Goal: Information Seeking & Learning: Learn about a topic

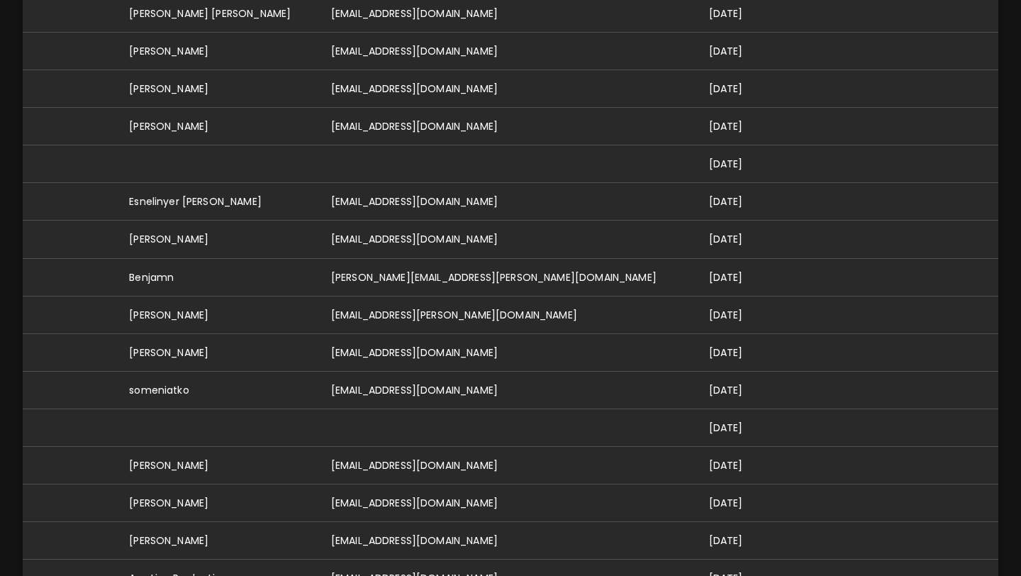
scroll to position [457, 0]
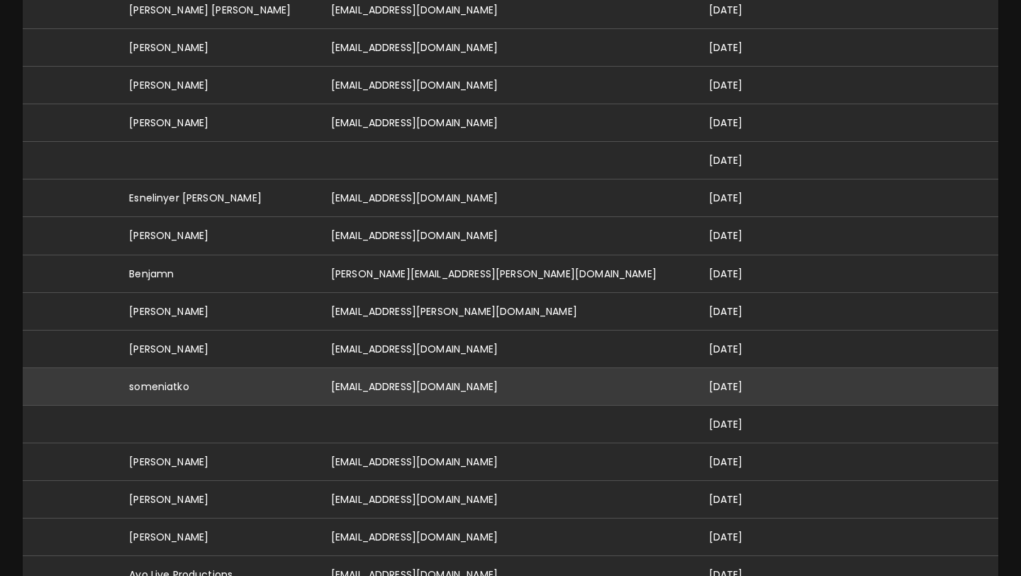
click at [505, 370] on td "someniatko@gmail.com" at bounding box center [509, 386] width 378 height 38
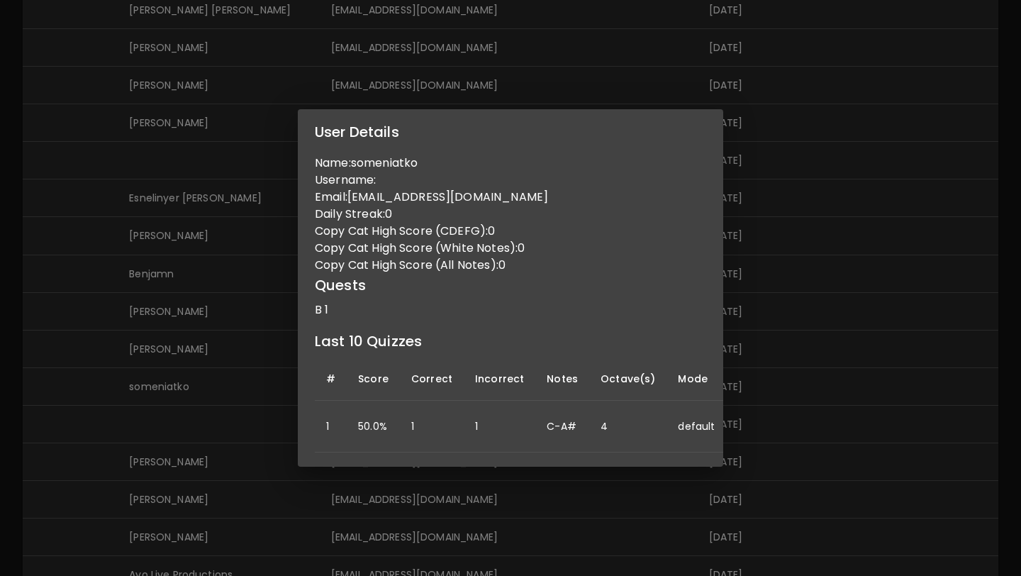
click at [819, 235] on div "User Details Name: someniatko Username: Email: someniatko@gmail.com Daily Strea…" at bounding box center [510, 288] width 1021 height 576
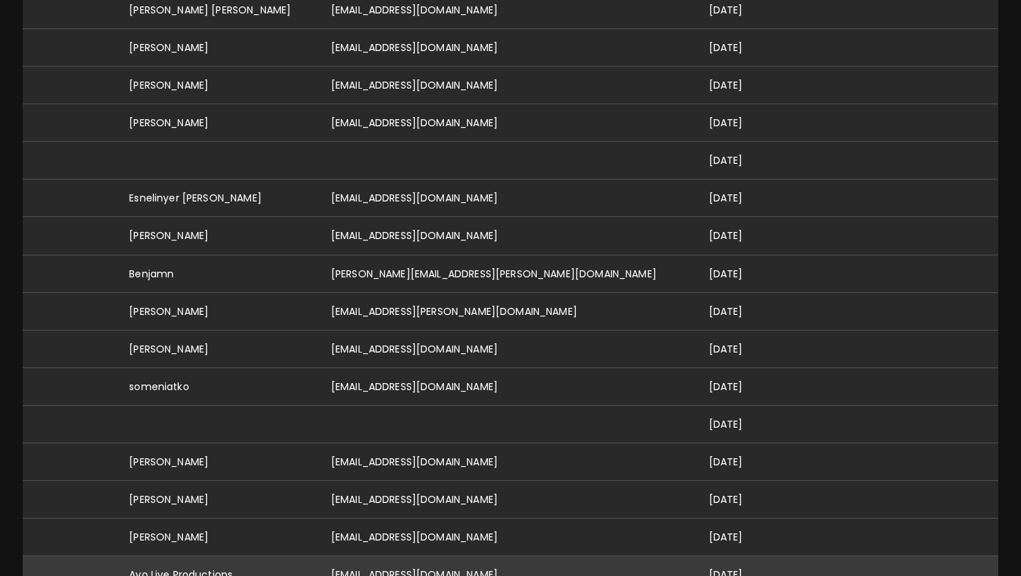
click at [462, 555] on td "producedbyayo@gmail.com" at bounding box center [509, 574] width 378 height 38
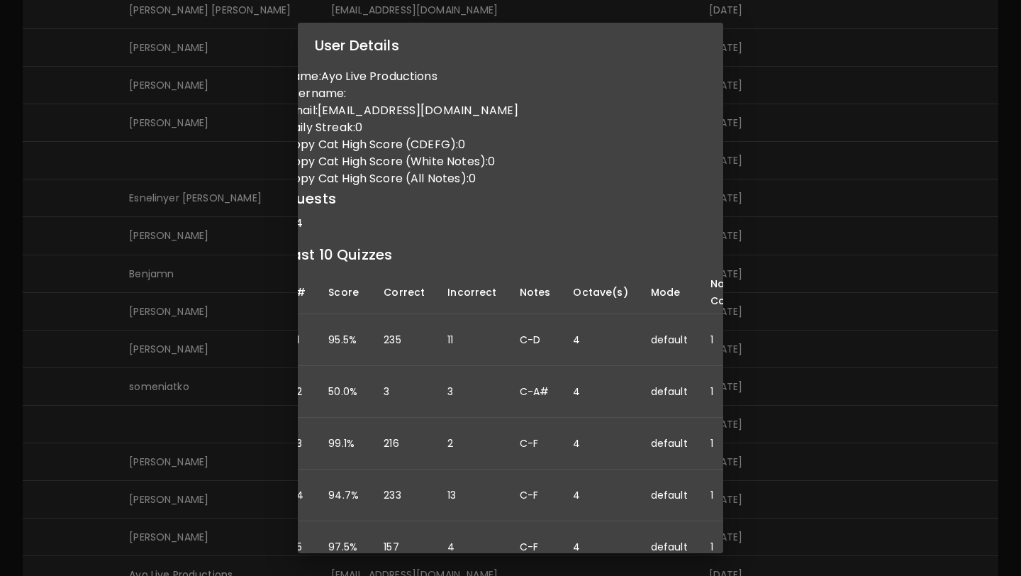
scroll to position [0, 0]
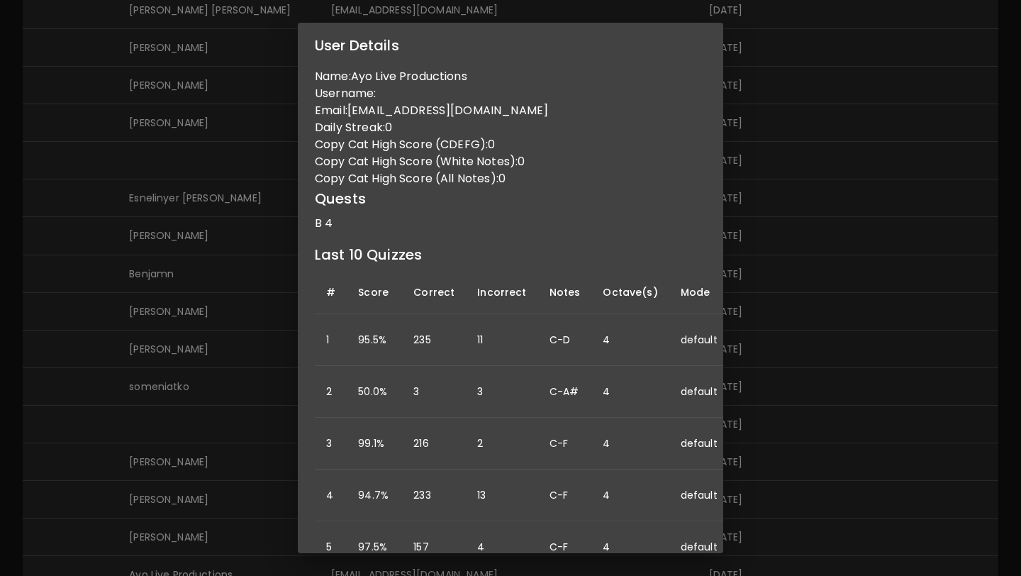
click at [774, 294] on div "User Details Name: Ayo Live Productions Username: Email: producedbyayo@gmail.co…" at bounding box center [510, 288] width 1021 height 576
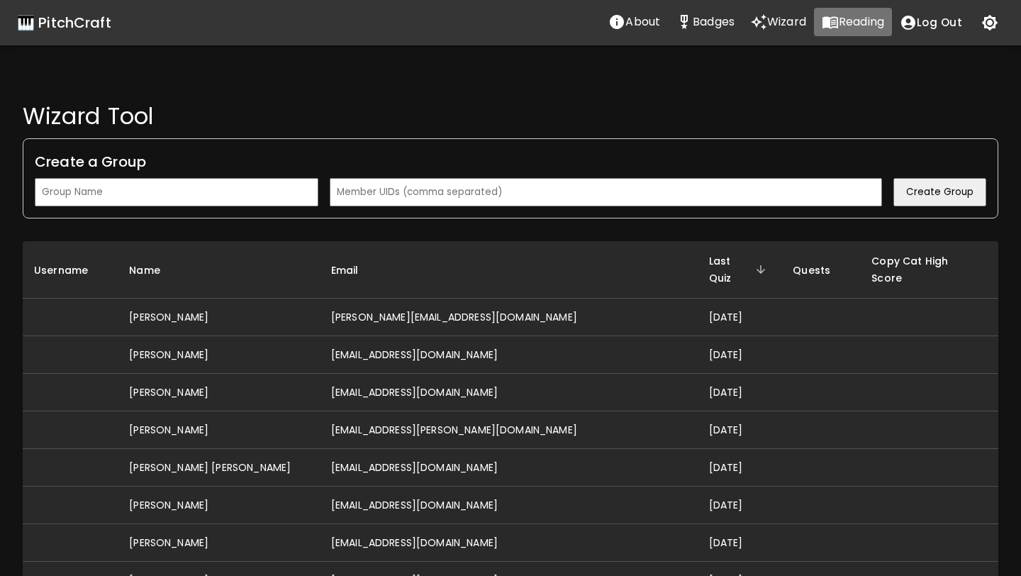
click at [842, 24] on p "Reading" at bounding box center [860, 21] width 45 height 17
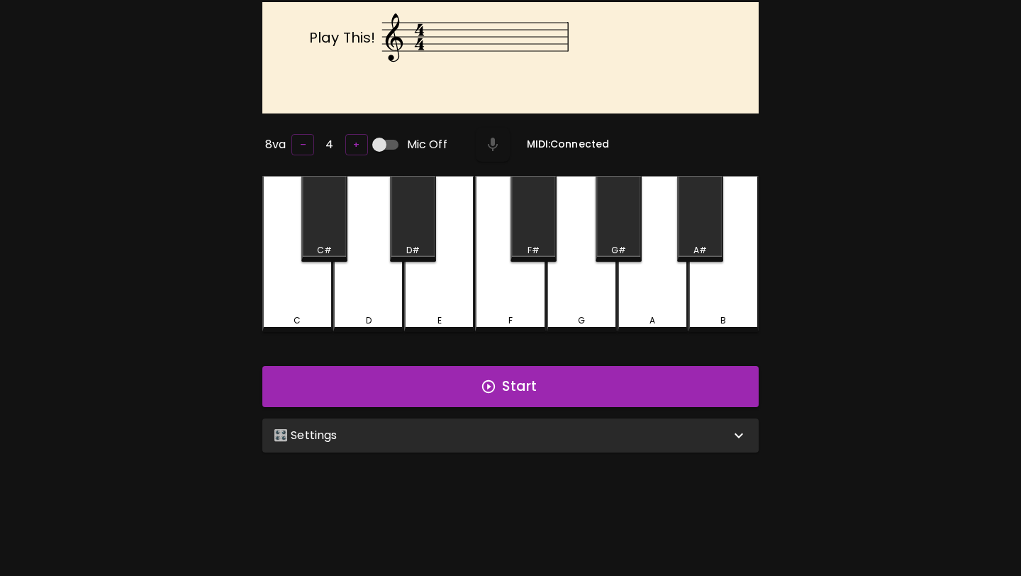
scroll to position [142, 0]
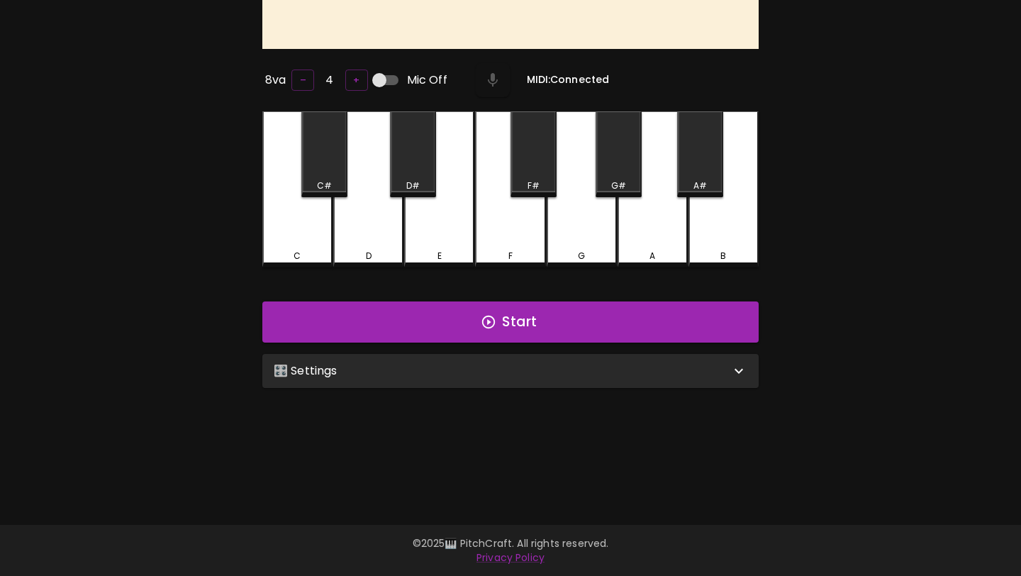
click at [551, 364] on div "🎛️ Settings" at bounding box center [502, 370] width 456 height 17
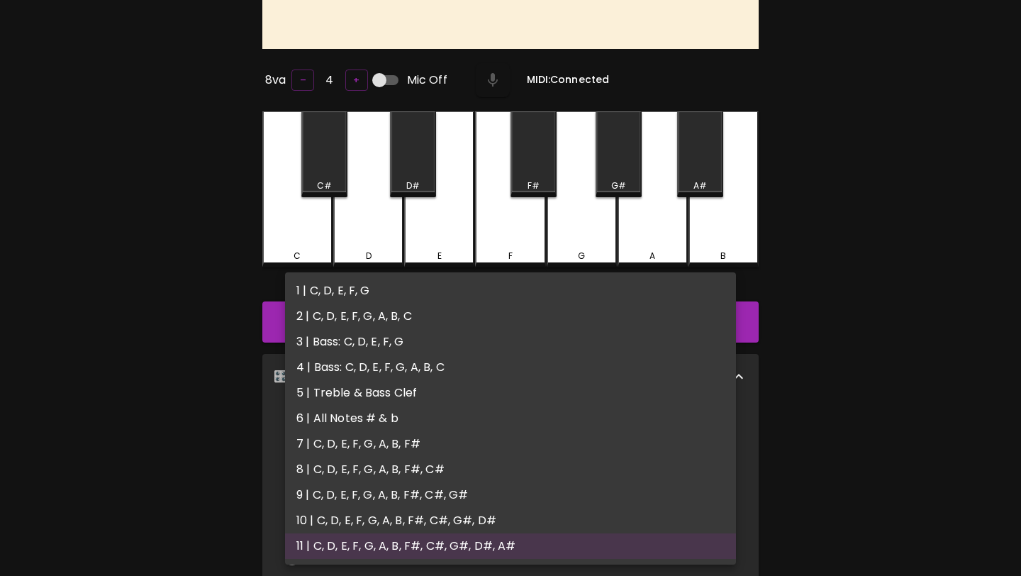
click at [502, 435] on body "🎹 PitchCraft About Badges Wizard Reading Log Out Play This! 8va – 4 + Mic Off M…" at bounding box center [510, 389] width 1021 height 1062
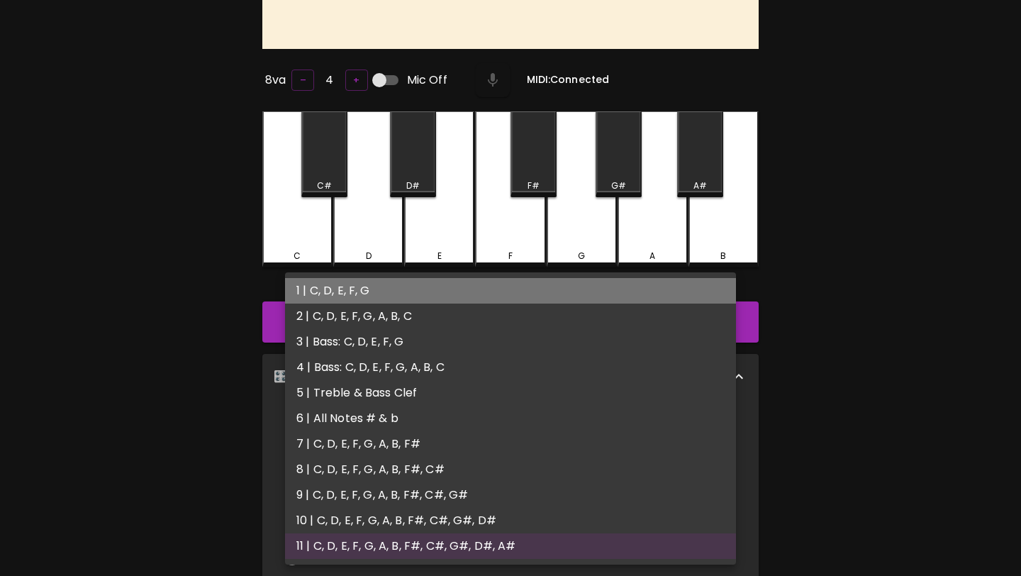
click at [503, 280] on li "1 | C, D, E, F, G" at bounding box center [510, 291] width 451 height 26
type input "1"
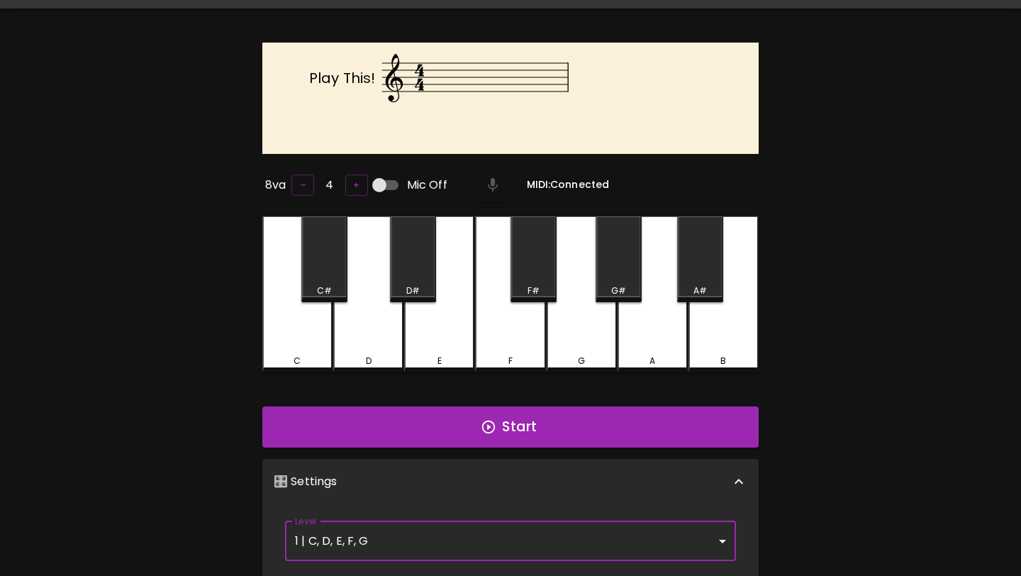
scroll to position [0, 0]
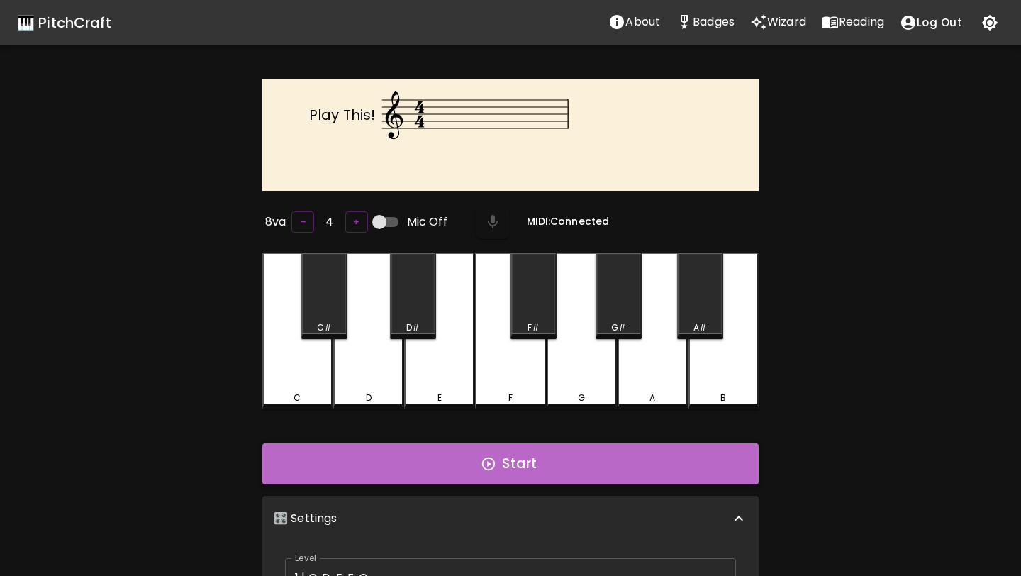
click at [478, 452] on button "Start" at bounding box center [510, 463] width 496 height 41
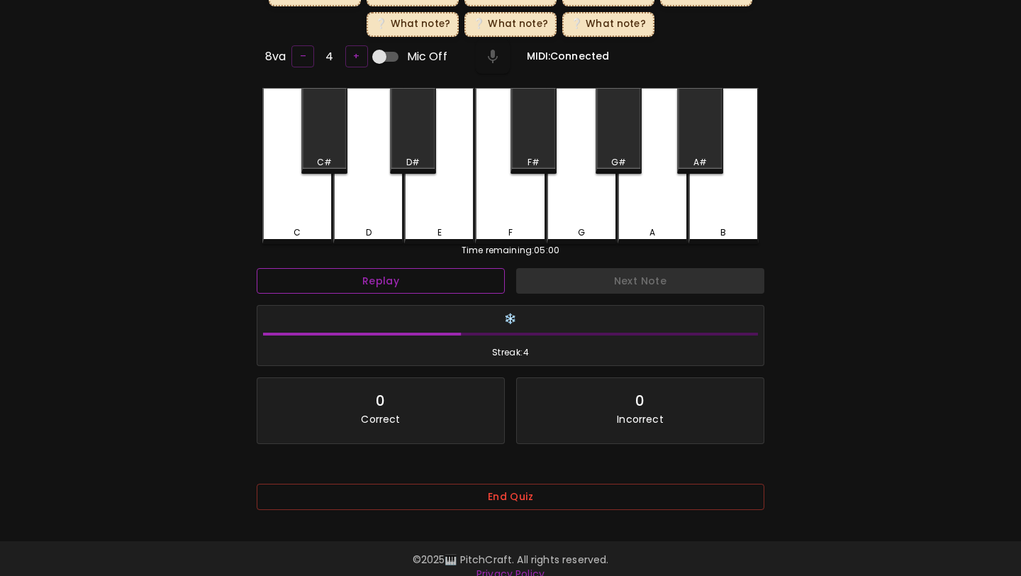
scroll to position [242, 0]
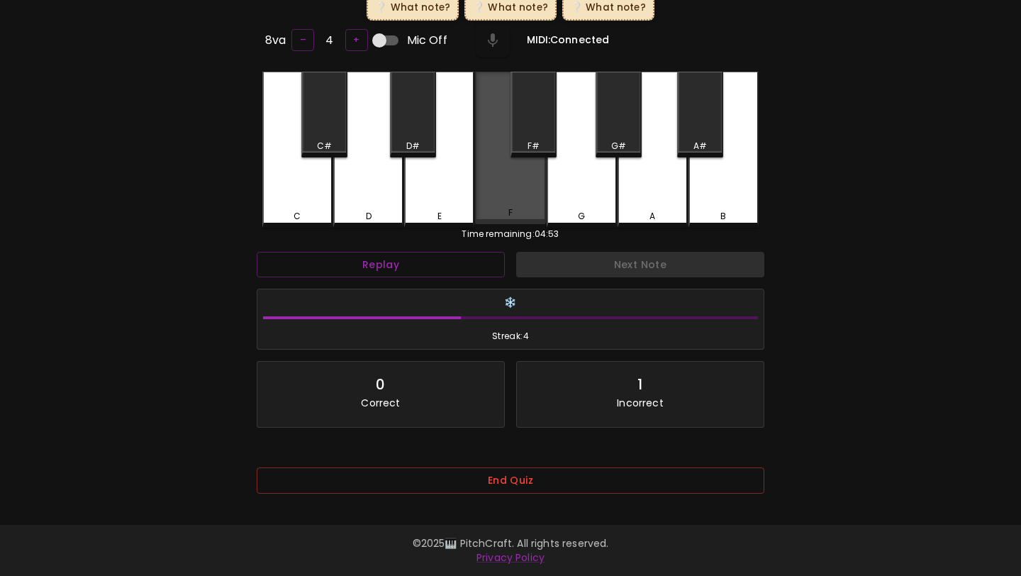
click at [516, 184] on div "F" at bounding box center [510, 148] width 70 height 153
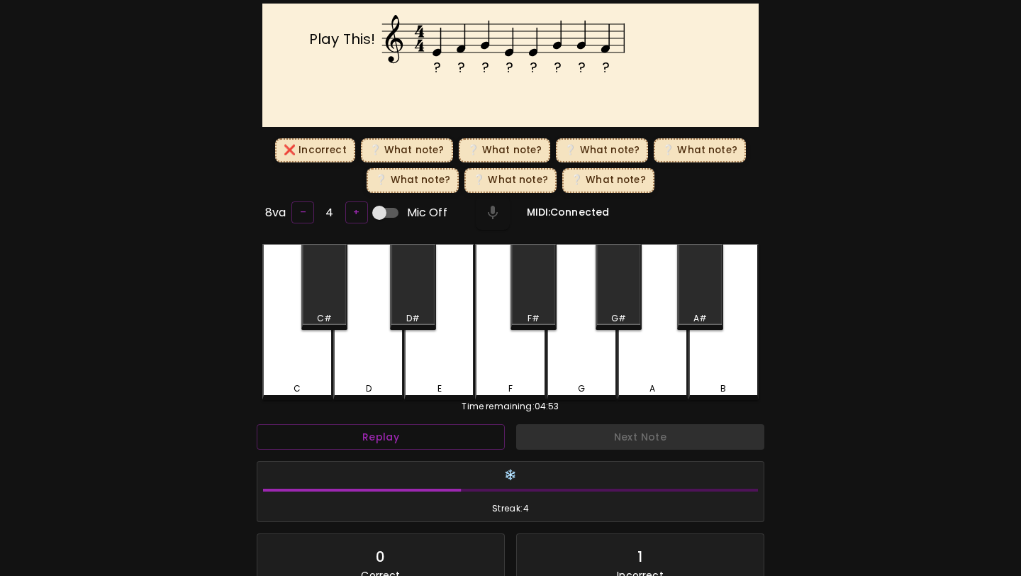
scroll to position [0, 0]
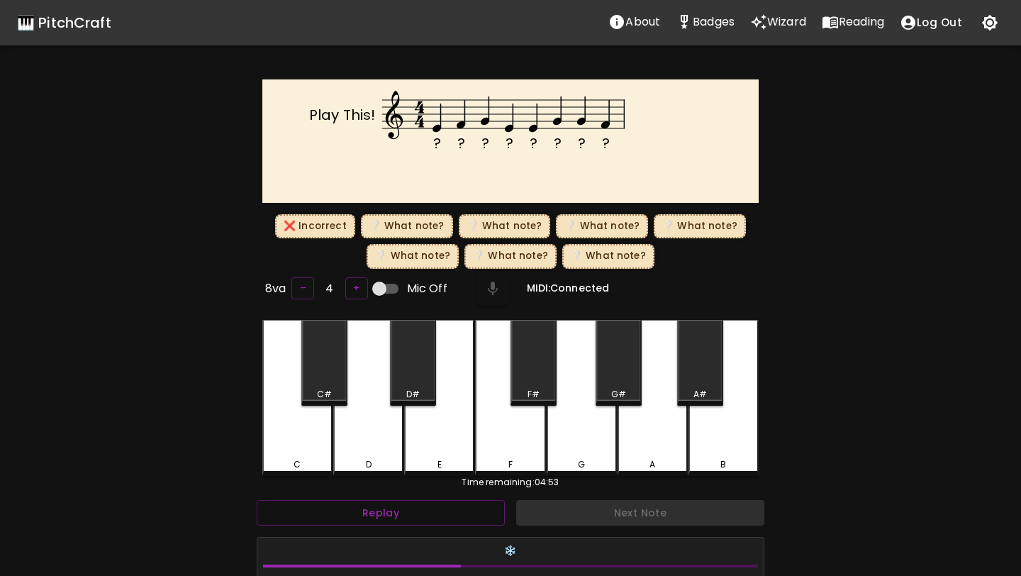
click at [443, 403] on div "E" at bounding box center [439, 398] width 70 height 156
click at [312, 423] on div "C" at bounding box center [297, 398] width 70 height 156
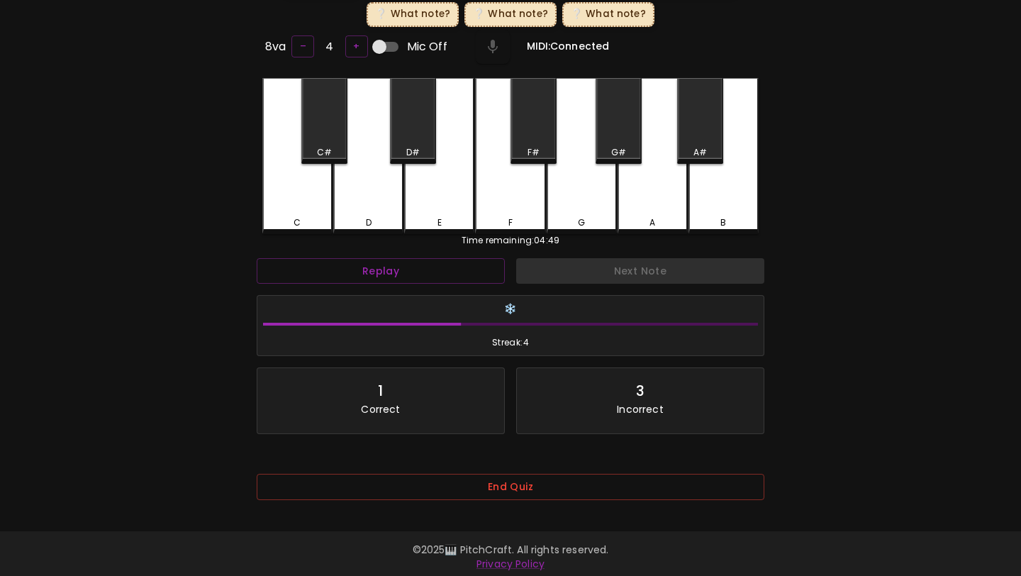
scroll to position [250, 0]
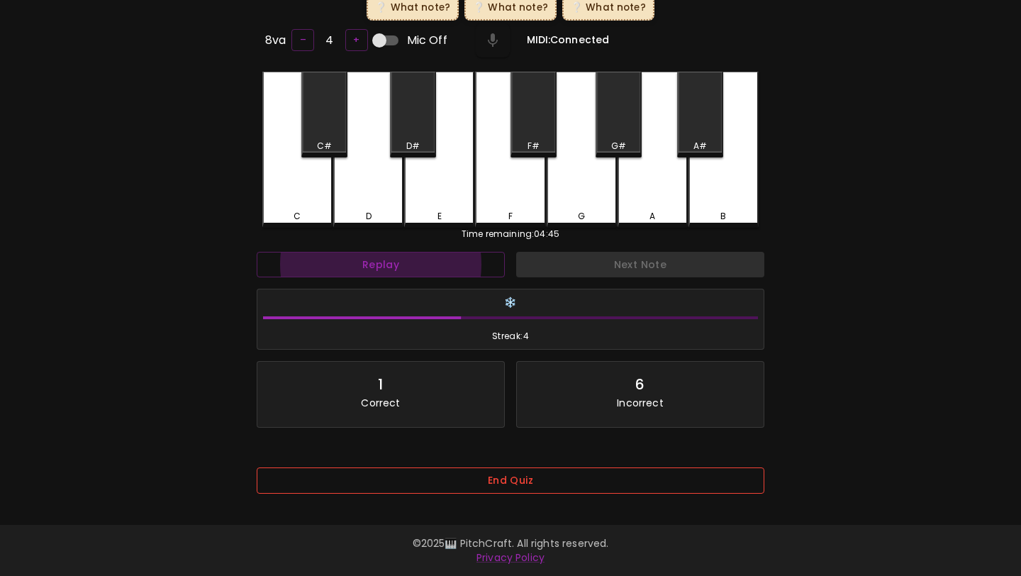
click at [414, 470] on button "End Quiz" at bounding box center [510, 480] width 507 height 26
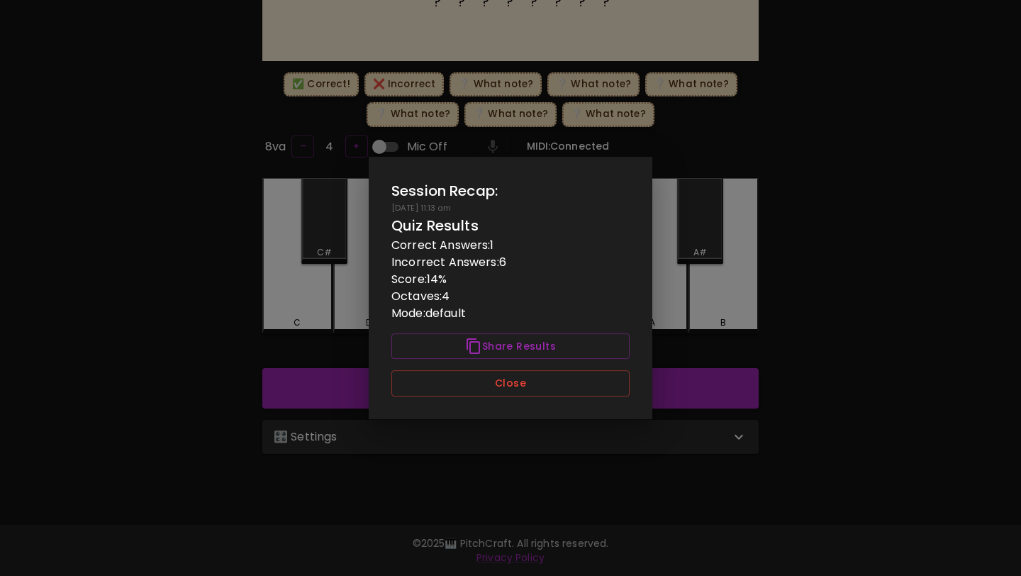
scroll to position [0, 0]
click at [461, 382] on button "Close" at bounding box center [510, 383] width 238 height 26
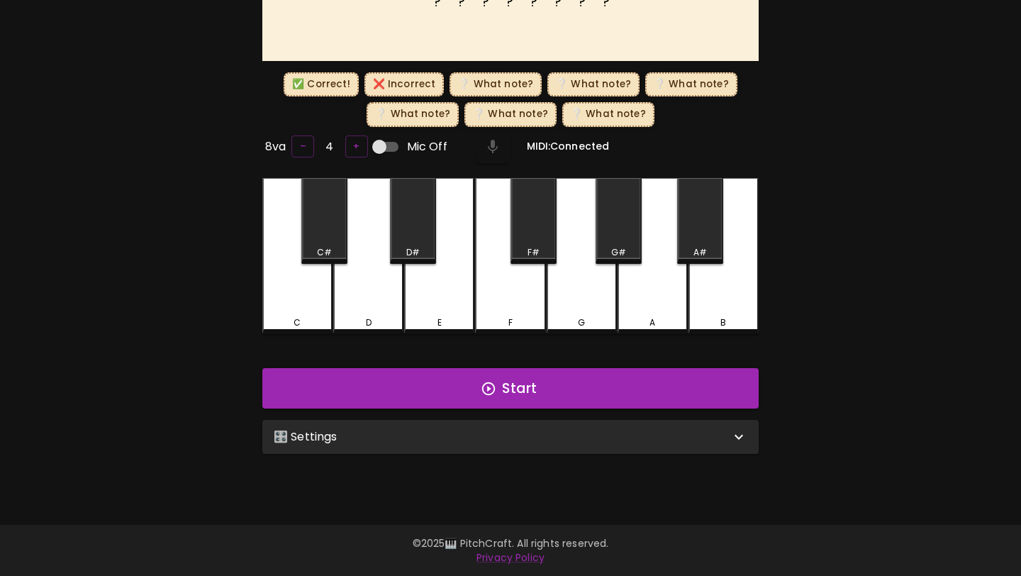
click at [439, 444] on div "🎛️ Settings" at bounding box center [510, 437] width 496 height 34
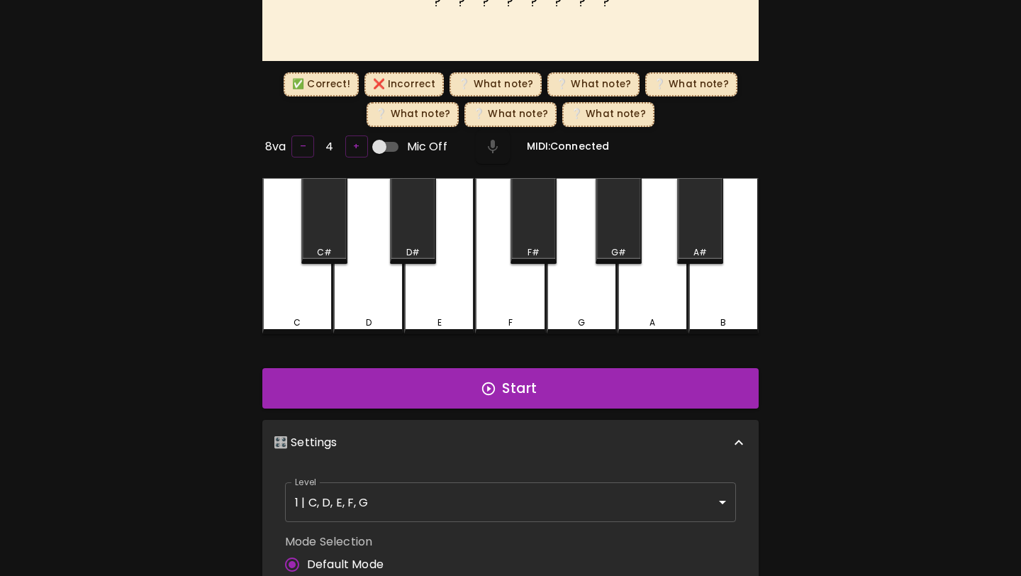
click at [403, 486] on body "🎹 PitchCraft About Badges Wizard Reading Log Out ? ? ? ? ? ? ? ? Play This! ✅ C…" at bounding box center [510, 422] width 1021 height 1128
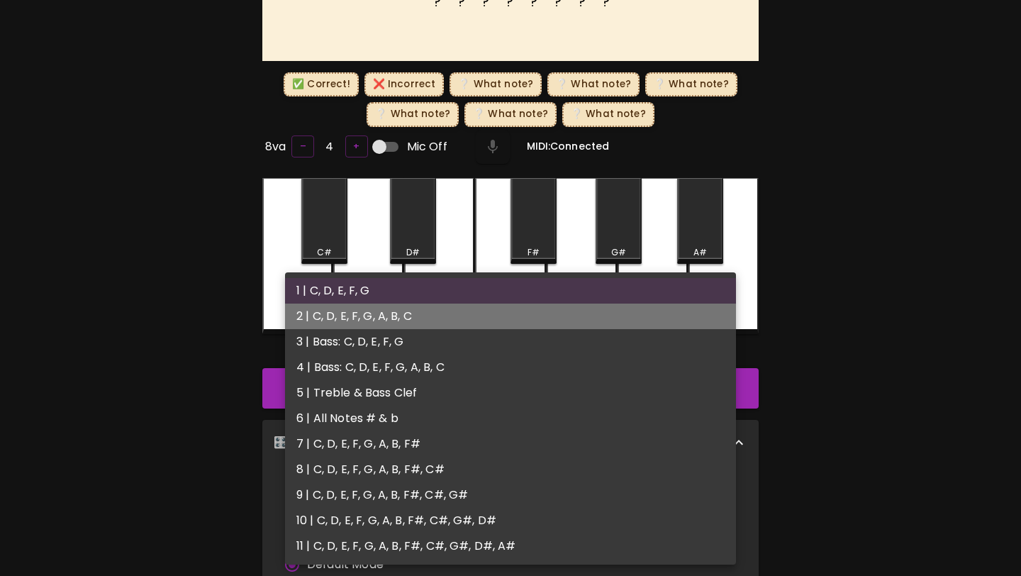
click at [418, 309] on li "2 | C, D, E, F, G, A, B, C" at bounding box center [510, 316] width 451 height 26
type input "3"
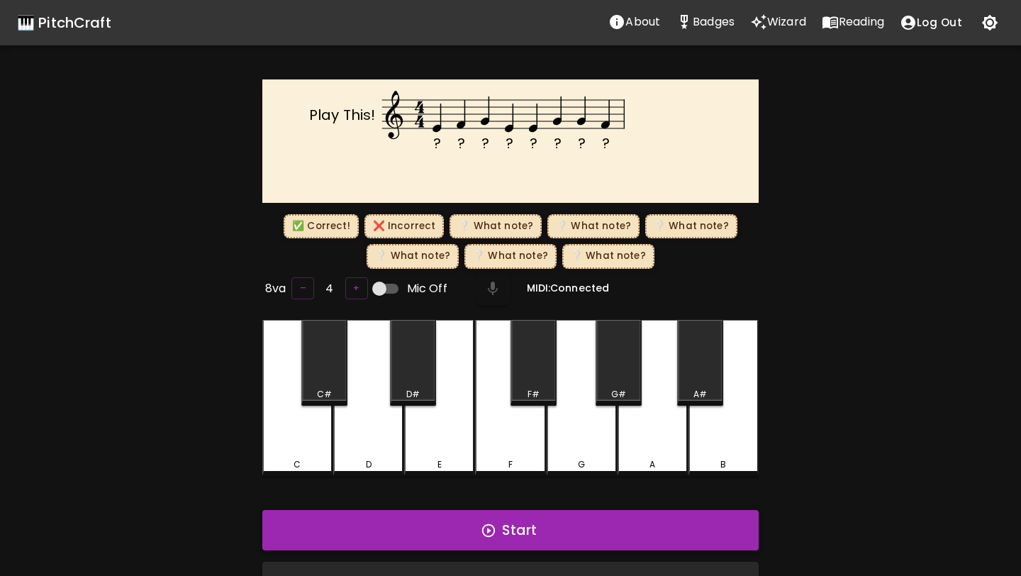
click at [395, 533] on button "Start" at bounding box center [510, 530] width 496 height 41
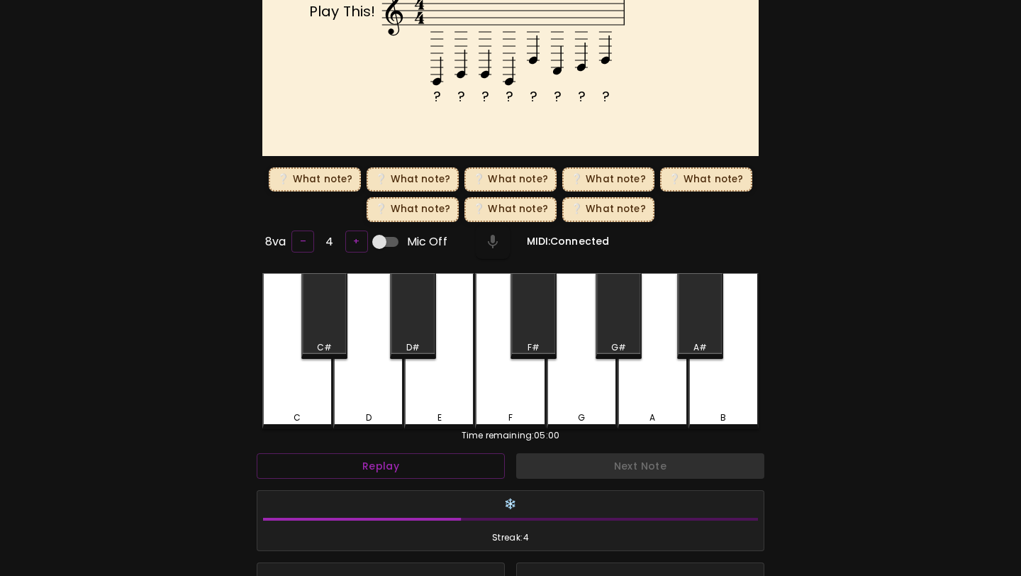
scroll to position [307, 0]
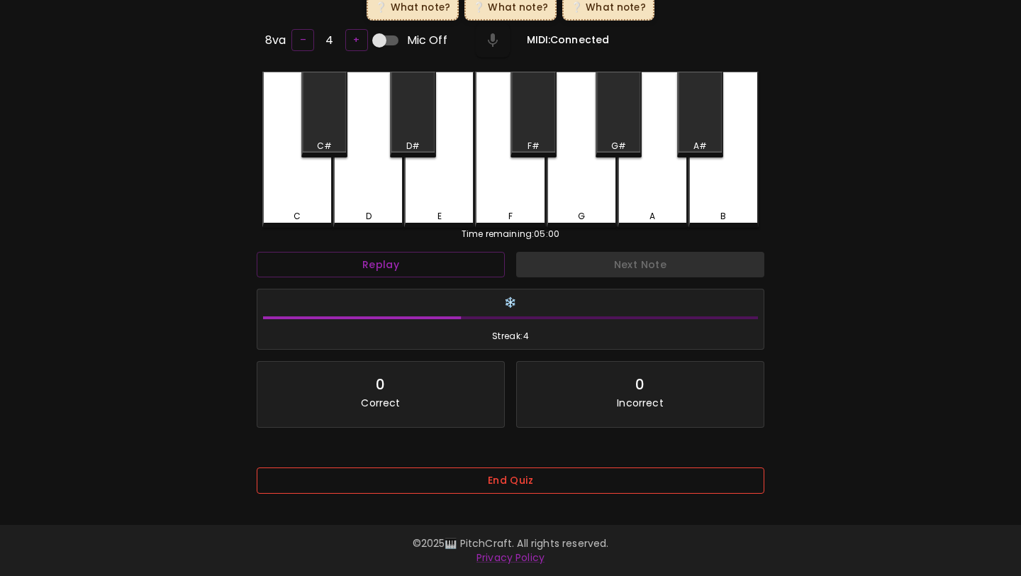
click at [597, 473] on button "End Quiz" at bounding box center [510, 480] width 507 height 26
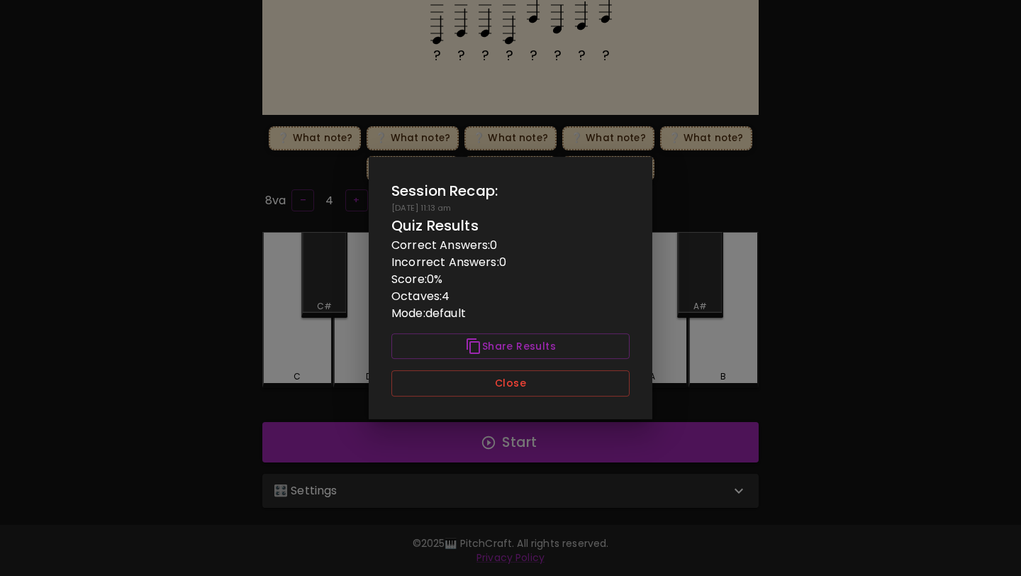
scroll to position [0, 0]
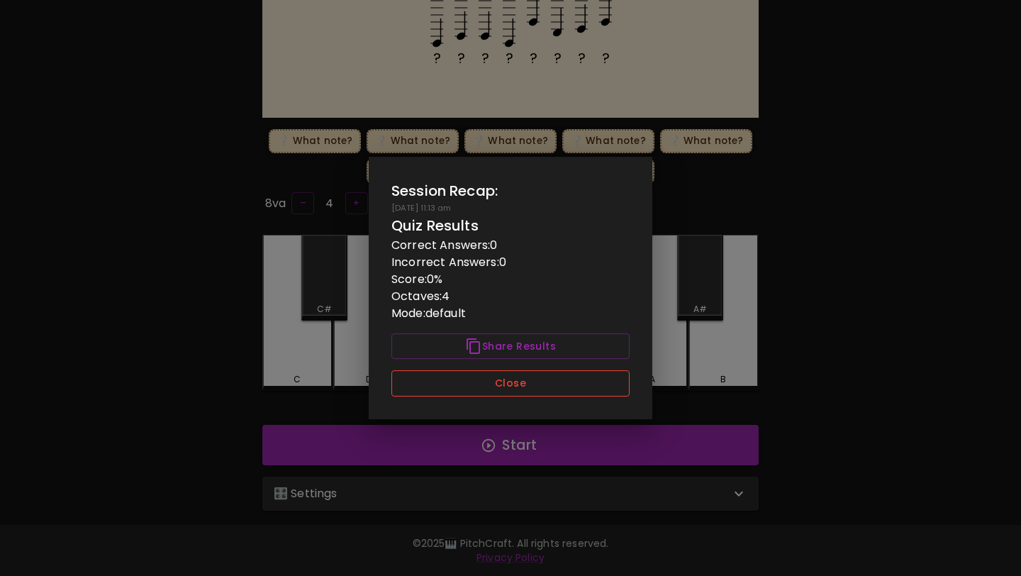
click at [578, 375] on button "Close" at bounding box center [510, 383] width 238 height 26
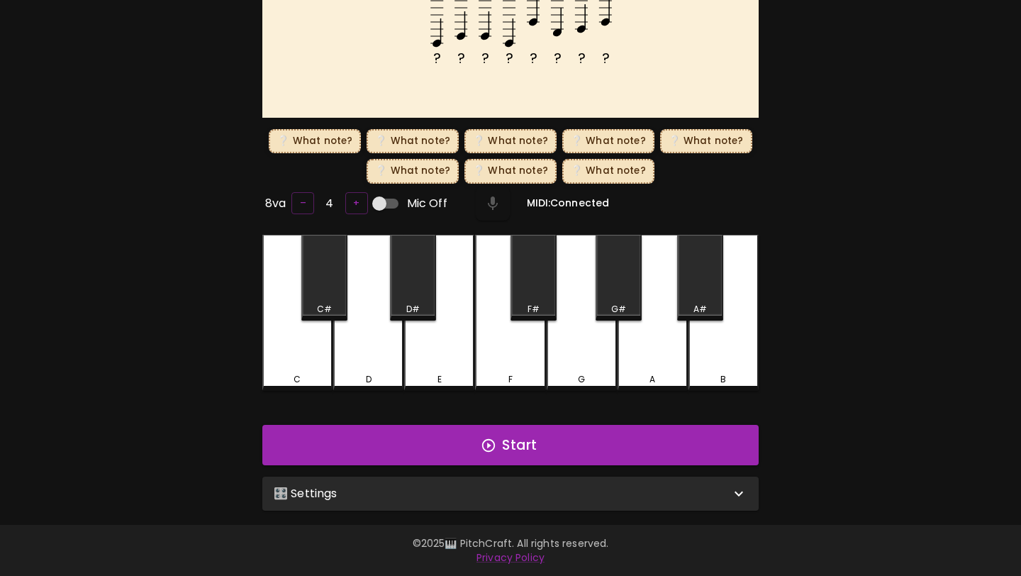
click at [521, 485] on div "🎛️ Settings" at bounding box center [502, 493] width 456 height 17
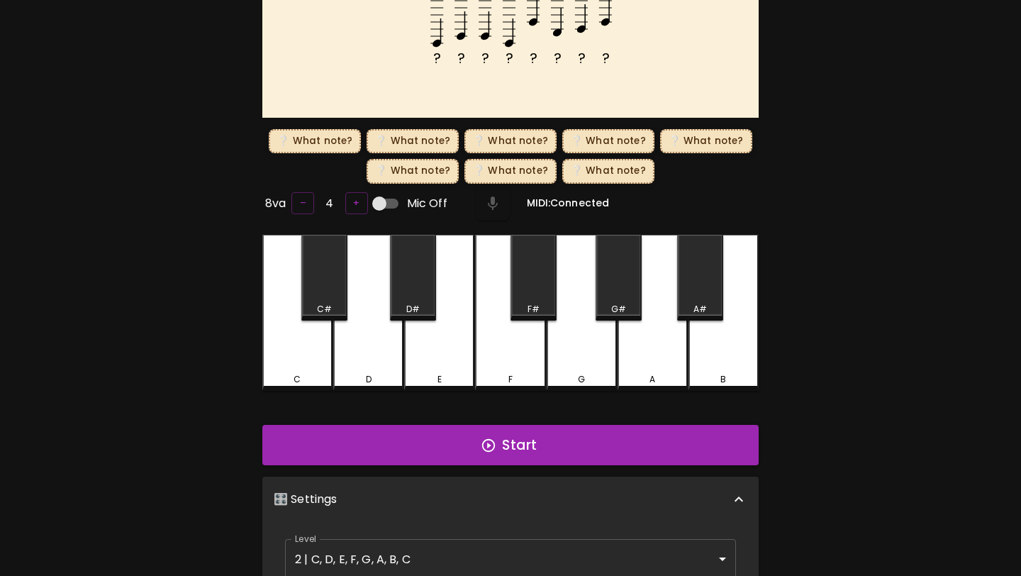
scroll to position [6, 0]
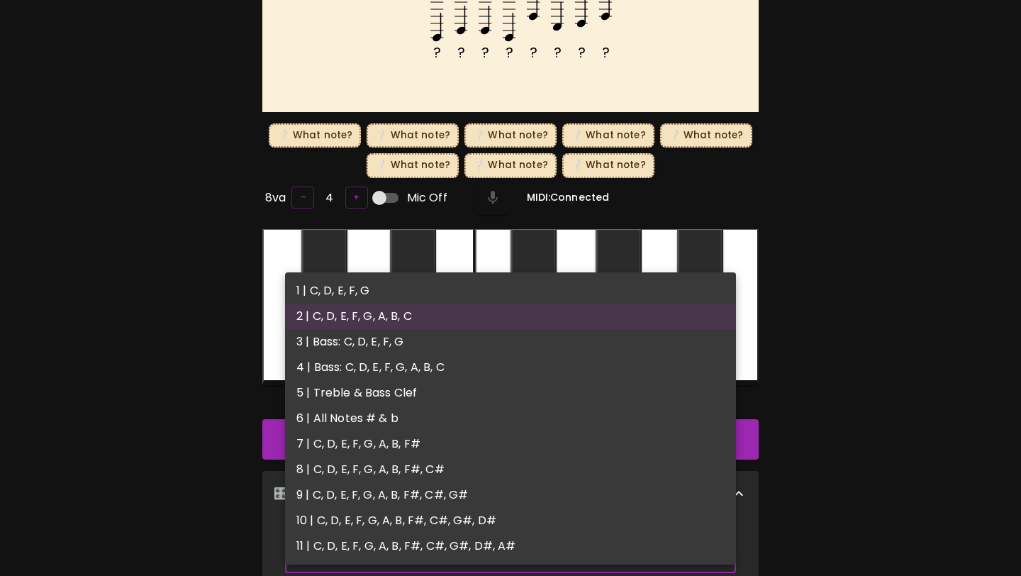
click at [439, 563] on body "🎹 PitchCraft About Badges Wizard Reading Log Out ? ? ? ? ? ? ? ? Play This! ❔ W…" at bounding box center [510, 450] width 1021 height 1184
click at [444, 349] on li "3 | Bass: C, D, E, F, G" at bounding box center [510, 342] width 451 height 26
type input "5"
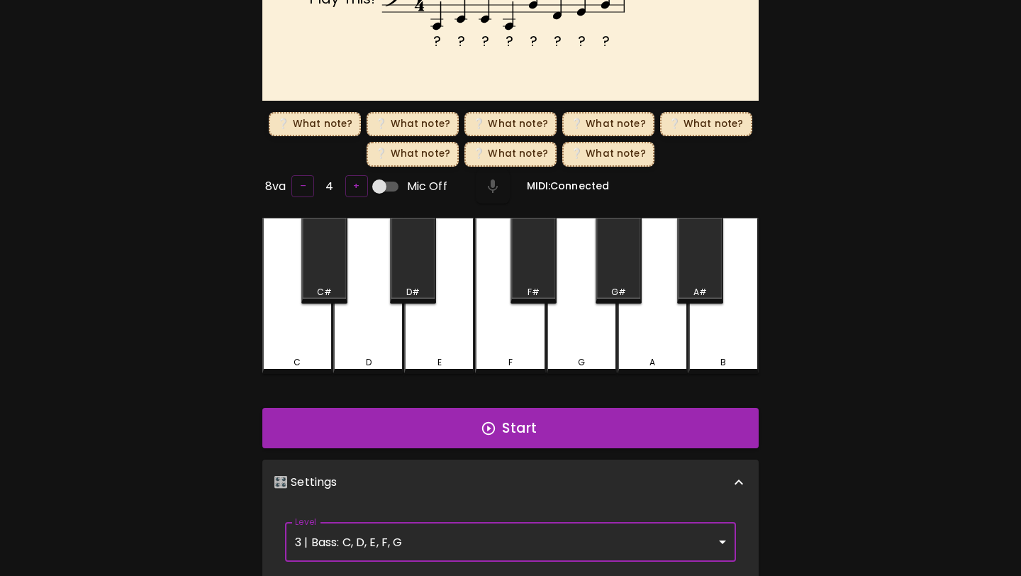
scroll to position [106, 0]
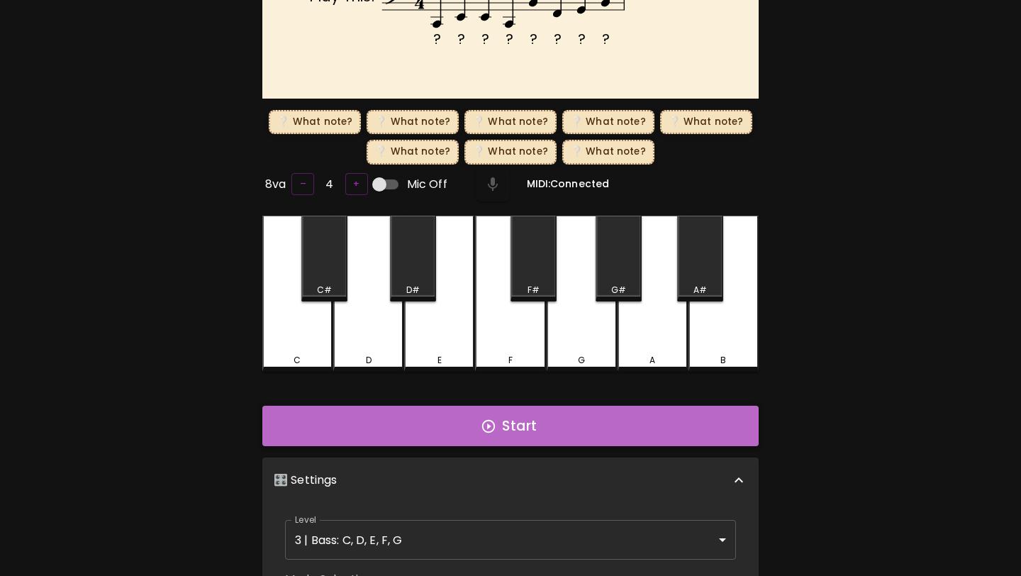
click at [686, 416] on button "Start" at bounding box center [510, 425] width 496 height 41
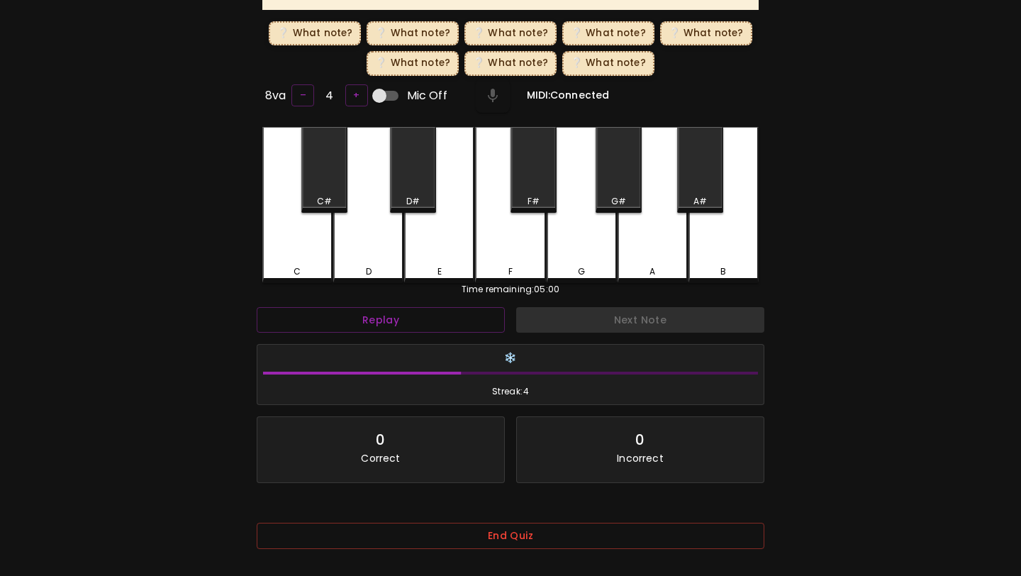
scroll to position [254, 0]
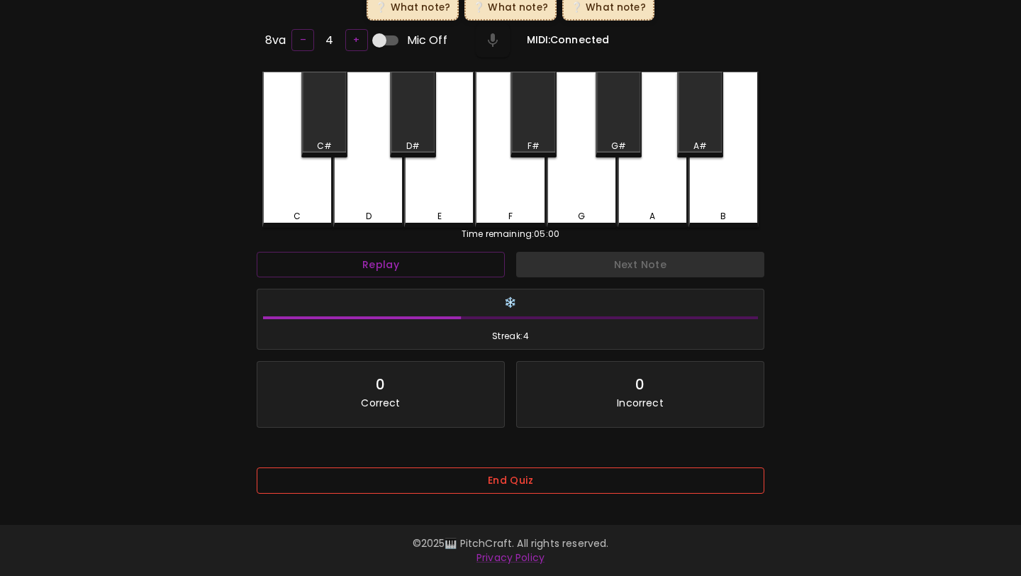
click at [652, 480] on button "End Quiz" at bounding box center [510, 480] width 507 height 26
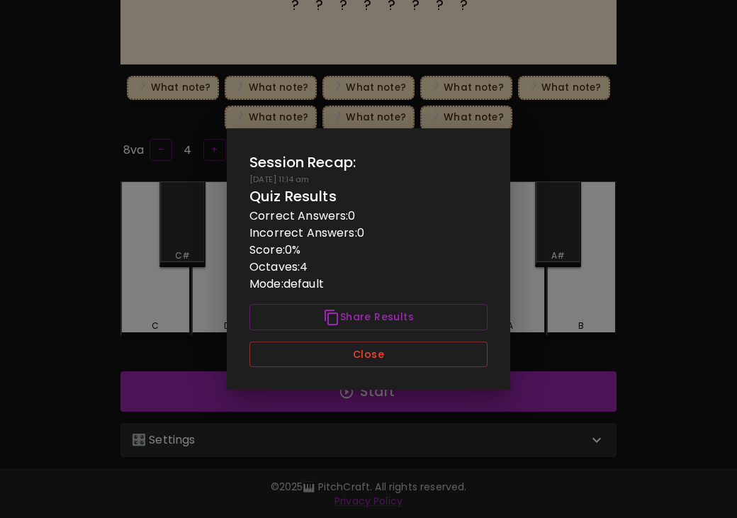
scroll to position [141, 0]
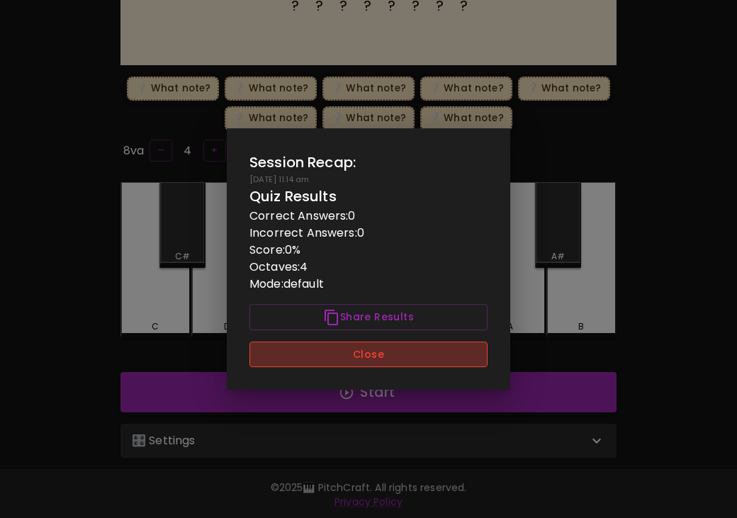
click at [357, 354] on button "Close" at bounding box center [368, 355] width 238 height 26
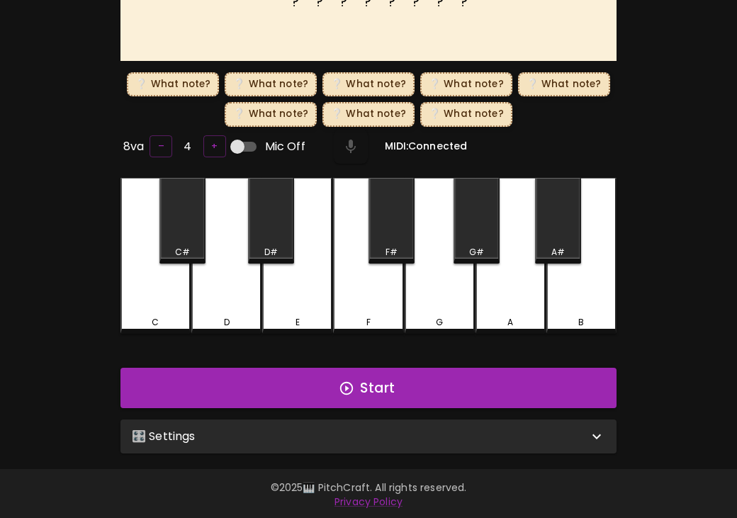
scroll to position [142, 0]
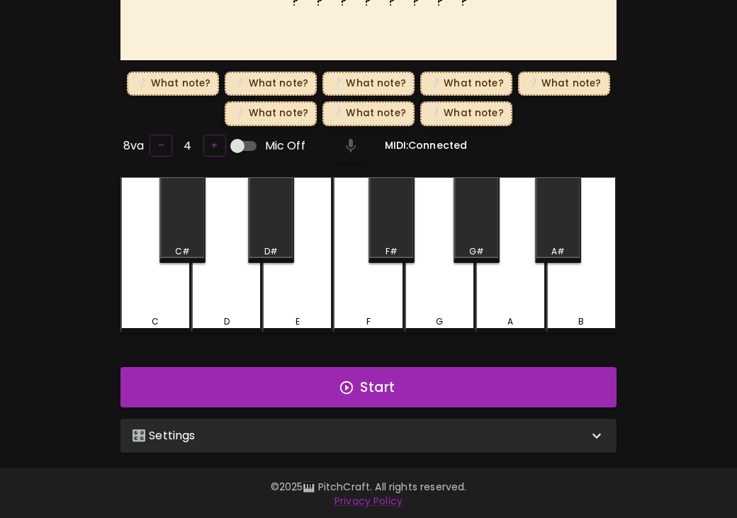
click at [366, 440] on div "🎛️ Settings" at bounding box center [360, 435] width 456 height 17
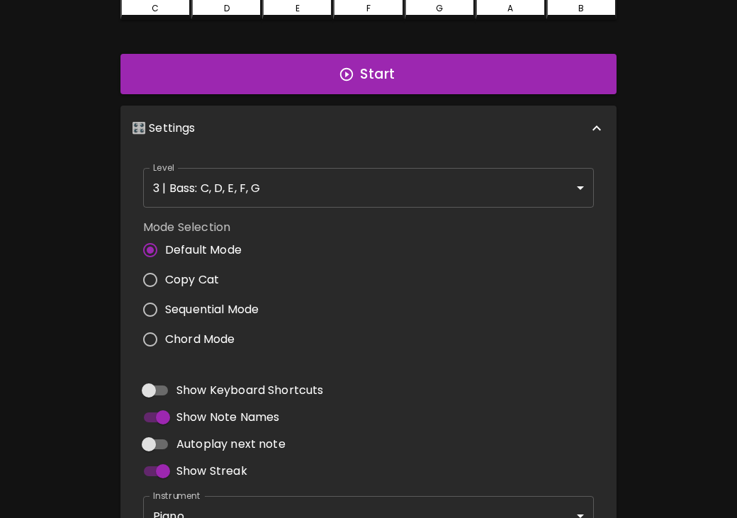
scroll to position [465, 0]
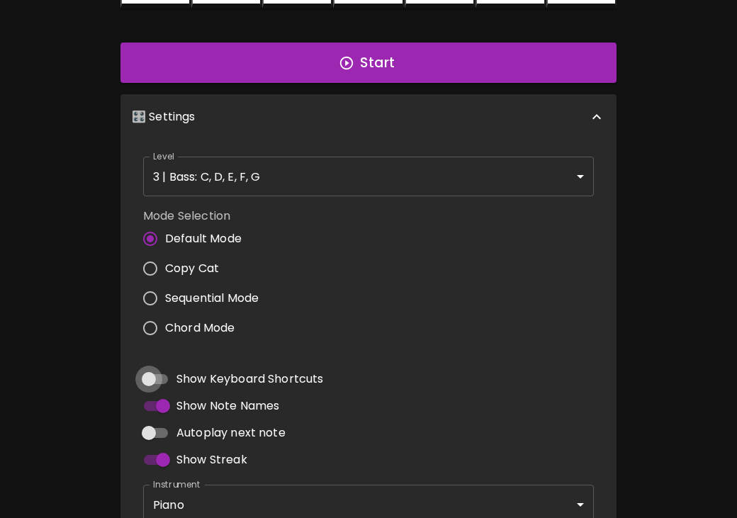
click at [147, 374] on input "Show Keyboard Shortcuts" at bounding box center [148, 379] width 81 height 27
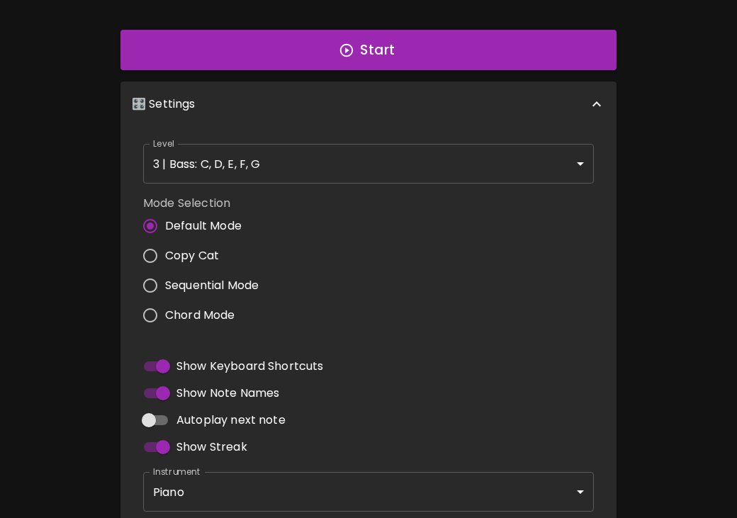
scroll to position [559, 0]
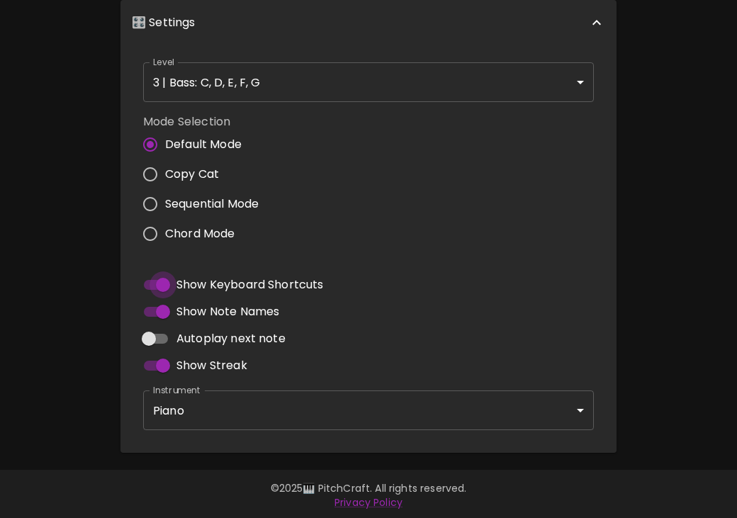
click at [161, 282] on input "Show Keyboard Shortcuts" at bounding box center [163, 284] width 81 height 27
checkbox input "false"
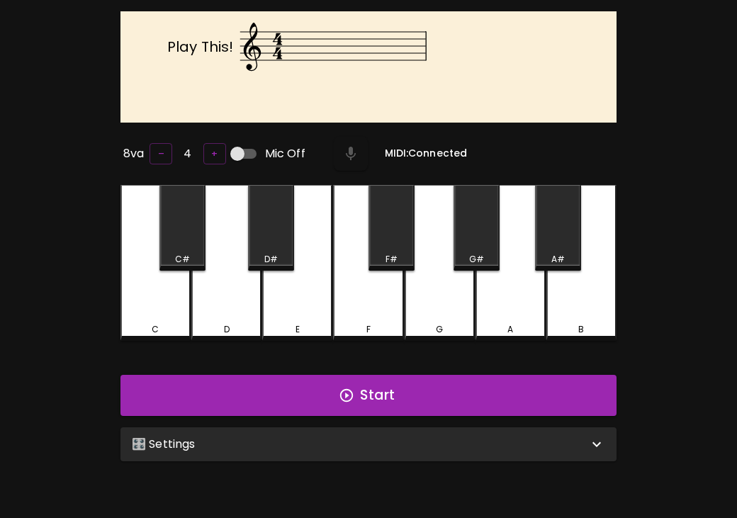
scroll to position [142, 0]
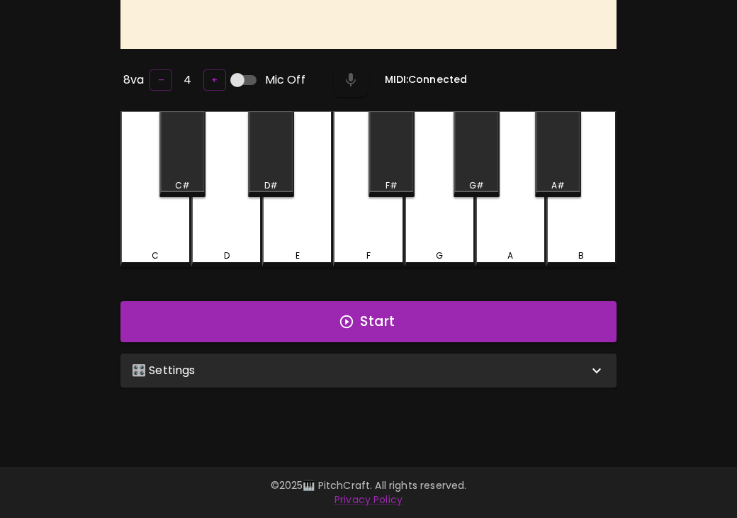
click at [308, 378] on div "🎛️ Settings" at bounding box center [368, 371] width 496 height 34
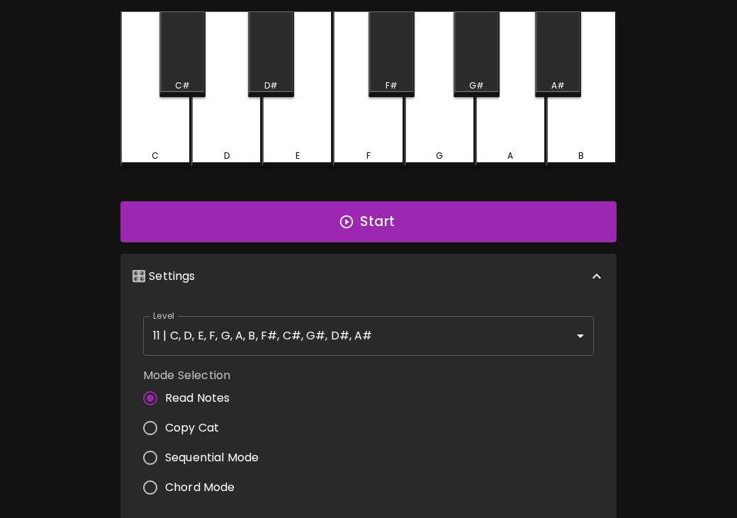
scroll to position [292, 0]
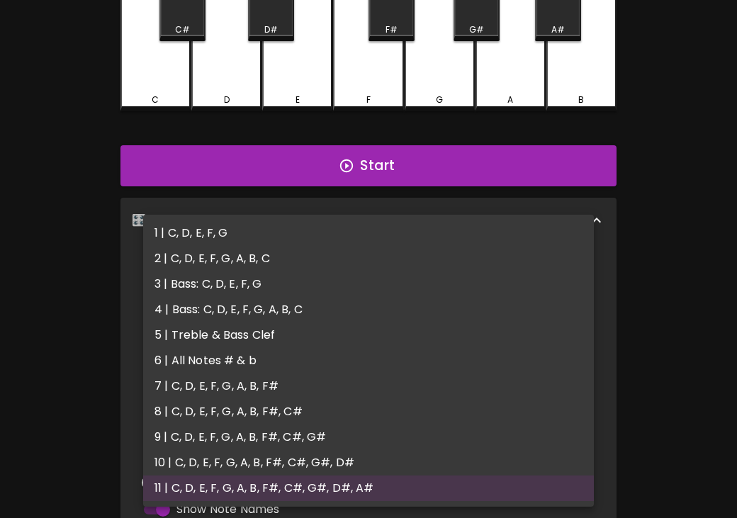
click at [353, 288] on body "🎹 PitchCraft About Badges Wizard Reading Log Out Play This! 8va – 4 + Mic Off M…" at bounding box center [368, 213] width 737 height 1011
click at [368, 249] on li "2 | C, D, E, F, G, A, B, C" at bounding box center [368, 259] width 451 height 26
type input "3"
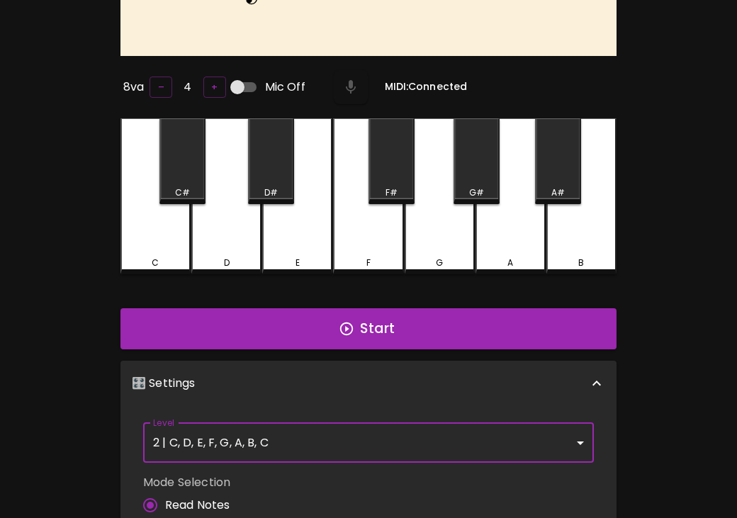
scroll to position [122, 0]
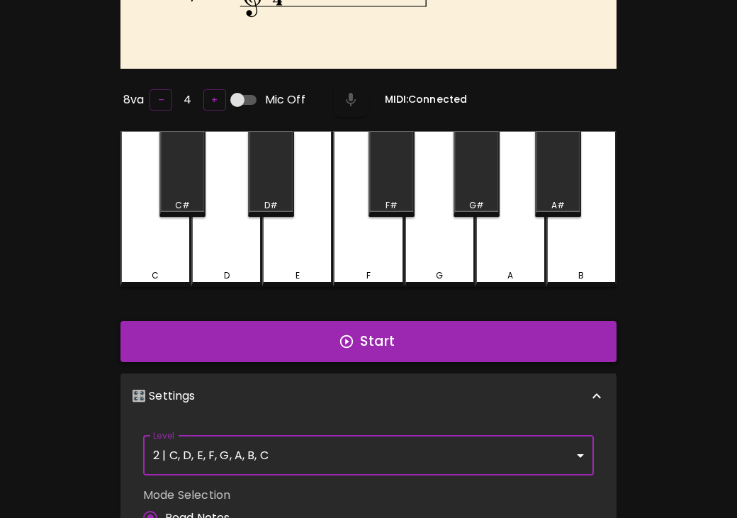
click at [356, 342] on button "Start" at bounding box center [368, 341] width 496 height 41
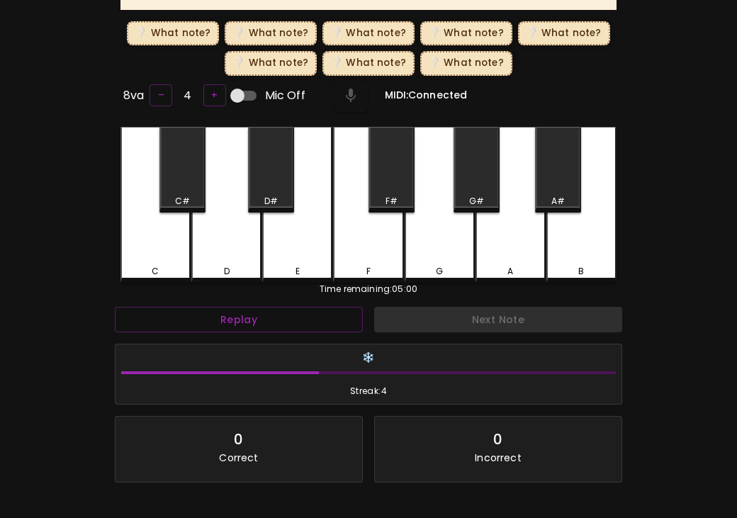
scroll to position [283, 0]
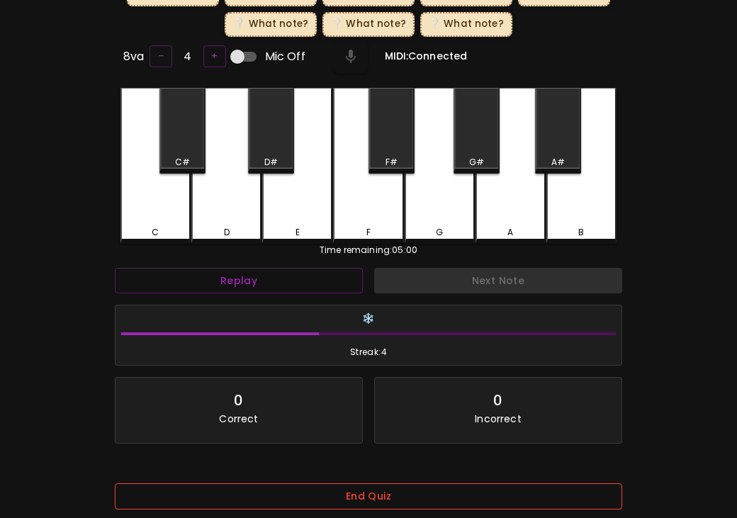
click at [290, 492] on button "End Quiz" at bounding box center [368, 496] width 507 height 26
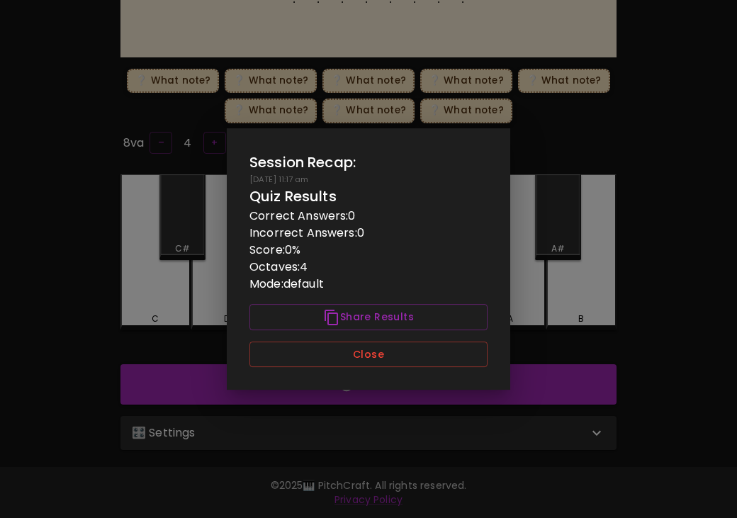
scroll to position [193, 0]
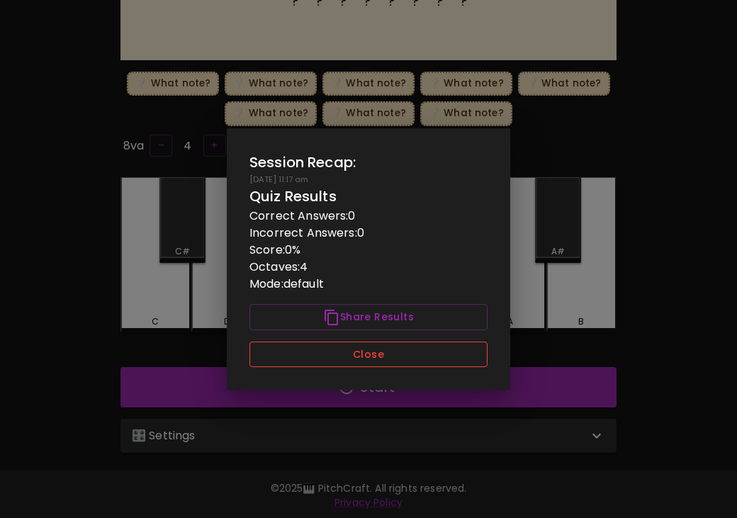
click at [364, 362] on button "Close" at bounding box center [368, 355] width 238 height 26
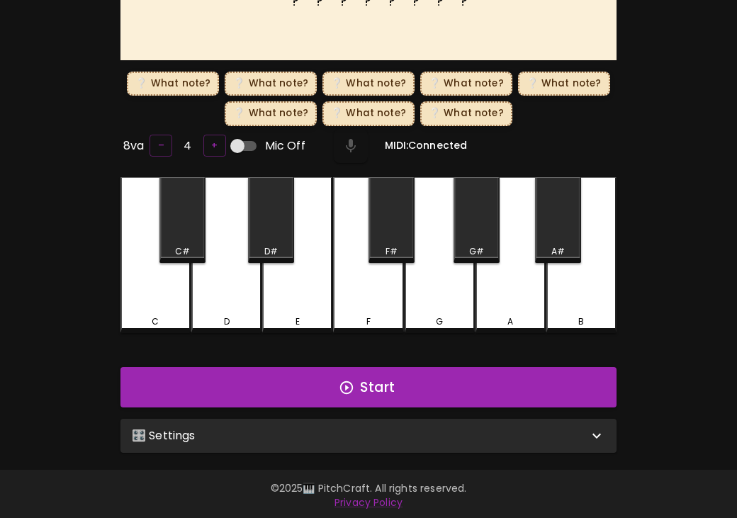
click at [342, 442] on div "🎛️ Settings" at bounding box center [368, 436] width 496 height 34
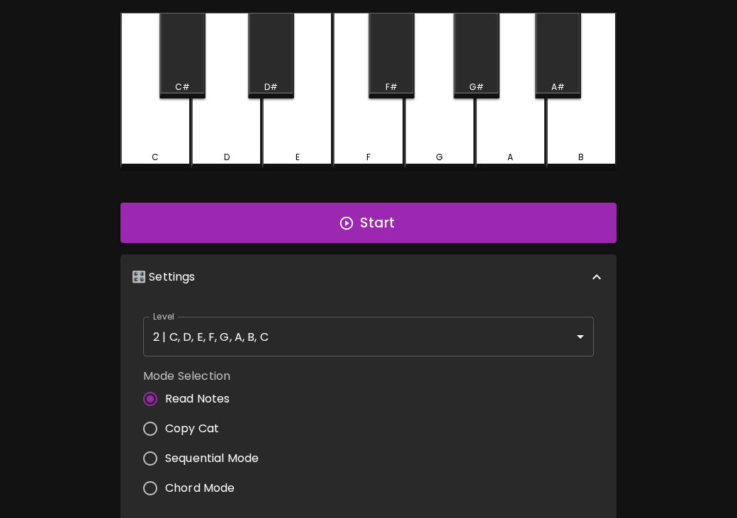
scroll to position [484, 0]
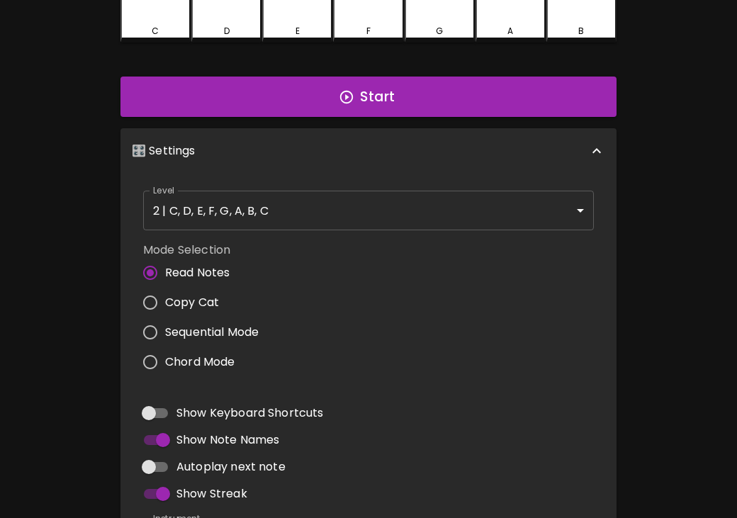
click at [498, 214] on body "🎹 PitchCraft About Badges Wizard Reading Log Out ? ? ? ? ? ? ? ? Play This! ❔ W…" at bounding box center [368, 82] width 737 height 1133
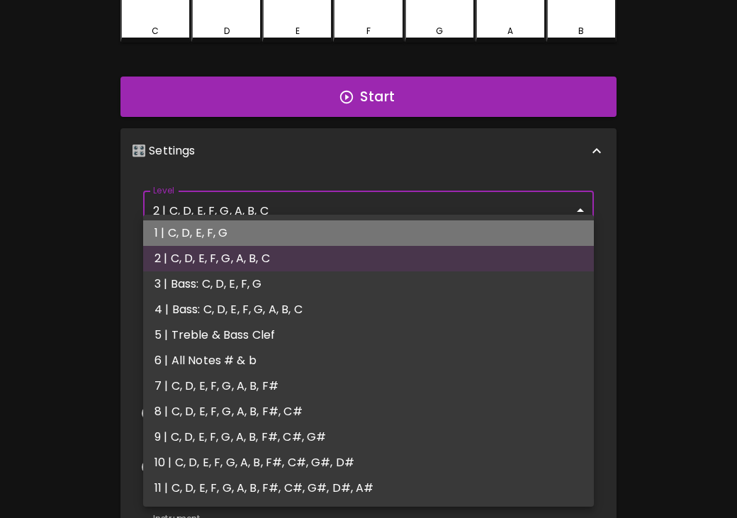
click at [488, 220] on li "1 | C, D, E, F, G" at bounding box center [368, 233] width 451 height 26
type input "1"
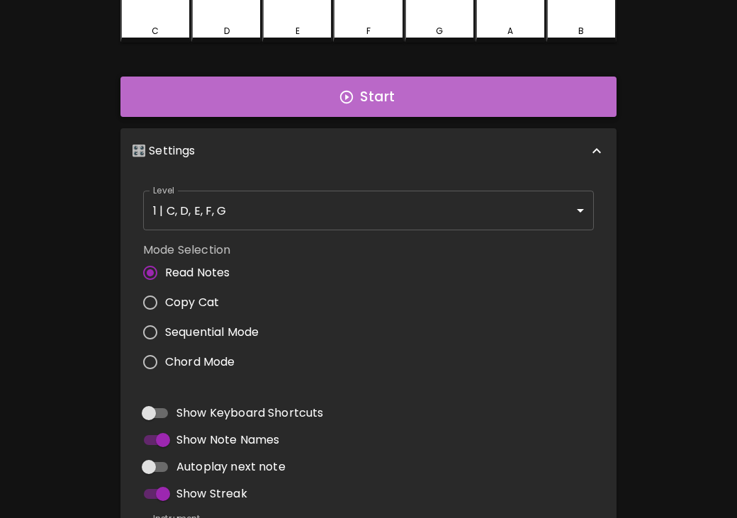
click at [493, 86] on button "Start" at bounding box center [368, 97] width 496 height 41
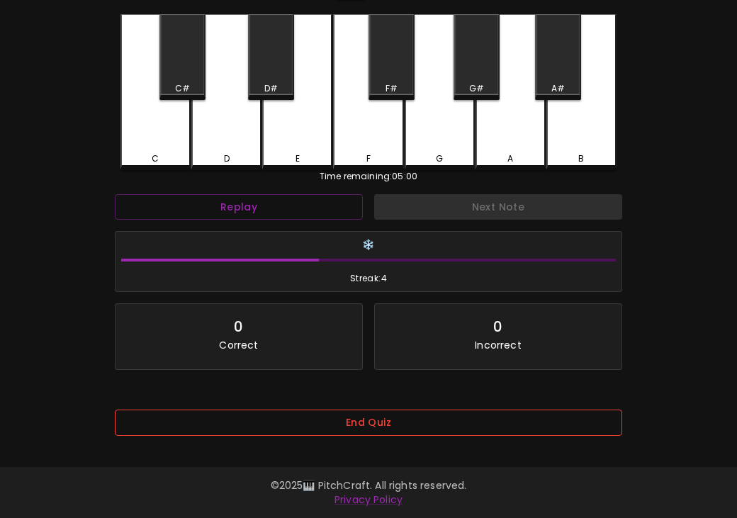
click at [425, 426] on button "End Quiz" at bounding box center [368, 423] width 507 height 26
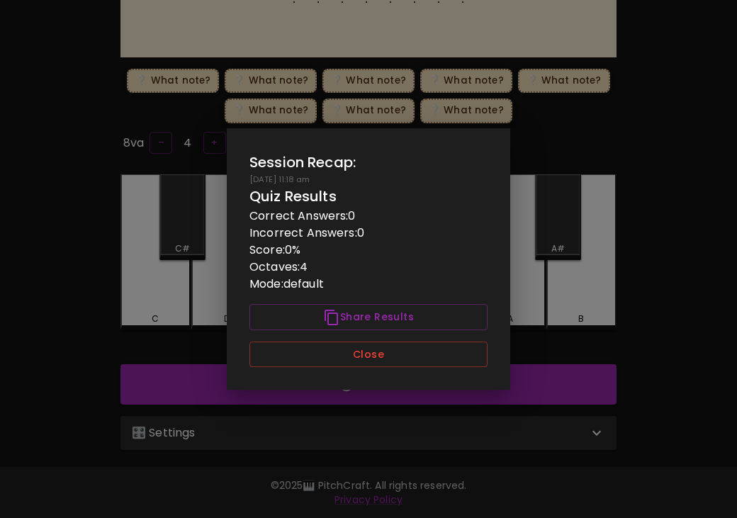
scroll to position [144, 0]
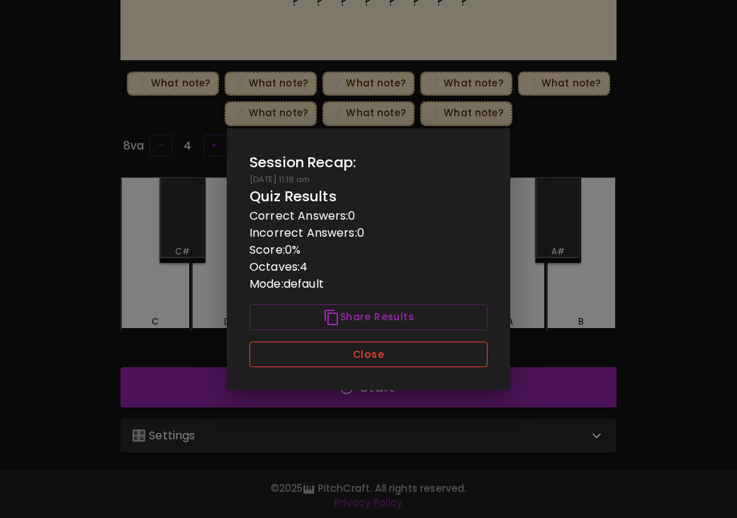
click at [432, 354] on button "Close" at bounding box center [368, 355] width 238 height 26
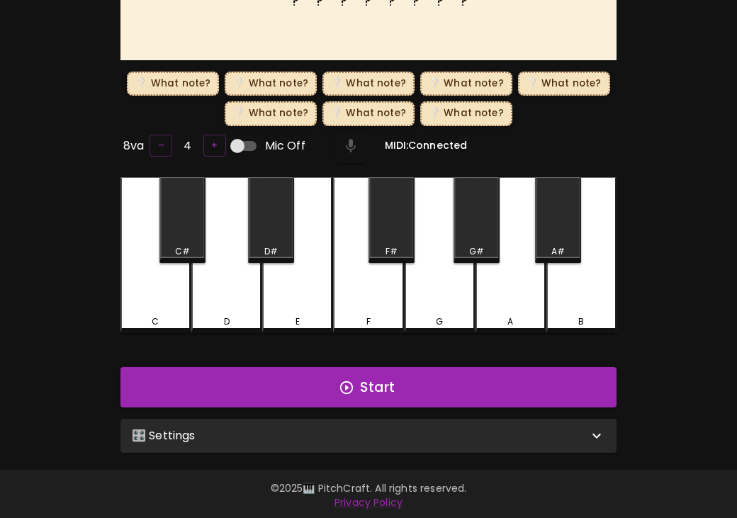
click at [434, 436] on div "🎛️ Settings" at bounding box center [360, 435] width 456 height 17
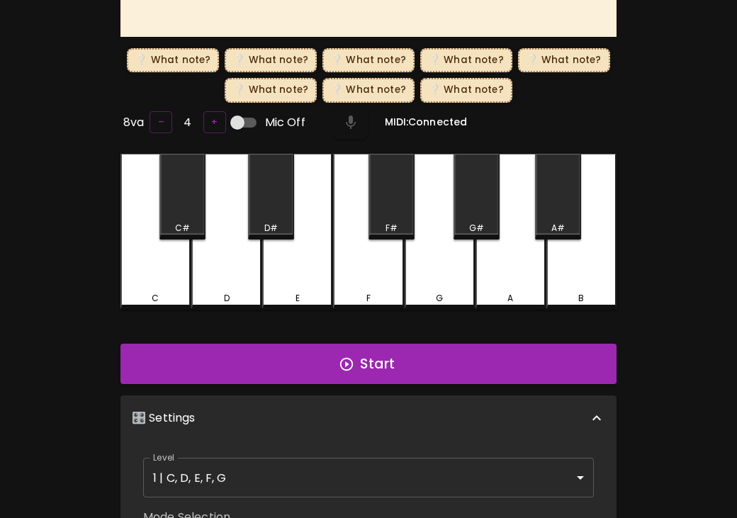
scroll to position [340, 0]
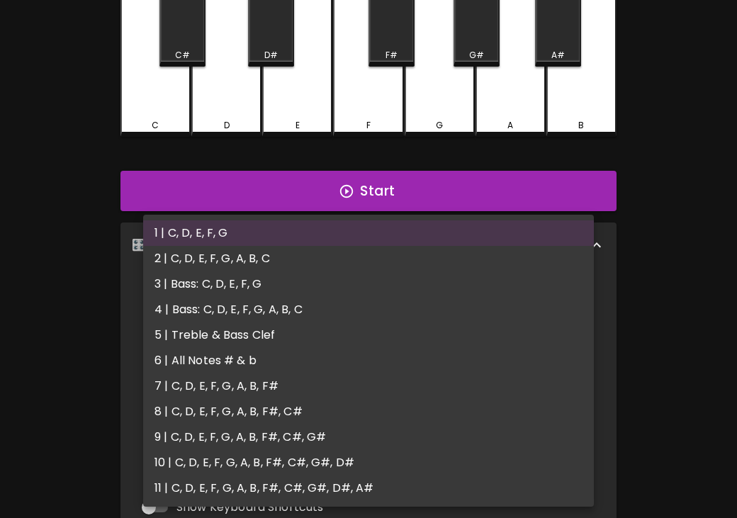
click at [431, 296] on body "🎹 PitchCraft About Badges Wizard Reading Log Out ? ? ? ? ? ? ? ? Play This! ❔ W…" at bounding box center [368, 202] width 737 height 1084
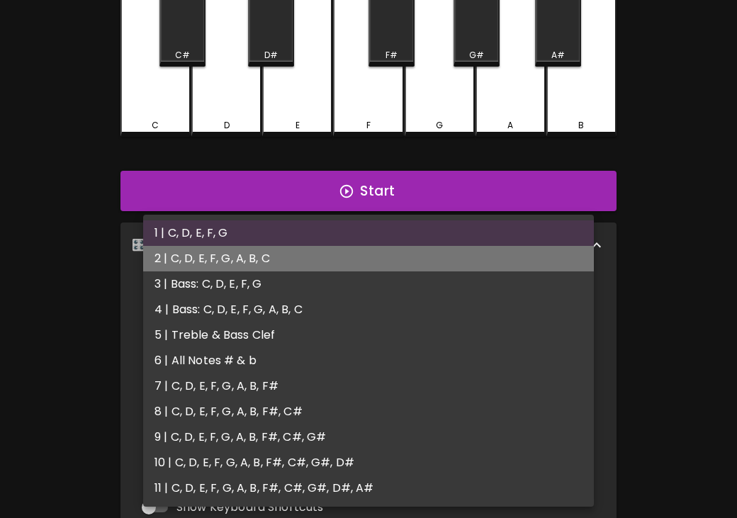
click at [425, 257] on li "2 | C, D, E, F, G, A, B, C" at bounding box center [368, 259] width 451 height 26
type input "3"
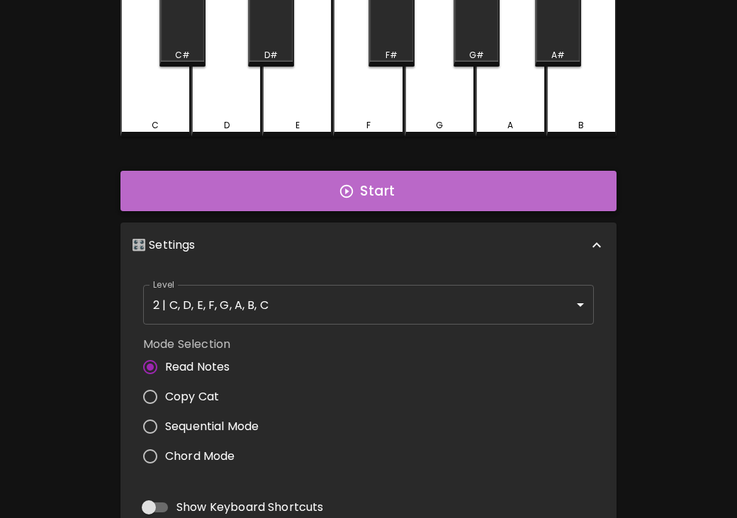
click at [447, 195] on button "Start" at bounding box center [368, 191] width 496 height 41
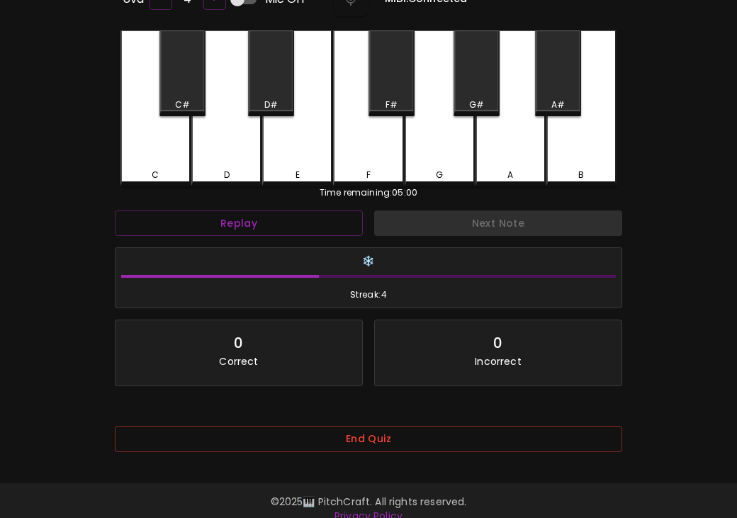
scroll to position [364, 0]
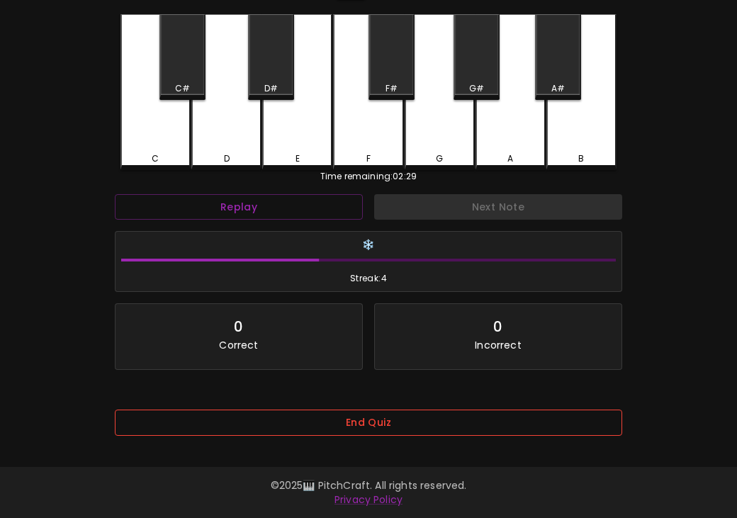
click at [539, 423] on button "End Quiz" at bounding box center [368, 423] width 507 height 26
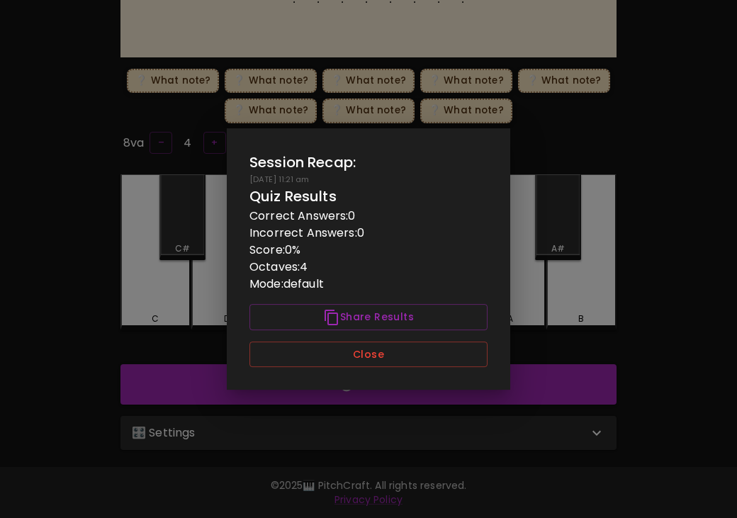
scroll to position [193, 0]
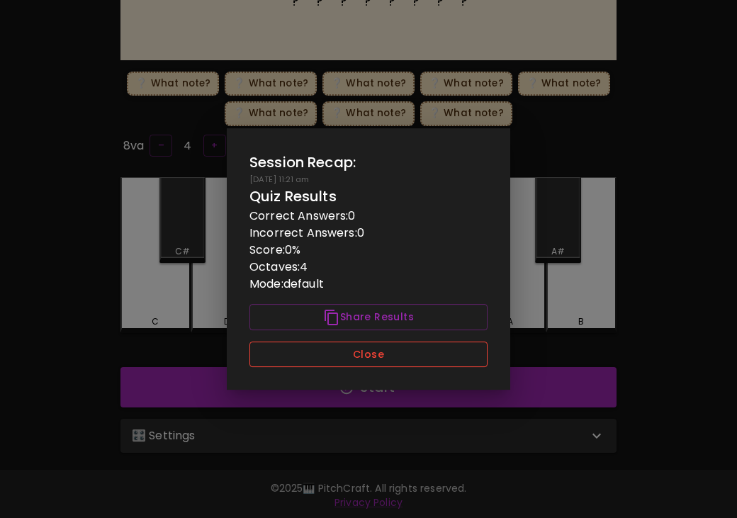
click at [475, 361] on button "Close" at bounding box center [368, 355] width 238 height 26
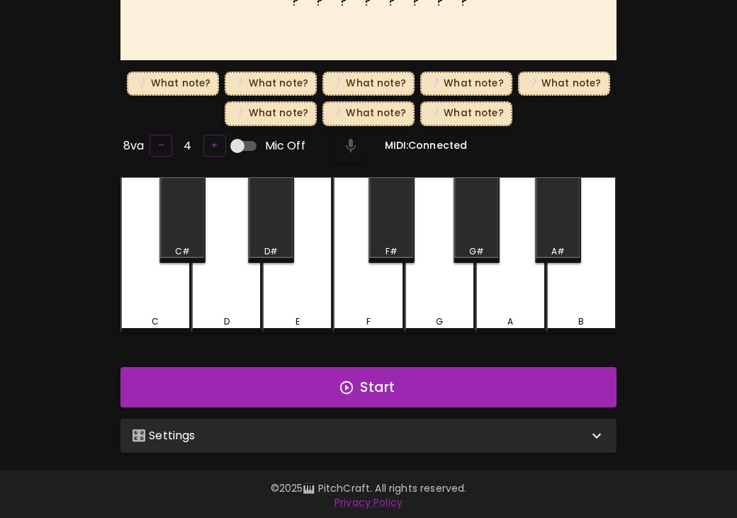
click at [438, 427] on div "🎛️ Settings" at bounding box center [360, 435] width 456 height 17
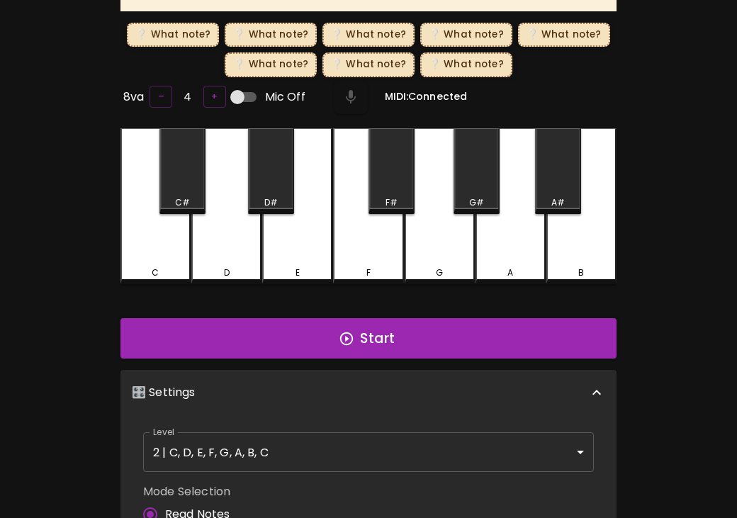
scroll to position [406, 0]
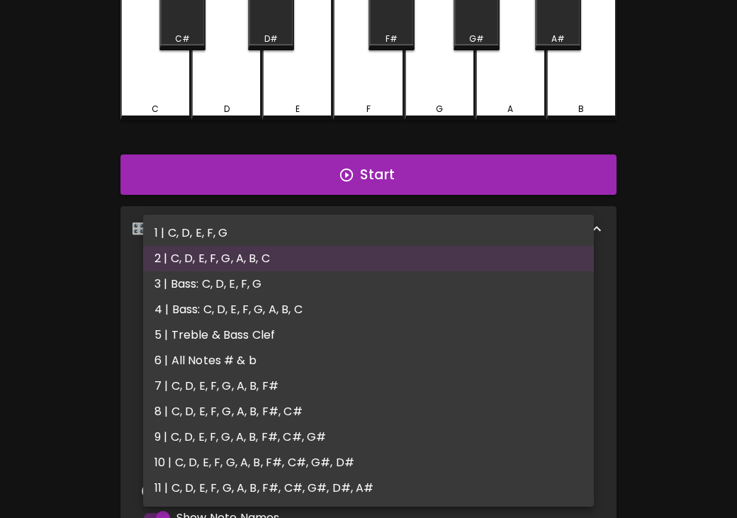
click at [417, 291] on body "🎹 PitchCraft About Badges Wizard Reading Log Out ? ? ? ? ? ? ? ? Play This! ❔ W…" at bounding box center [368, 160] width 737 height 1133
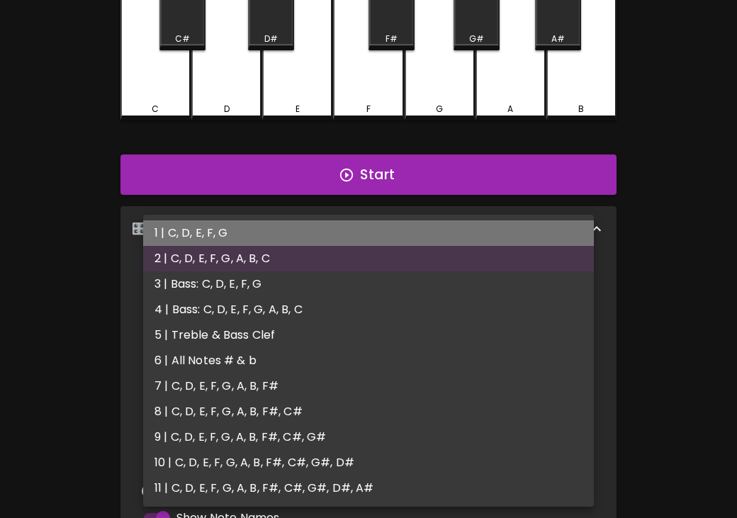
click at [404, 240] on li "1 | C, D, E, F, G" at bounding box center [368, 233] width 451 height 26
type input "1"
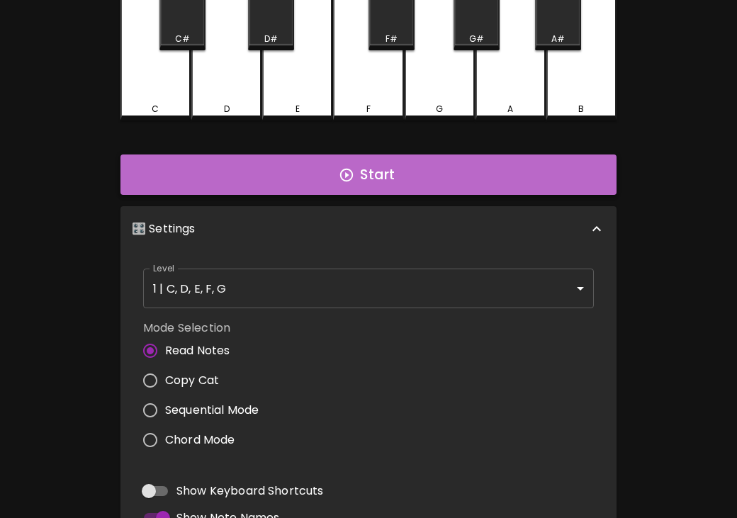
click at [417, 183] on button "Start" at bounding box center [368, 175] width 496 height 41
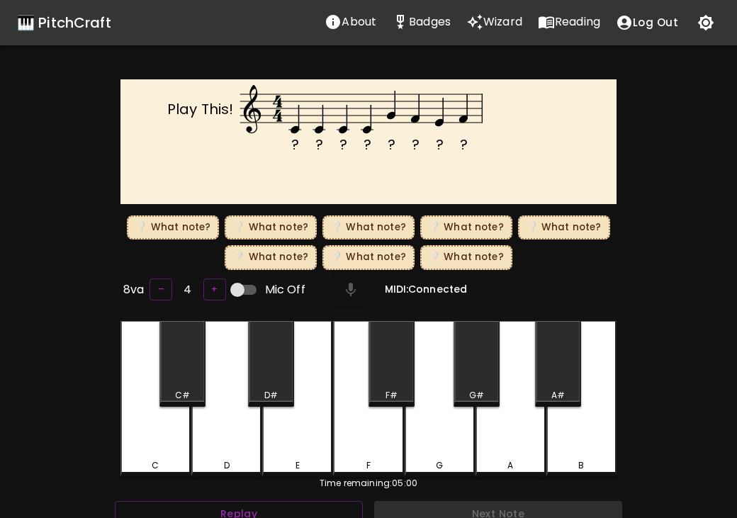
scroll to position [315, 0]
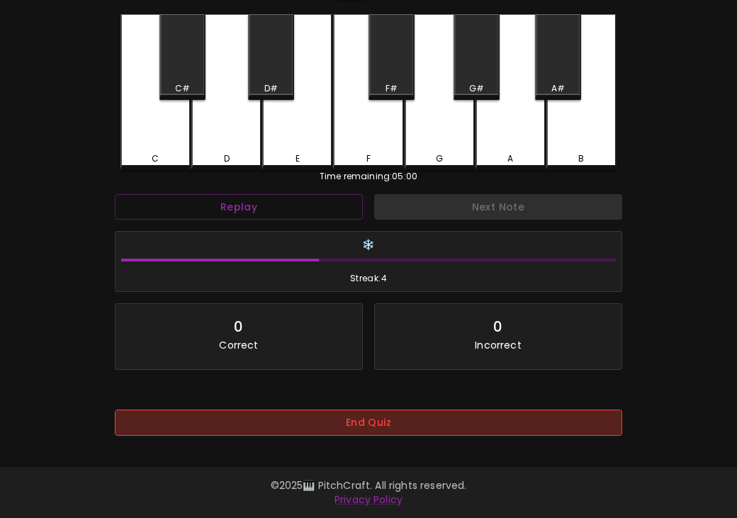
click at [391, 410] on button "End Quiz" at bounding box center [368, 423] width 507 height 26
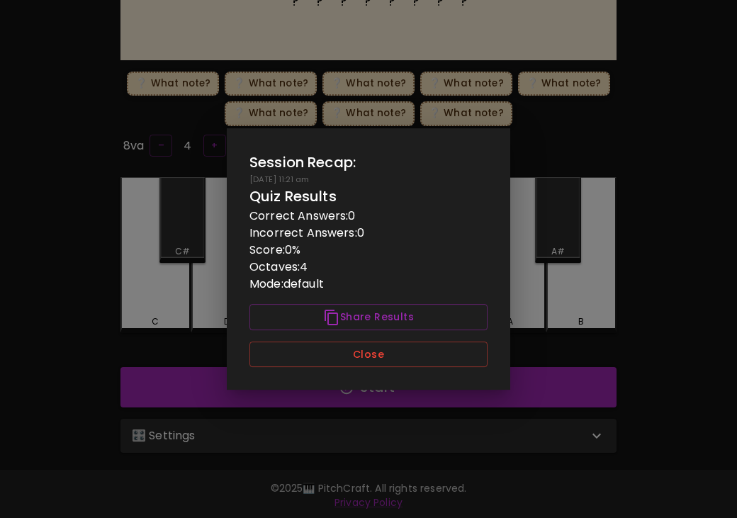
click at [405, 368] on div "Session Recap: [DATE] 11:21 am Quiz Results Correct Answers: 0 Incorrect Answer…" at bounding box center [368, 259] width 283 height 262
click at [406, 349] on button "Close" at bounding box center [368, 355] width 238 height 26
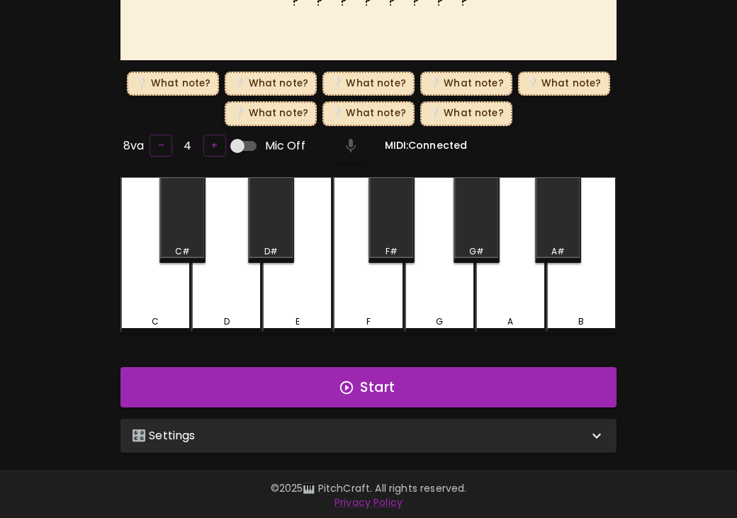
click at [371, 432] on div "🎛️ Settings" at bounding box center [360, 435] width 456 height 17
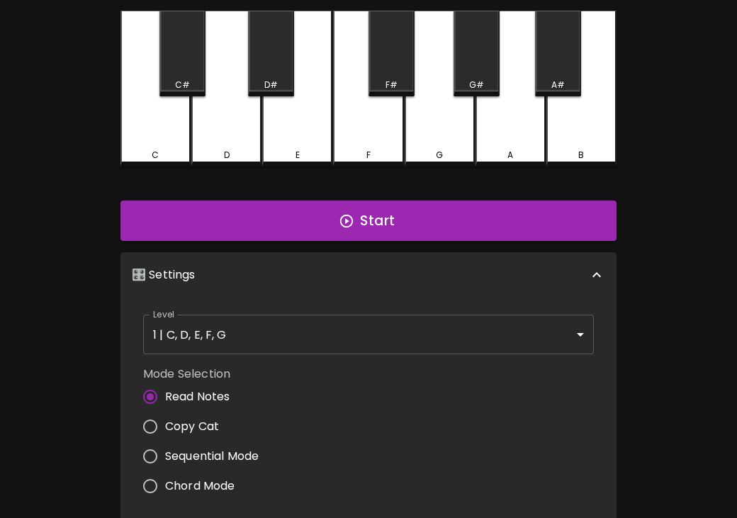
scroll to position [541, 0]
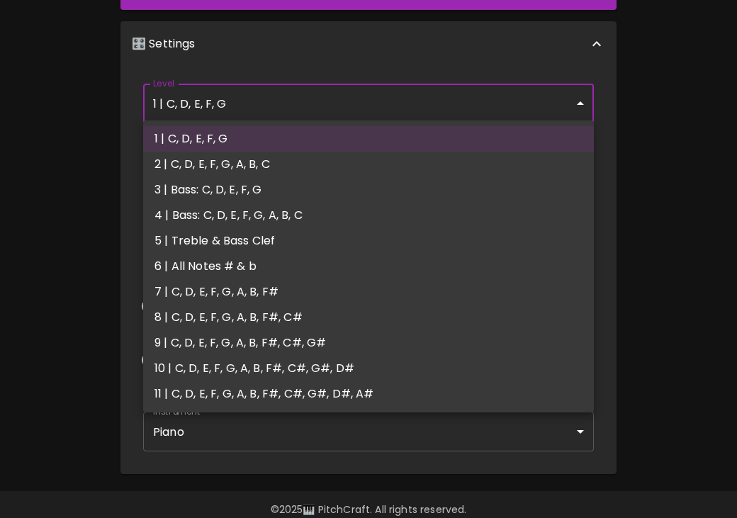
click at [432, 108] on body "🎹 PitchCraft About Badges Wizard Reading Log Out ? ? ? ? ? ? ? ? Play This! ❔ W…" at bounding box center [368, 1] width 737 height 1084
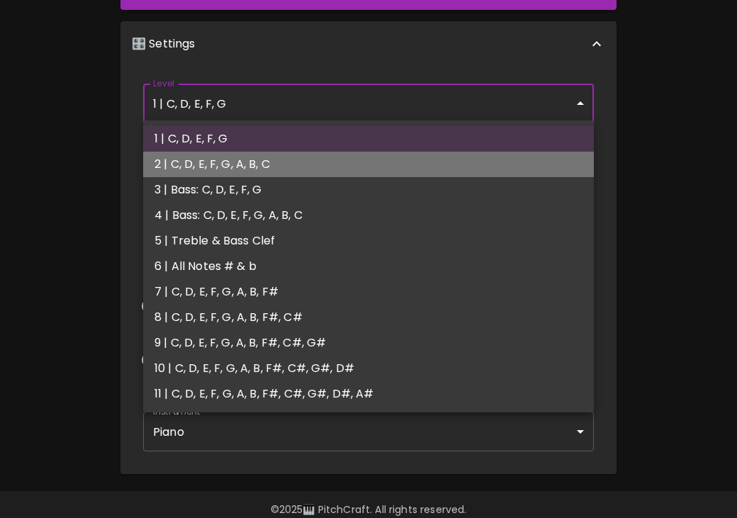
click at [424, 162] on li "2 | C, D, E, F, G, A, B, C" at bounding box center [368, 165] width 451 height 26
type input "3"
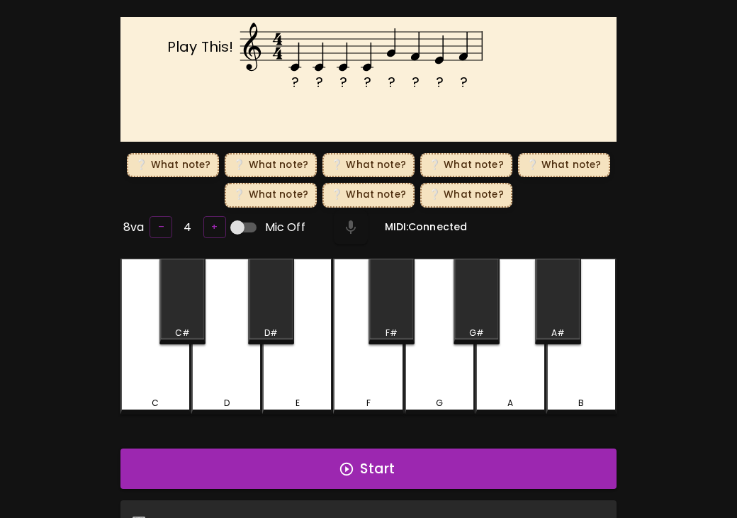
scroll to position [49, 0]
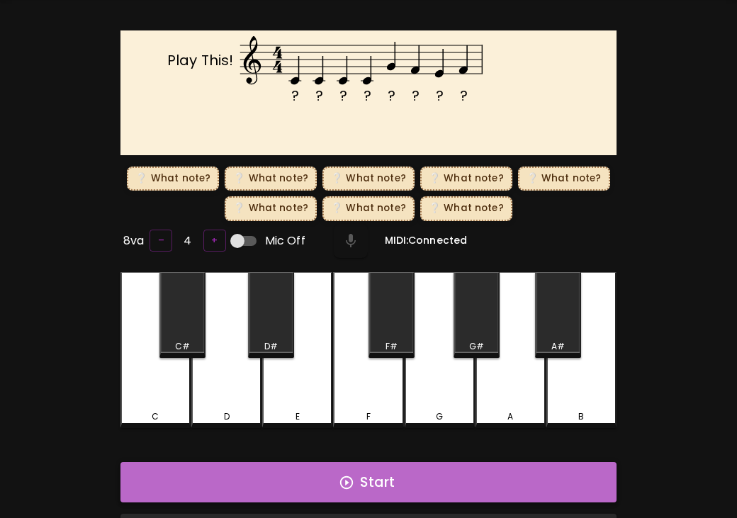
click at [407, 476] on button "Start" at bounding box center [368, 482] width 496 height 41
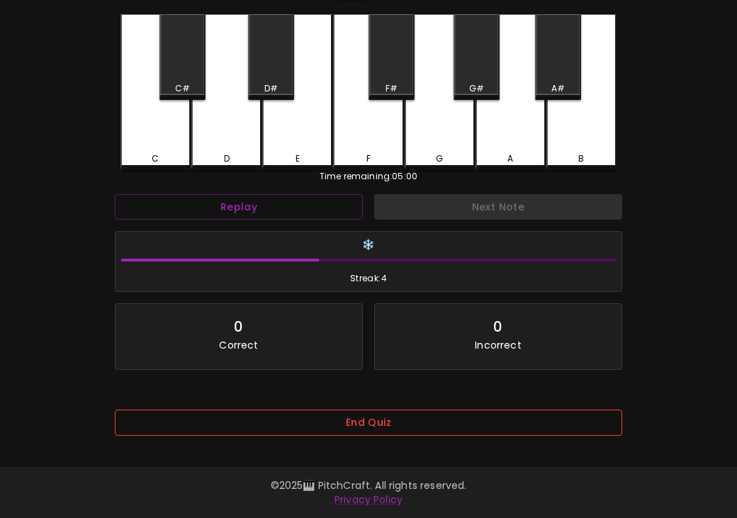
click at [420, 419] on button "End Quiz" at bounding box center [368, 423] width 507 height 26
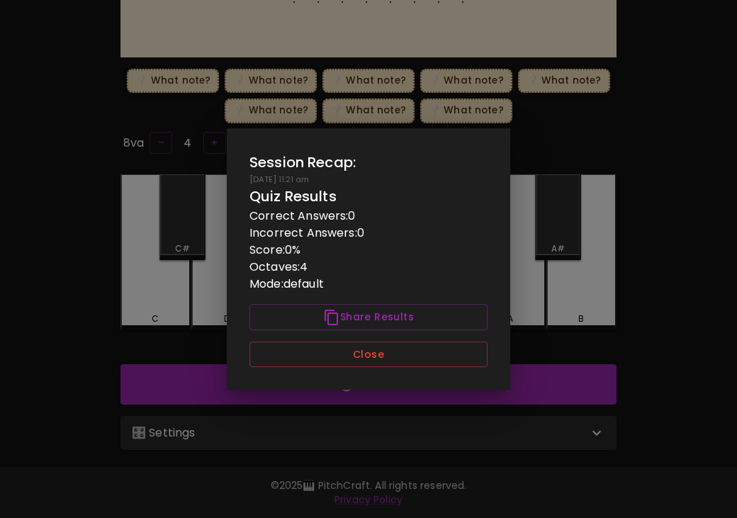
scroll to position [144, 0]
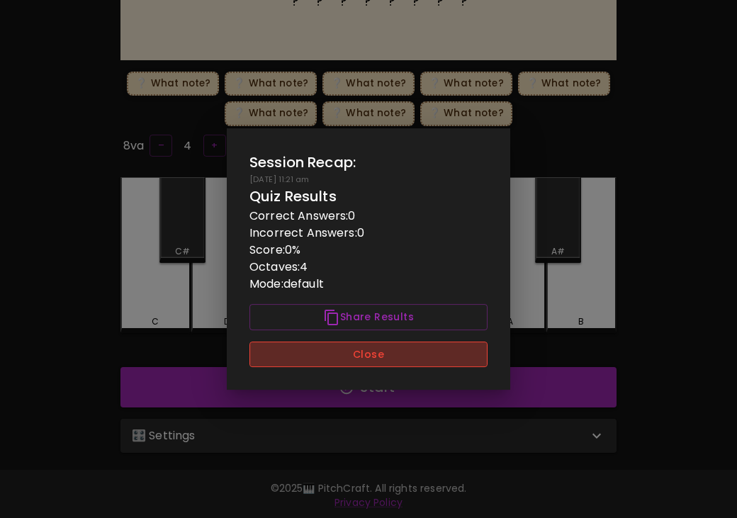
click at [429, 359] on button "Close" at bounding box center [368, 355] width 238 height 26
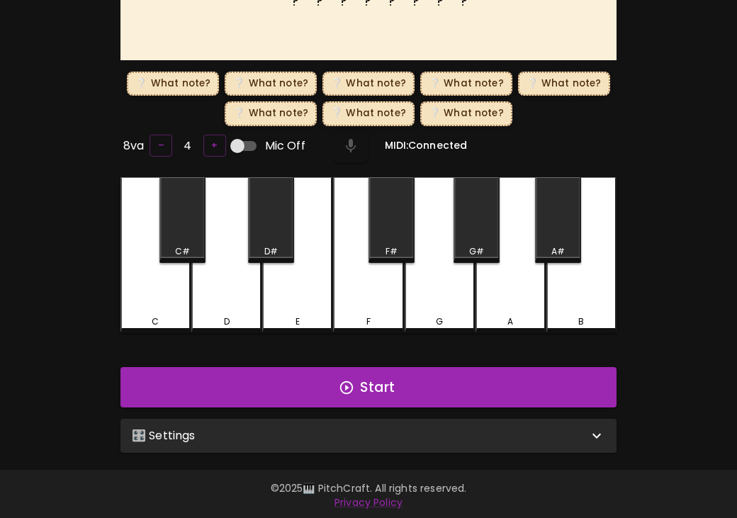
click at [430, 421] on div "🎛️ Settings" at bounding box center [368, 436] width 496 height 34
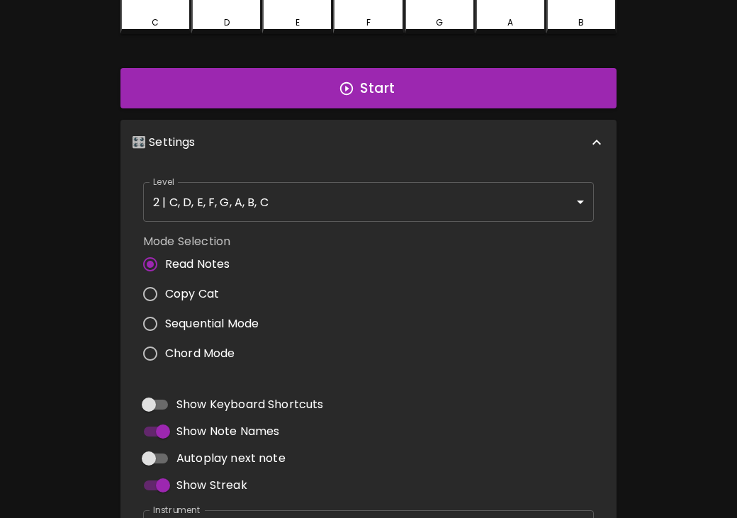
scroll to position [499, 0]
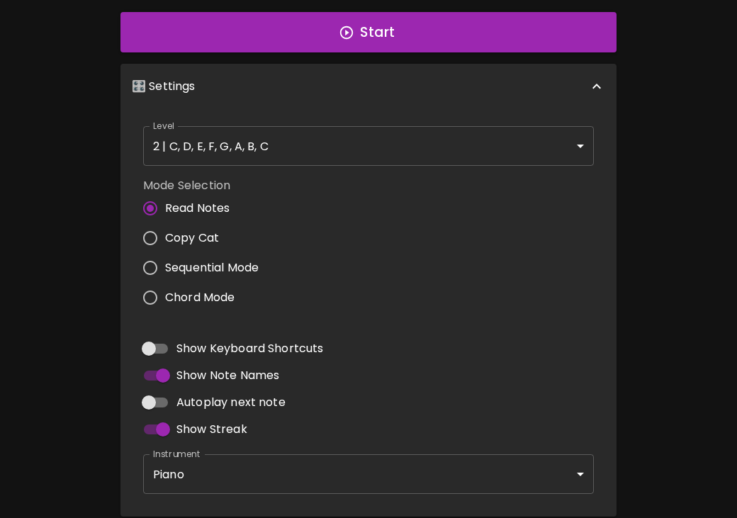
click at [454, 148] on body "🎹 PitchCraft About Badges Wizard Reading Log Out ? ? ? ? ? ? ? ? Play This! ❔ W…" at bounding box center [368, 43] width 737 height 1084
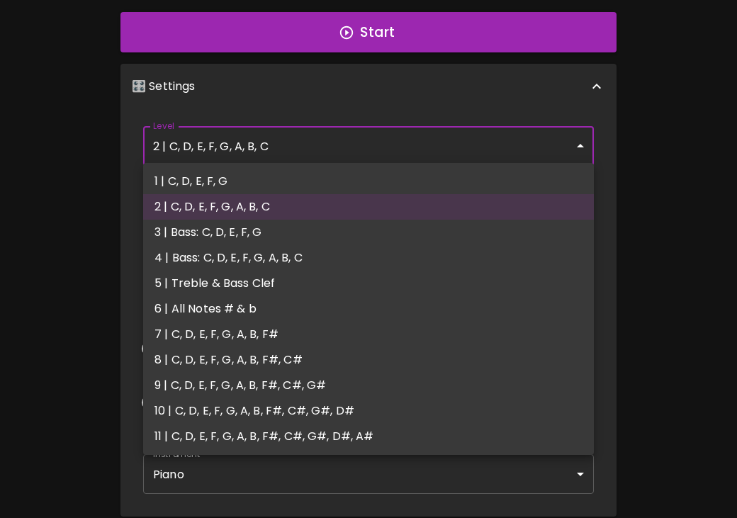
click at [417, 230] on li "3 | Bass: C, D, E, F, G" at bounding box center [368, 233] width 451 height 26
type input "5"
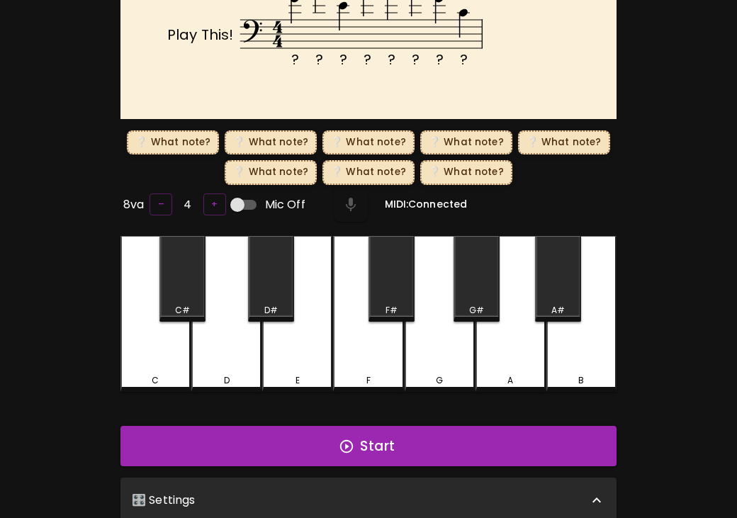
scroll to position [134, 0]
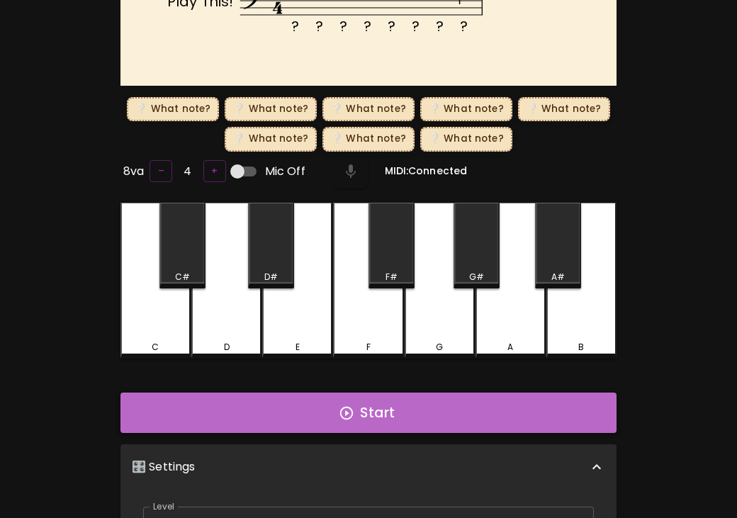
click at [401, 421] on button "Start" at bounding box center [368, 413] width 496 height 41
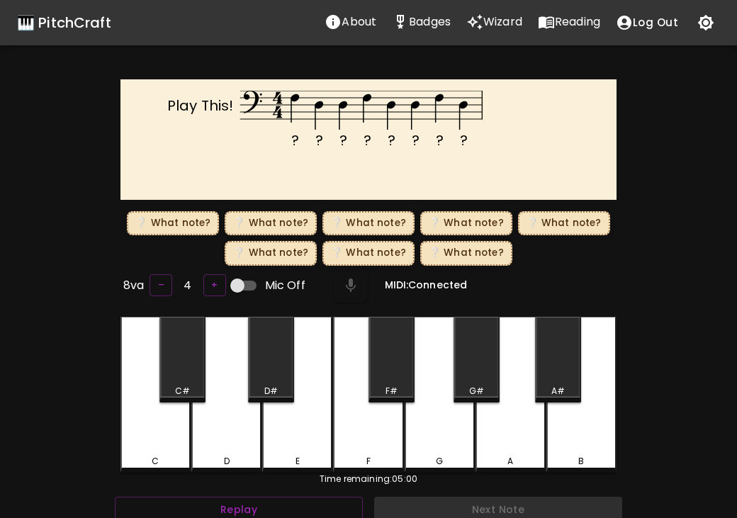
scroll to position [6, 0]
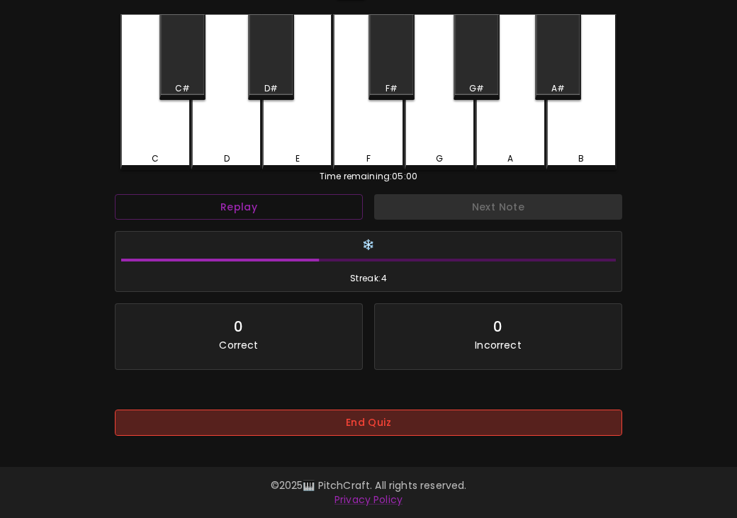
click at [404, 415] on button "End Quiz" at bounding box center [368, 423] width 507 height 26
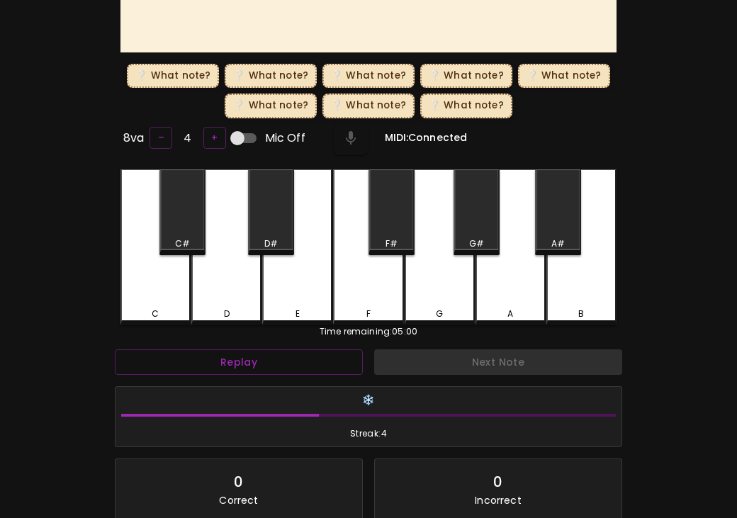
scroll to position [0, 0]
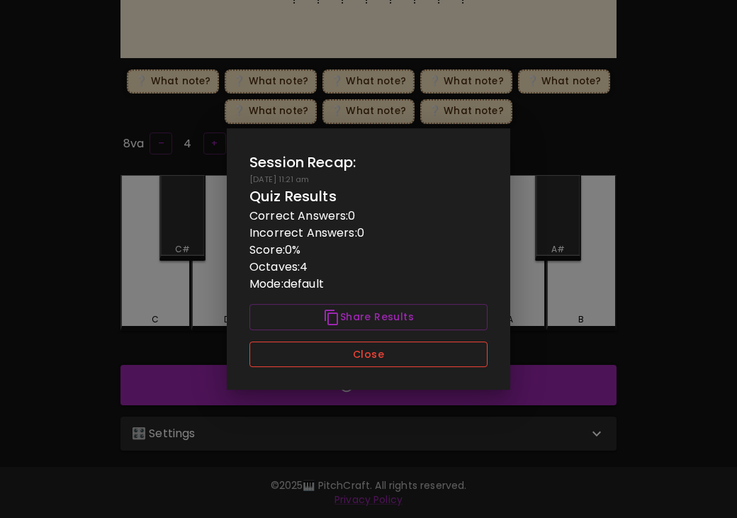
click at [424, 359] on button "Close" at bounding box center [368, 355] width 238 height 26
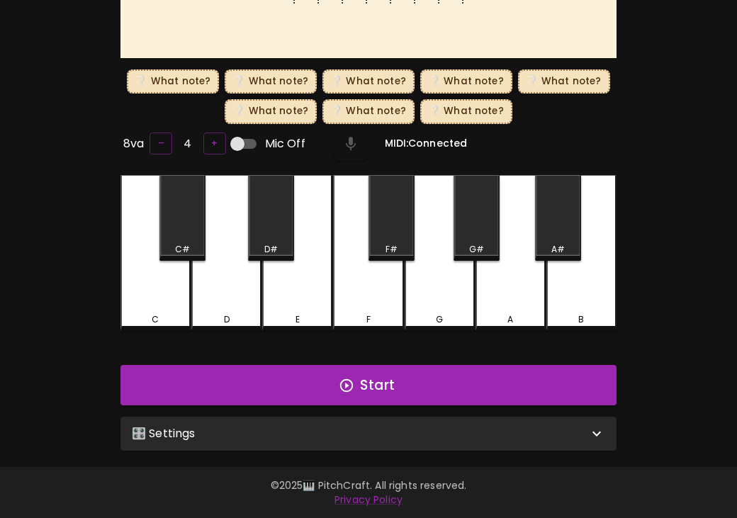
click at [412, 422] on div "🎛️ Settings" at bounding box center [368, 434] width 496 height 34
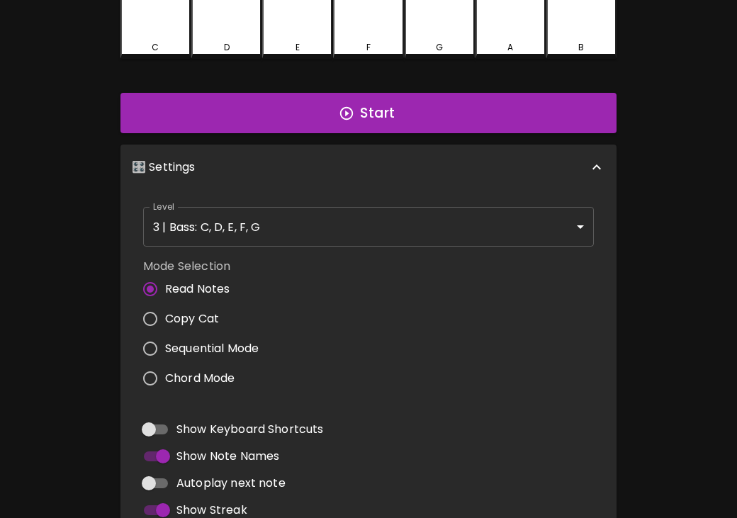
scroll to position [417, 0]
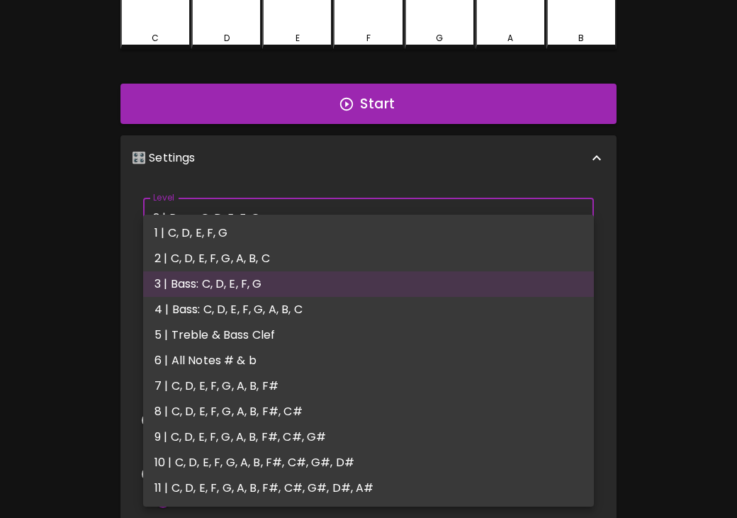
click at [414, 233] on body "🎹 PitchCraft About Badges Wizard Reading Log Out ? ? ? ? ? ? ? ? Play This! ❔ W…" at bounding box center [368, 120] width 737 height 1074
click at [387, 315] on li "4 | Bass: C, D, E, F, G, A, B, C" at bounding box center [368, 310] width 451 height 26
type input "7"
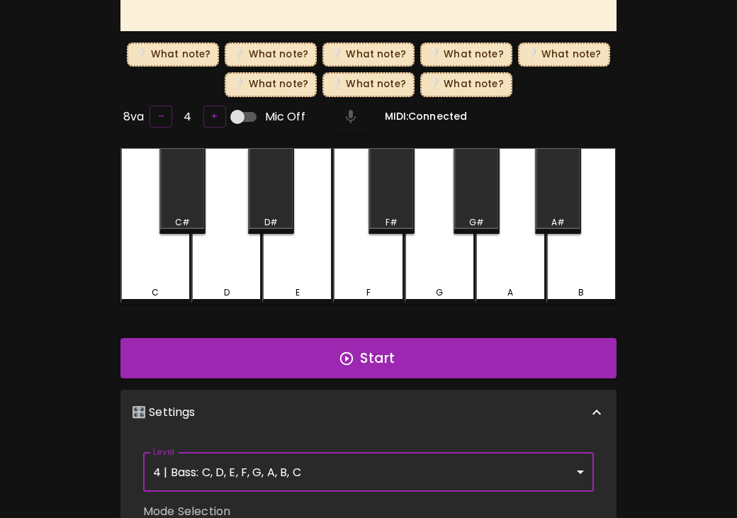
scroll to position [128, 0]
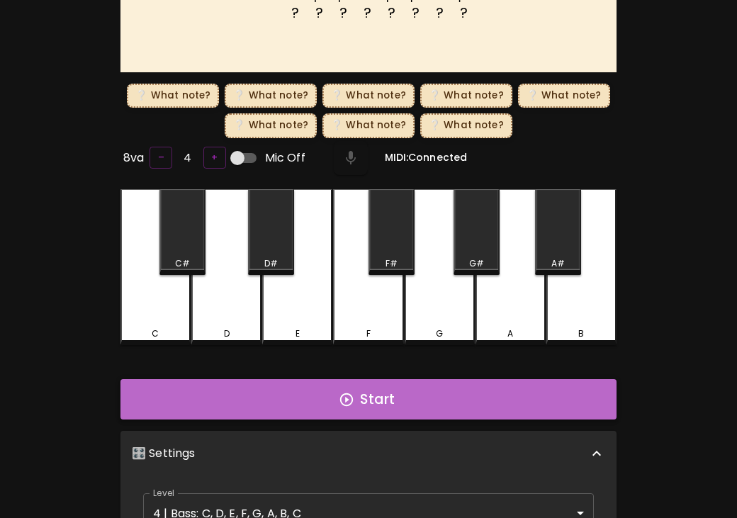
click at [386, 390] on button "Start" at bounding box center [368, 399] width 496 height 41
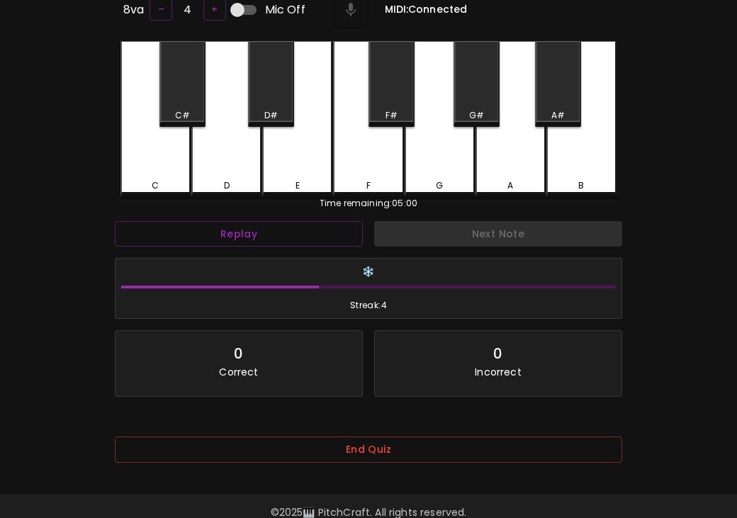
scroll to position [312, 0]
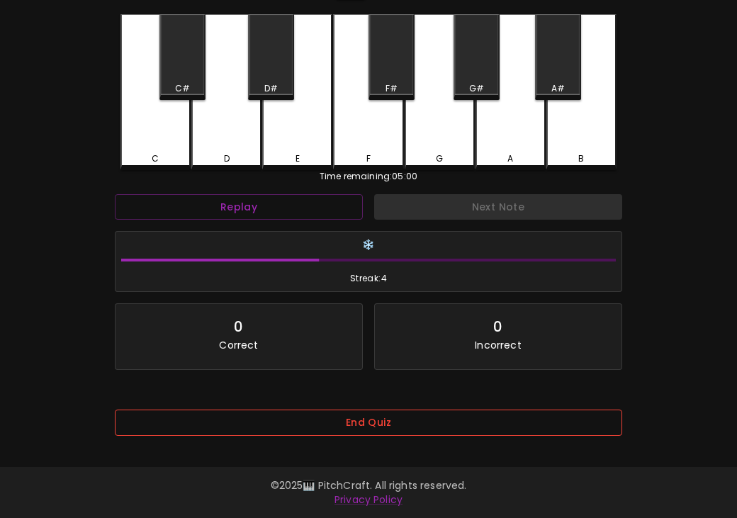
click at [382, 427] on button "End Quiz" at bounding box center [368, 423] width 507 height 26
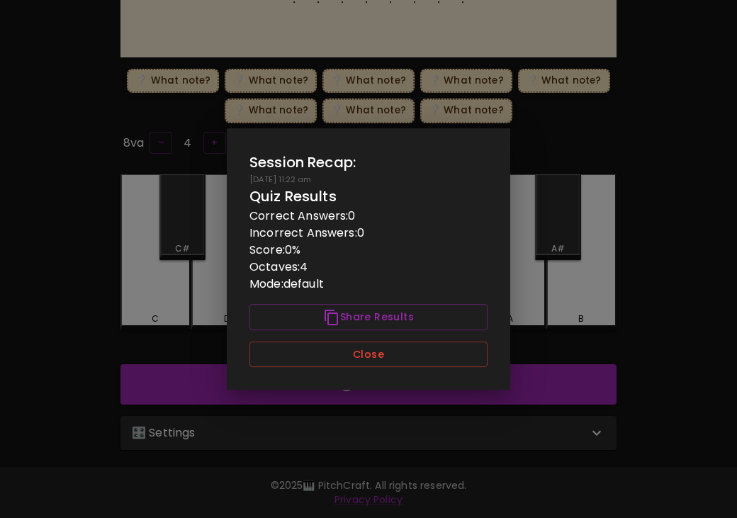
scroll to position [0, 0]
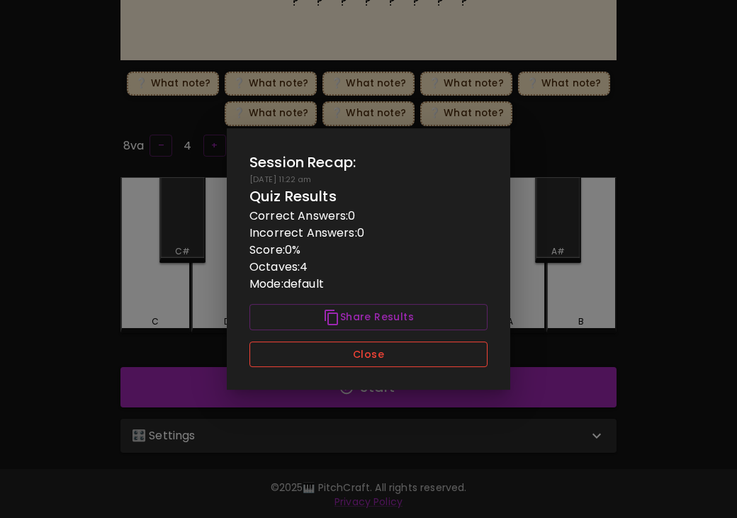
click at [425, 359] on button "Close" at bounding box center [368, 355] width 238 height 26
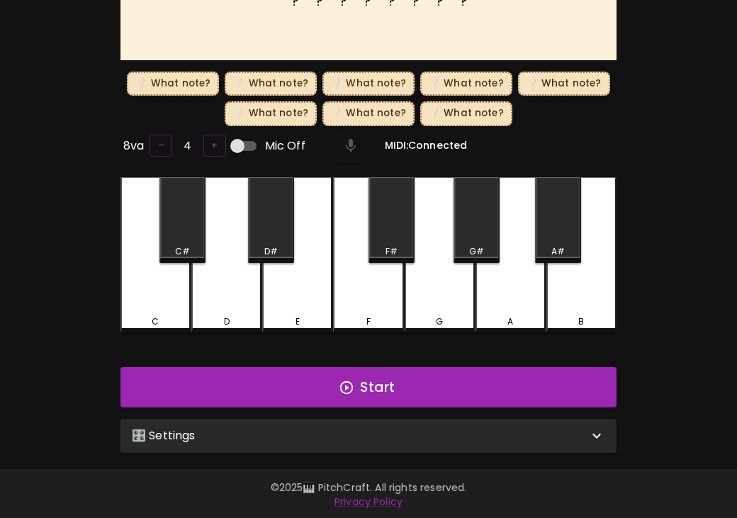
click at [436, 413] on div "🎛️ Settings Level 4 | Bass: C, D, E, F, G, A, B, C 7 Level Mode Selection Read …" at bounding box center [368, 435] width 507 height 45
click at [430, 434] on div "🎛️ Settings" at bounding box center [360, 435] width 456 height 17
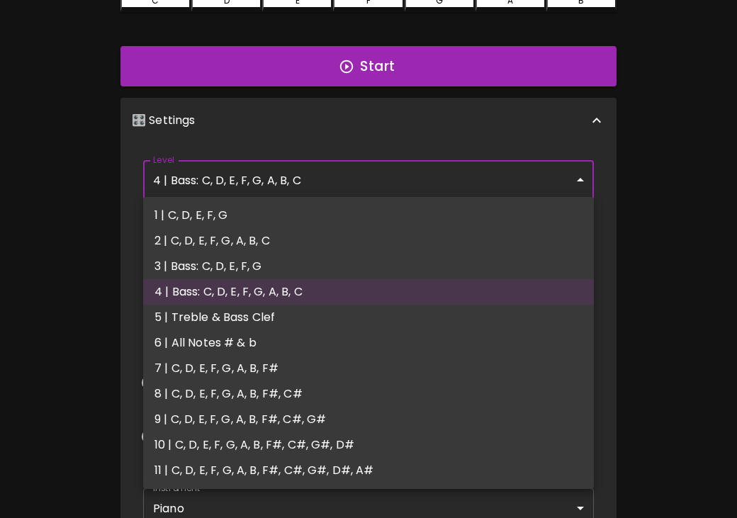
click at [442, 175] on body "🎹 PitchCraft About Badges Wizard Reading Log Out ? ? ? ? ? ? ? ? Play This! ❔ W…" at bounding box center [368, 78] width 737 height 1081
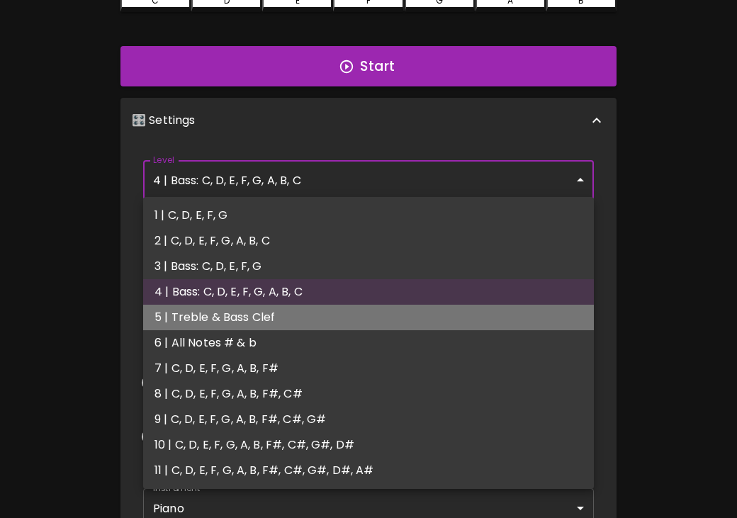
click at [367, 322] on li "5 | Treble & Bass Clef" at bounding box center [368, 318] width 451 height 26
type input "9"
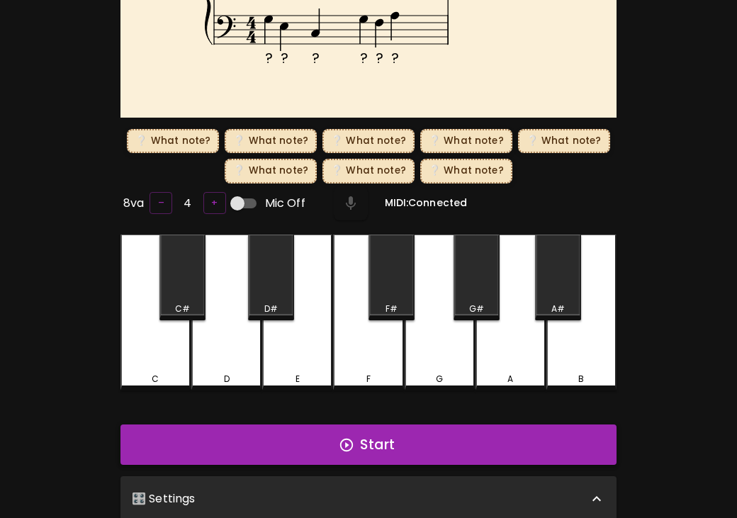
click at [420, 449] on button "Start" at bounding box center [368, 445] width 496 height 41
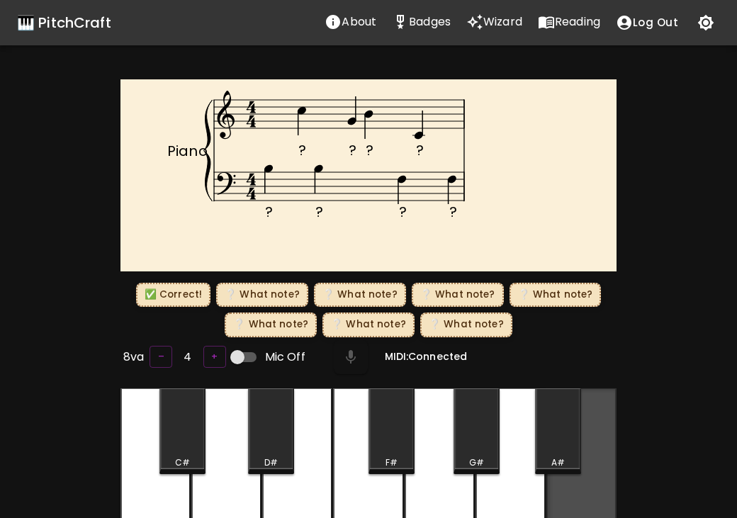
click at [573, 487] on div "B" at bounding box center [581, 464] width 70 height 153
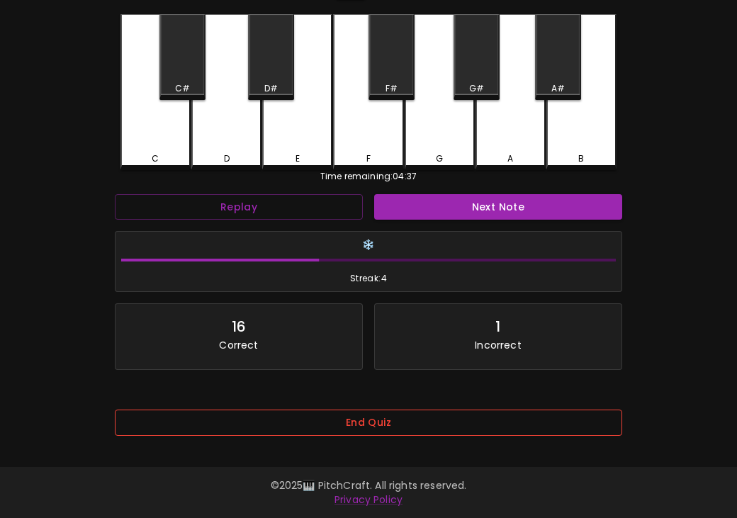
click at [427, 417] on button "End Quiz" at bounding box center [368, 423] width 507 height 26
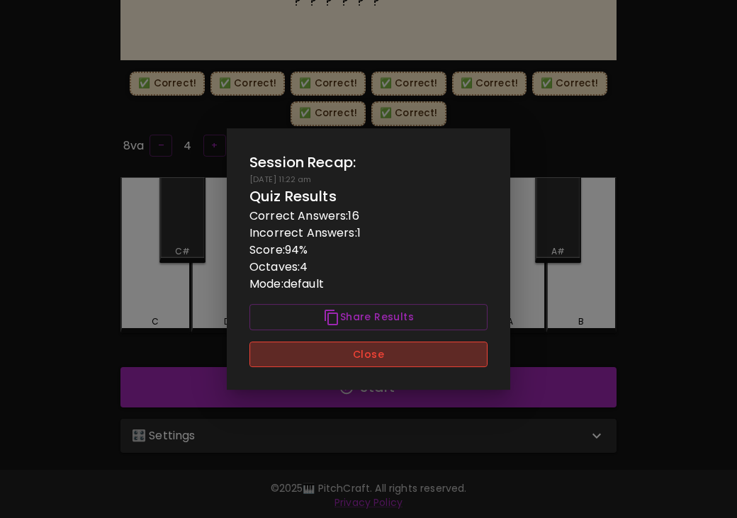
click at [449, 356] on button "Close" at bounding box center [368, 355] width 238 height 26
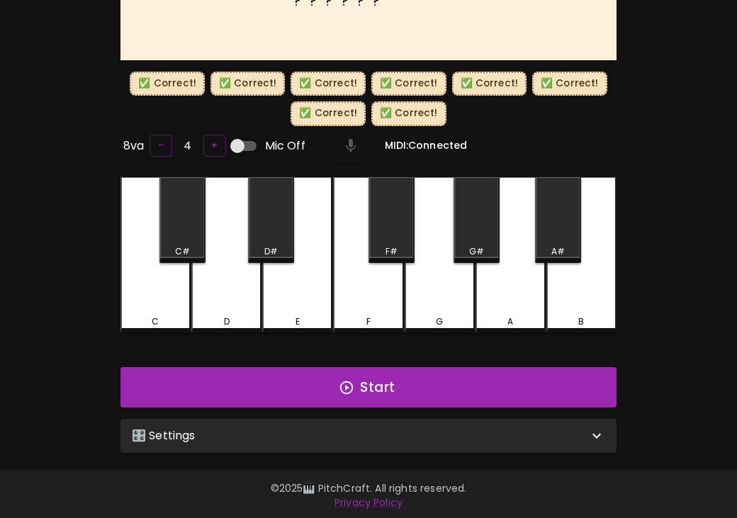
click at [458, 442] on div "🎛️ Settings" at bounding box center [368, 436] width 496 height 34
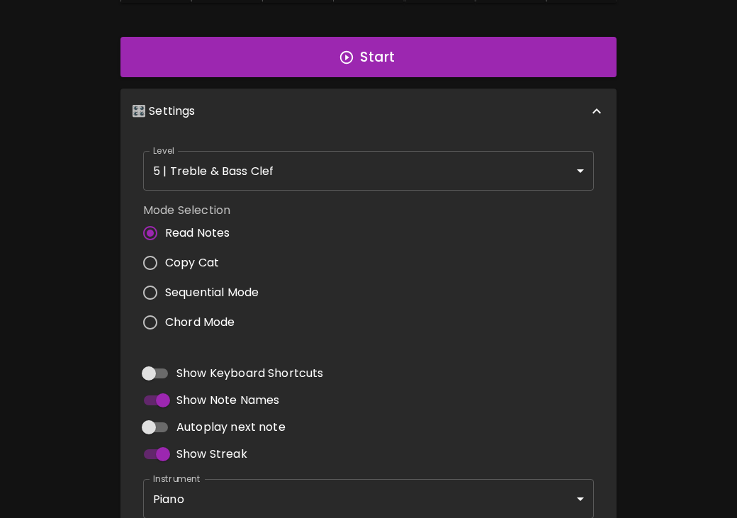
scroll to position [554, 0]
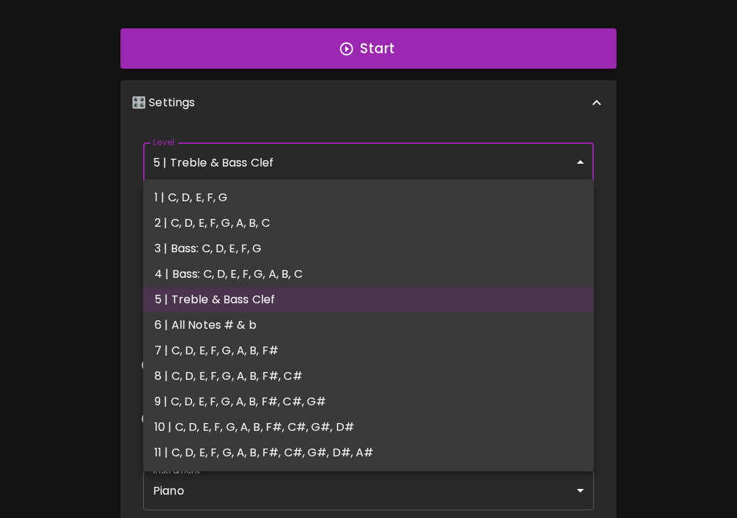
click at [459, 144] on body "🎹 PitchCraft About Badges Wizard Reading Log Out ? ? ? ? ? ? ? ? Piano ✅ Correc…" at bounding box center [368, 23] width 737 height 1155
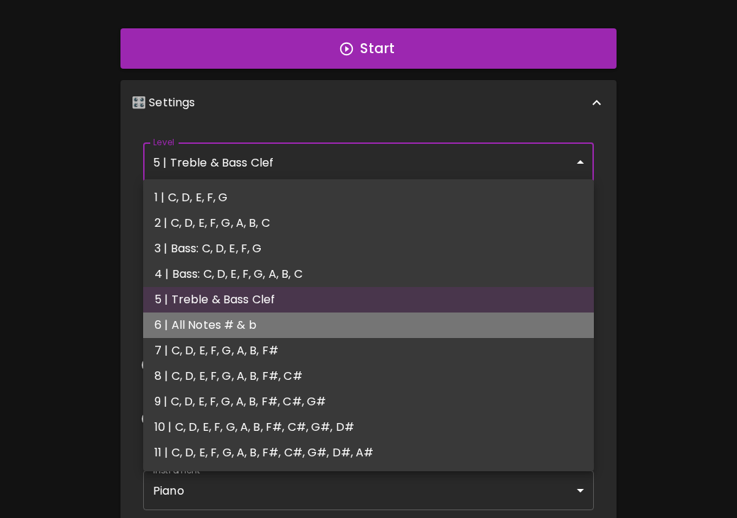
click at [388, 318] on li "6 | All Notes # & b" at bounding box center [368, 326] width 451 height 26
type input "11"
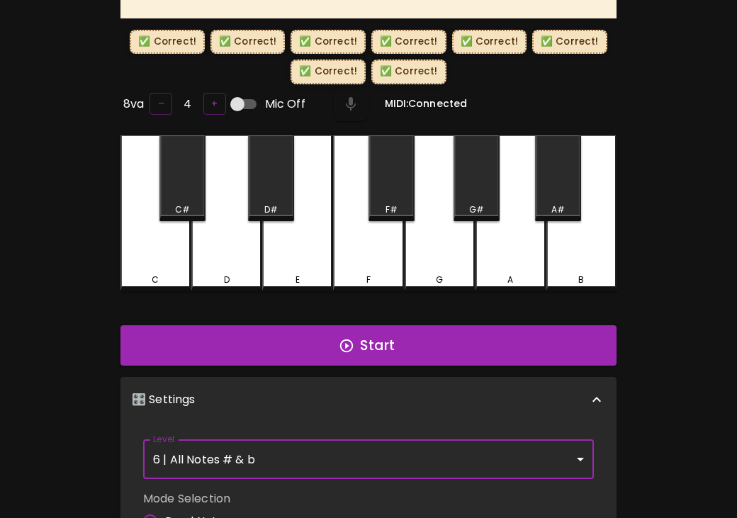
scroll to position [191, 0]
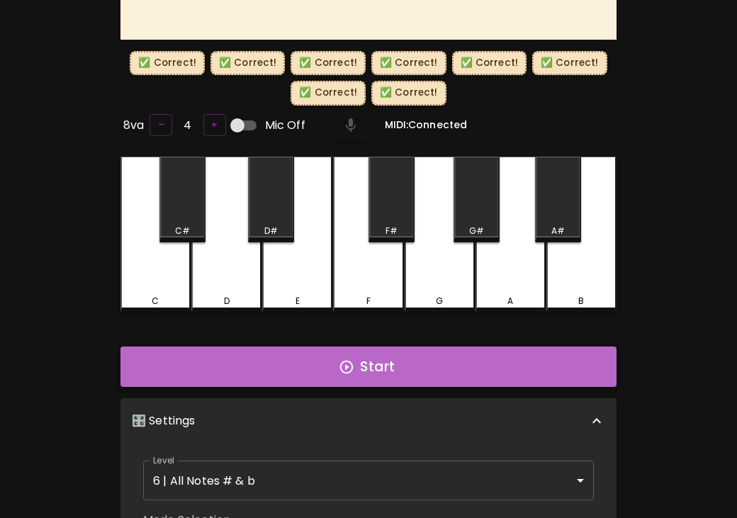
click at [465, 371] on button "Start" at bounding box center [368, 367] width 496 height 41
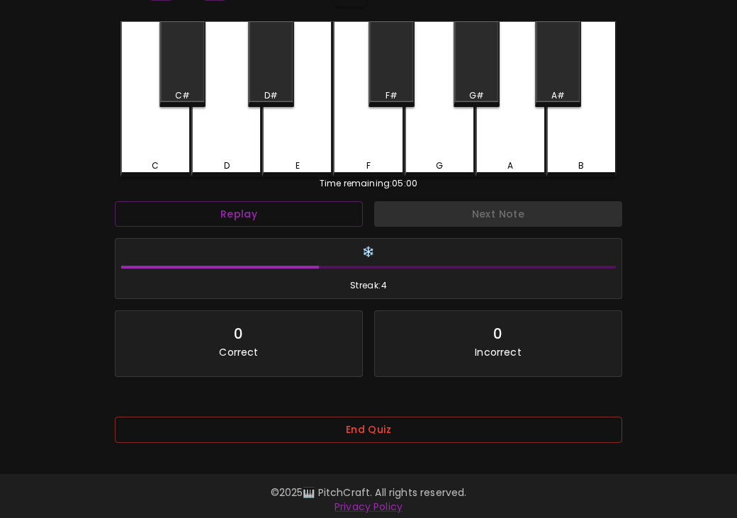
scroll to position [315, 0]
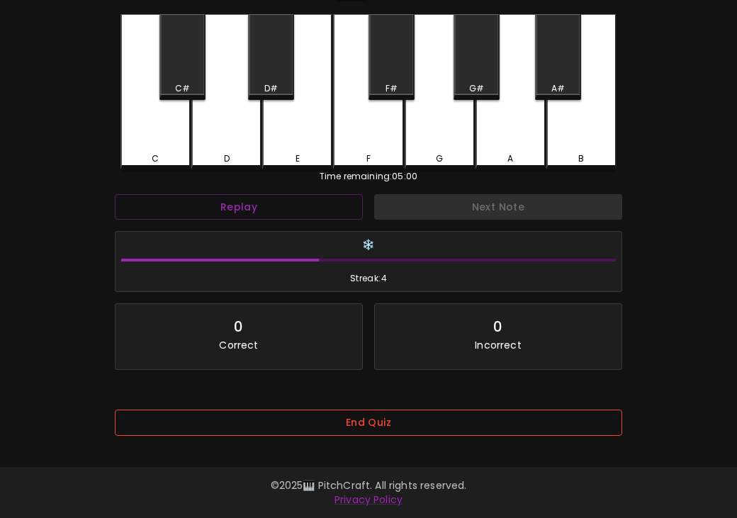
click at [417, 418] on button "End Quiz" at bounding box center [368, 423] width 507 height 26
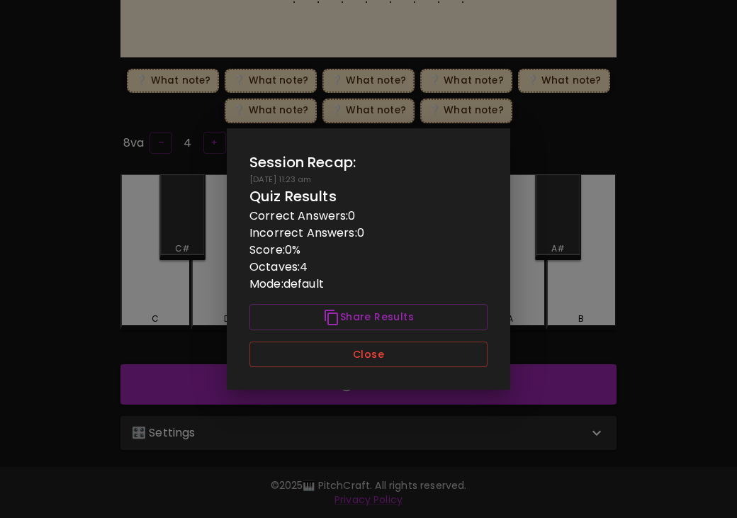
scroll to position [144, 0]
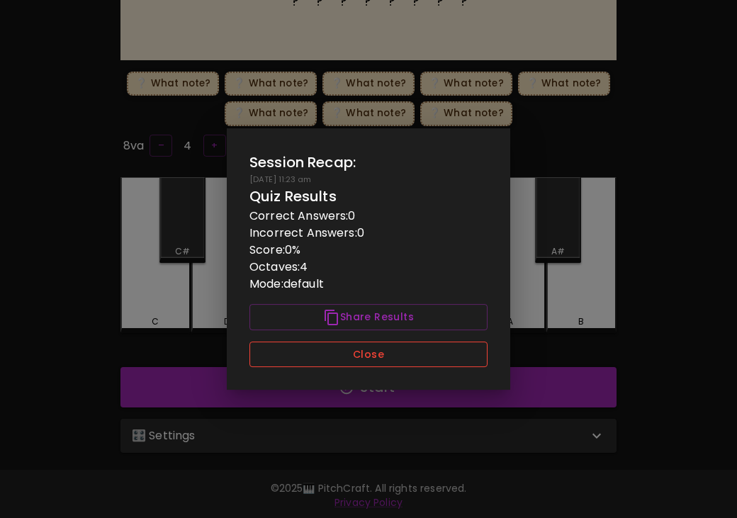
click at [437, 359] on button "Close" at bounding box center [368, 355] width 238 height 26
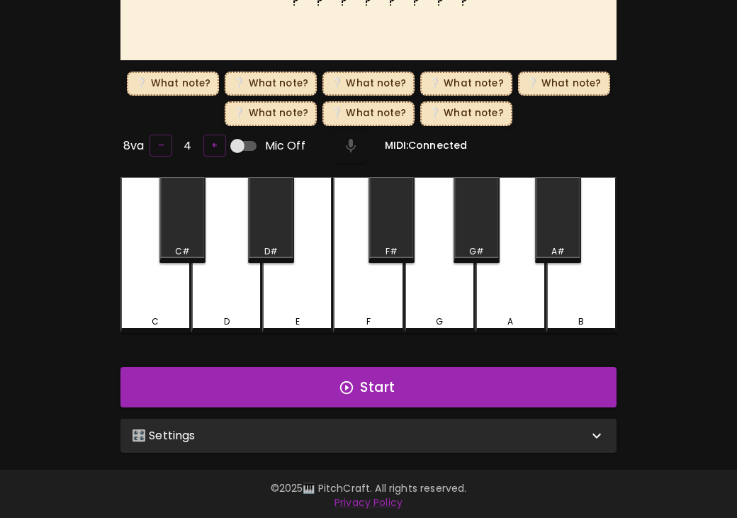
click at [425, 424] on div "🎛️ Settings" at bounding box center [368, 436] width 496 height 34
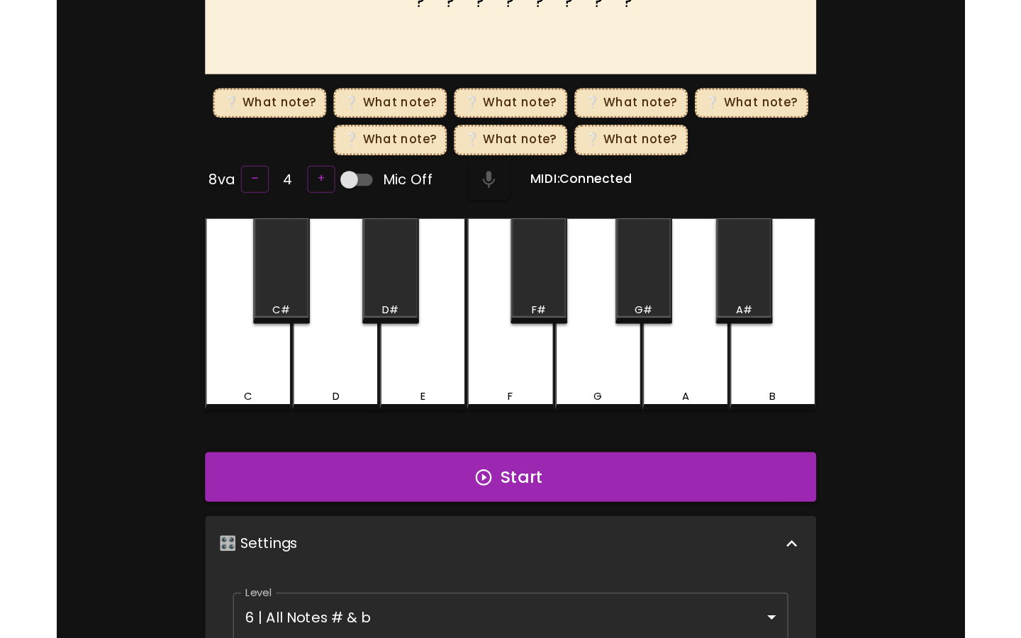
scroll to position [232, 0]
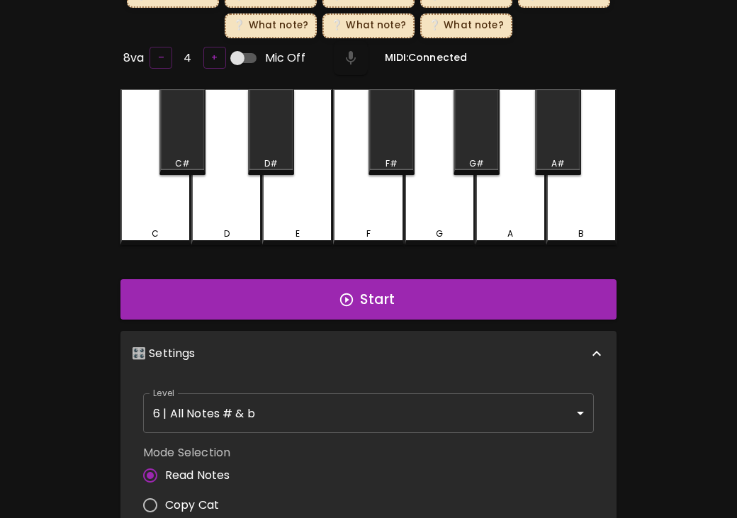
click at [425, 418] on body "🎹 PitchCraft About Badges Wizard Reading Log Out ? ? ? ? ? ? ? ? Play This! ❔ W…" at bounding box center [368, 310] width 737 height 1084
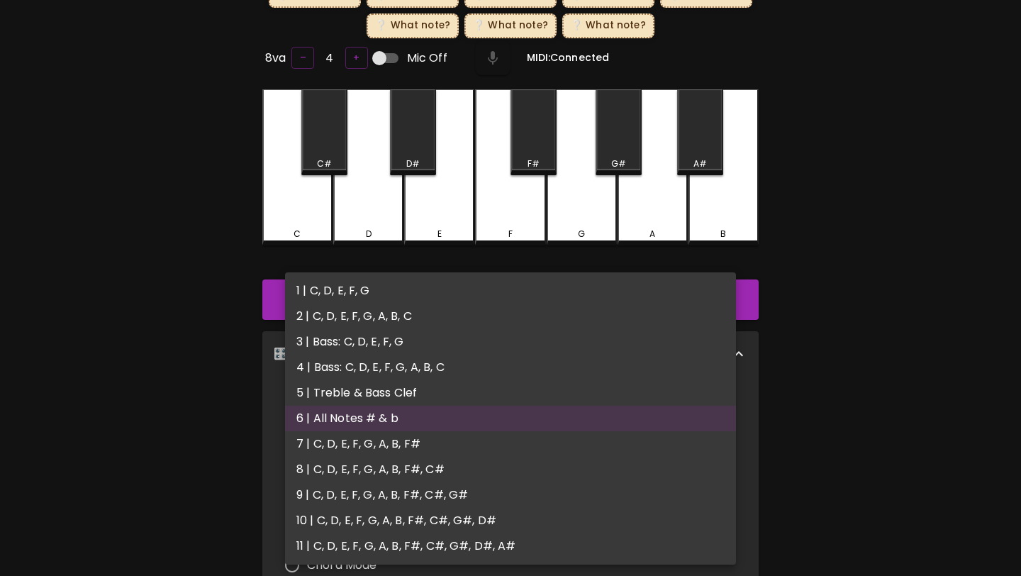
click at [736, 266] on div at bounding box center [510, 288] width 1021 height 576
click at [562, 422] on body "🎹 PitchCraft About Badges Wizard Reading Log Out ? ? ? ? ? ? ? ? Play This! ❔ W…" at bounding box center [510, 310] width 1021 height 1084
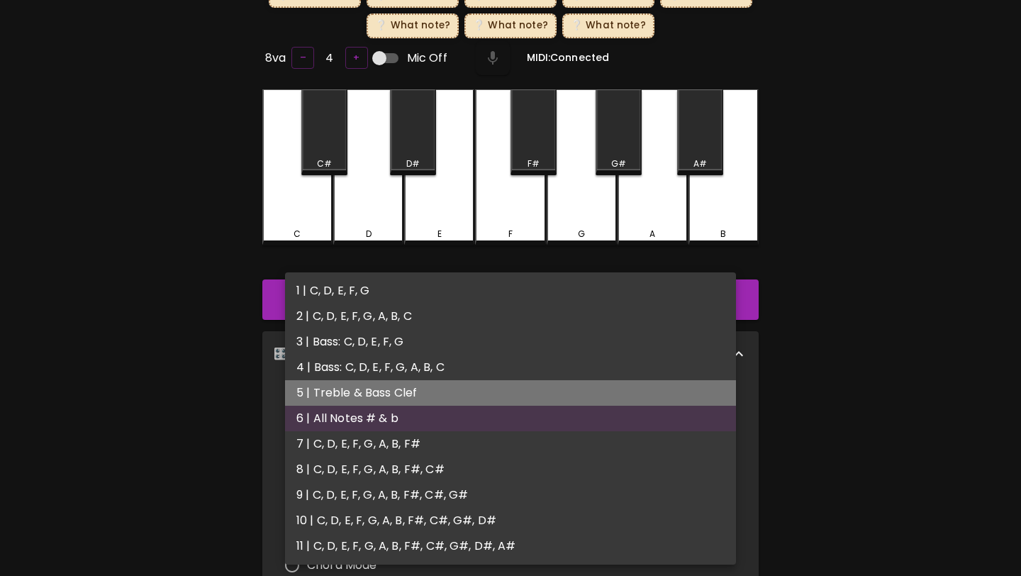
click at [565, 398] on li "5 | Treble & Bass Clef" at bounding box center [510, 393] width 451 height 26
type input "9"
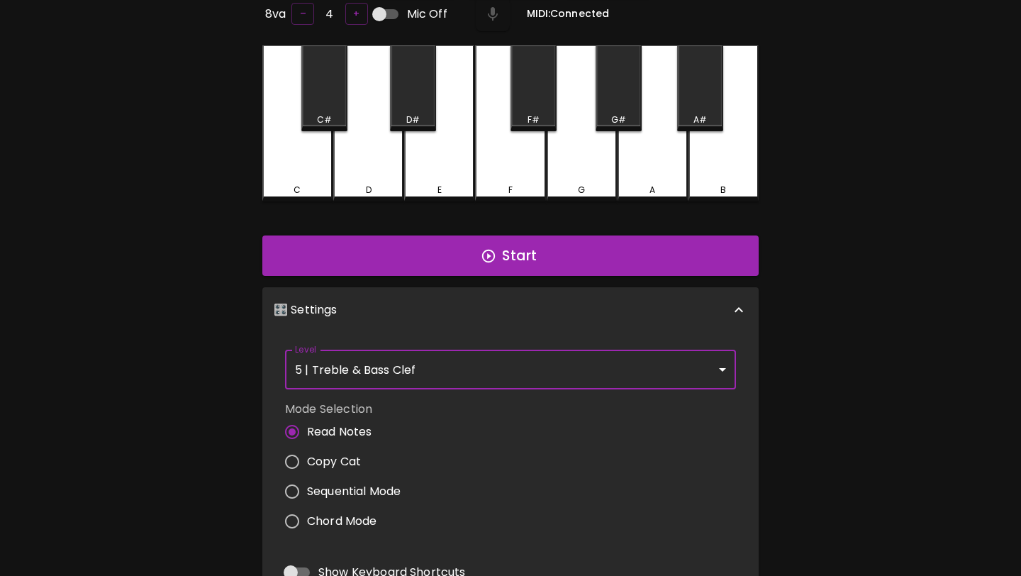
scroll to position [328, 0]
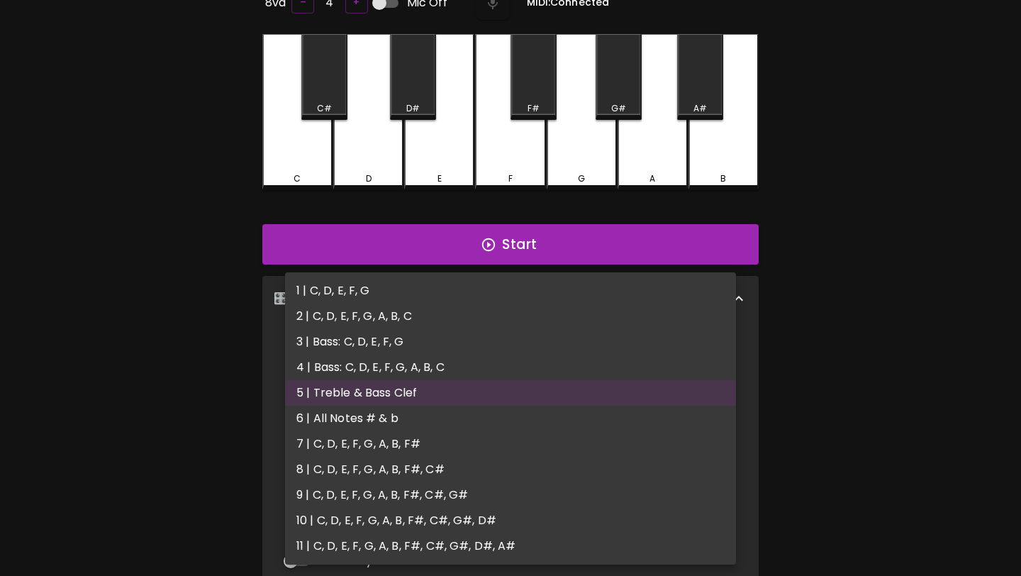
click at [617, 360] on body "🎹 PitchCraft About Badges Wizard Reading Log Out ? ? ? ? ? ? ? ? Piano ❔ What n…" at bounding box center [510, 231] width 1021 height 1119
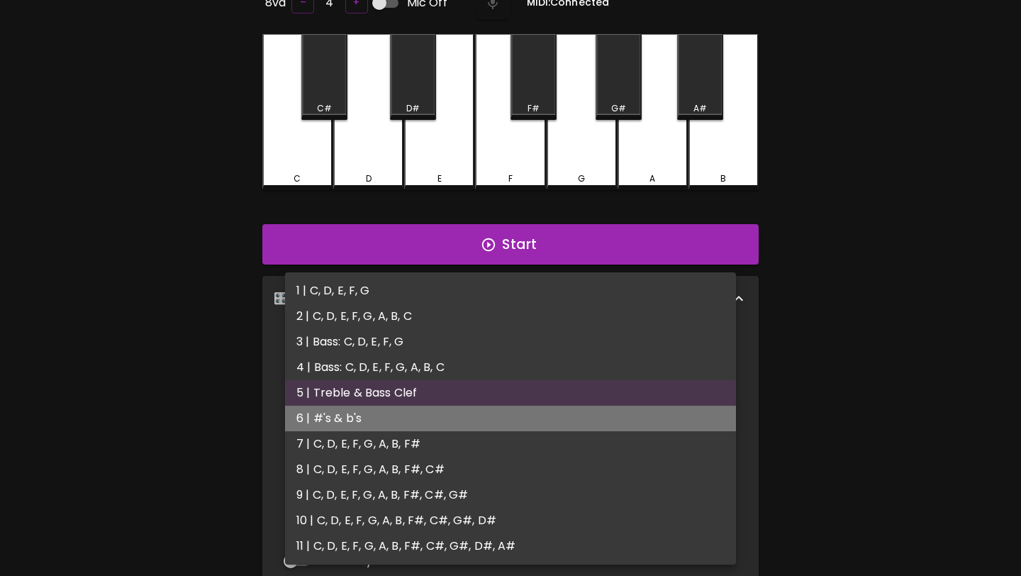
click at [666, 417] on li "6 | #'s & b's" at bounding box center [510, 418] width 451 height 26
type input "11"
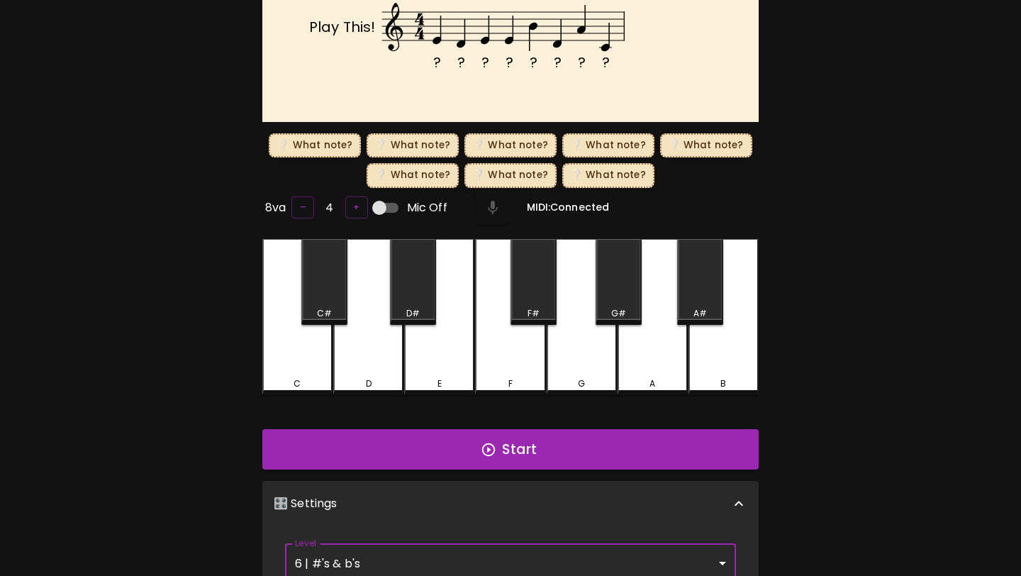
scroll to position [45, 0]
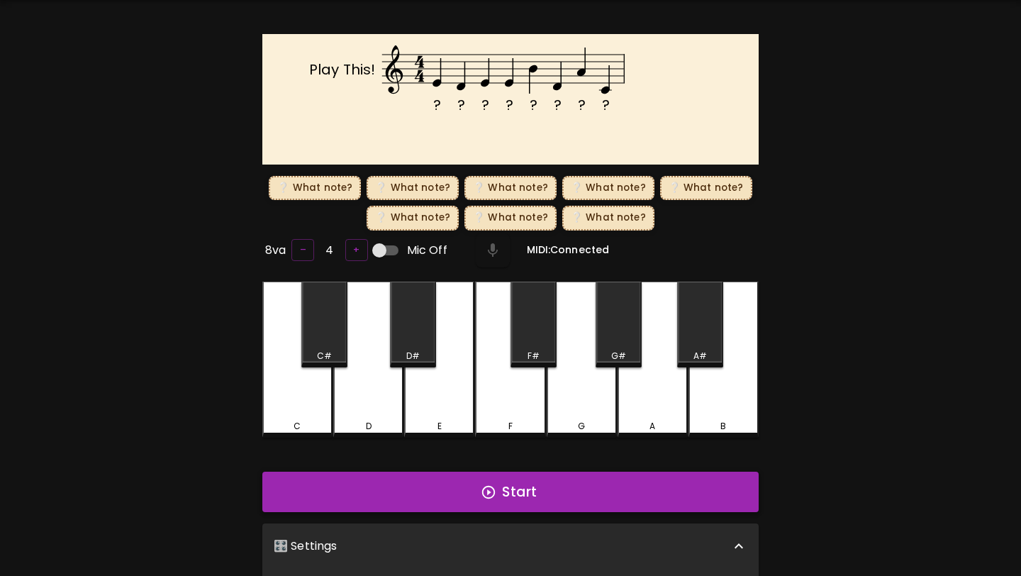
click at [612, 483] on button "Start" at bounding box center [510, 491] width 496 height 41
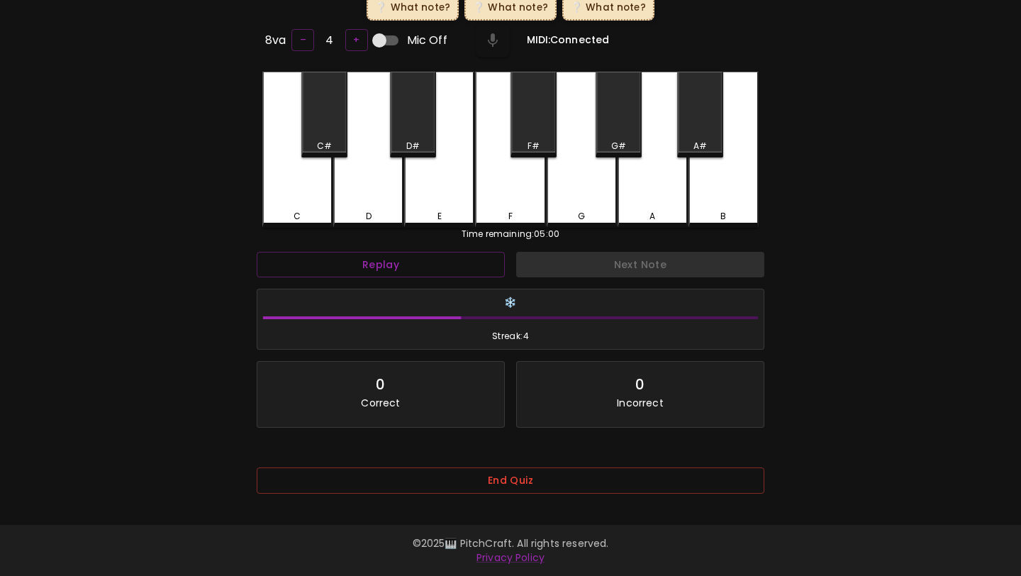
scroll to position [279, 0]
click at [600, 476] on button "End Quiz" at bounding box center [510, 480] width 507 height 26
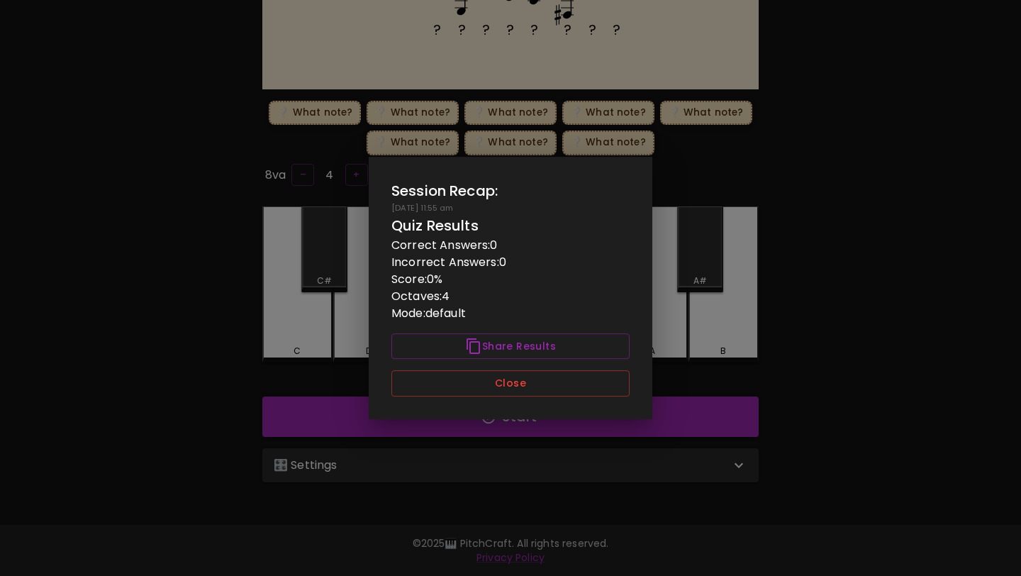
scroll to position [0, 0]
click at [563, 373] on button "Close" at bounding box center [510, 383] width 238 height 26
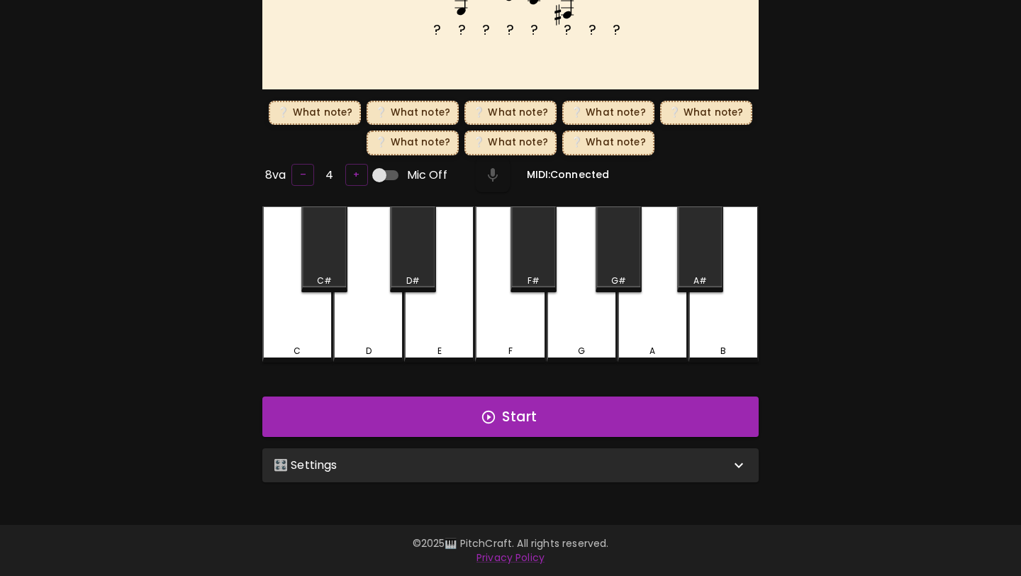
click at [548, 456] on div "🎛️ Settings" at bounding box center [502, 464] width 456 height 17
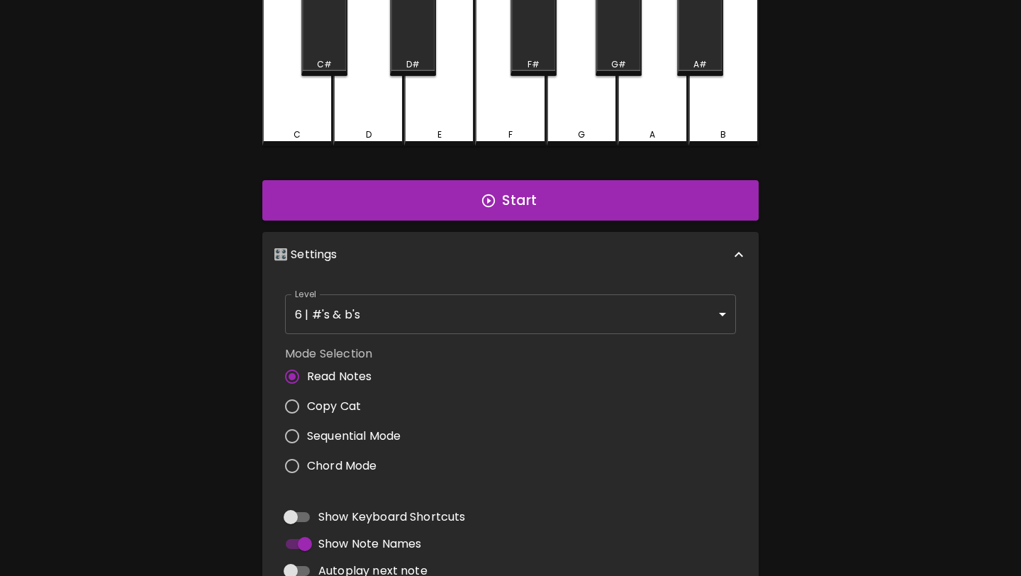
scroll to position [474, 0]
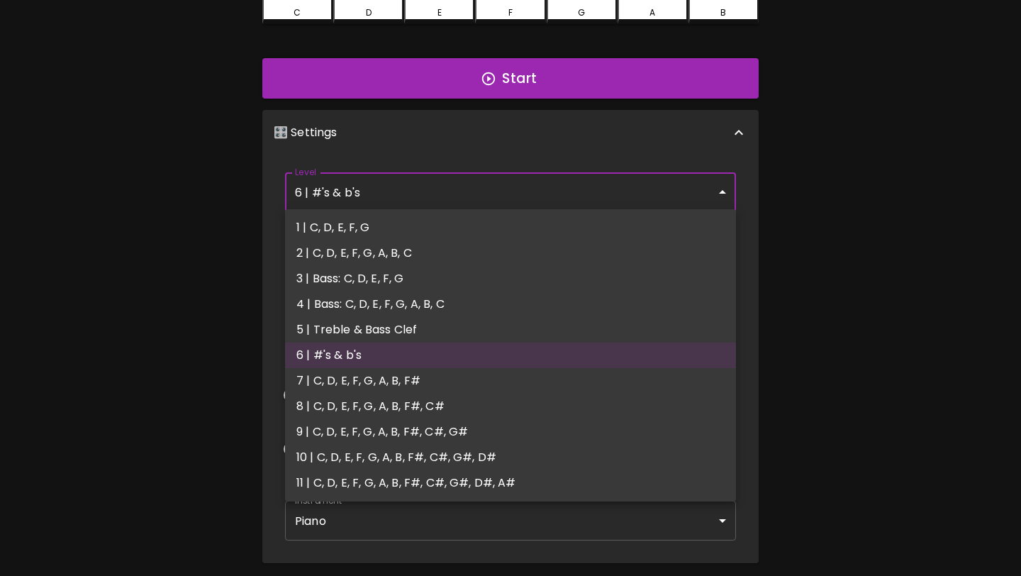
click at [595, 195] on body "🎹 PitchCraft About Badges Wizard Reading Log Out ? ? ? ? ? ? ? ? Play This! ❔ W…" at bounding box center [510, 78] width 1021 height 1105
click at [537, 332] on li "5 | Treble & Bass Clef" at bounding box center [510, 330] width 451 height 26
type input "9"
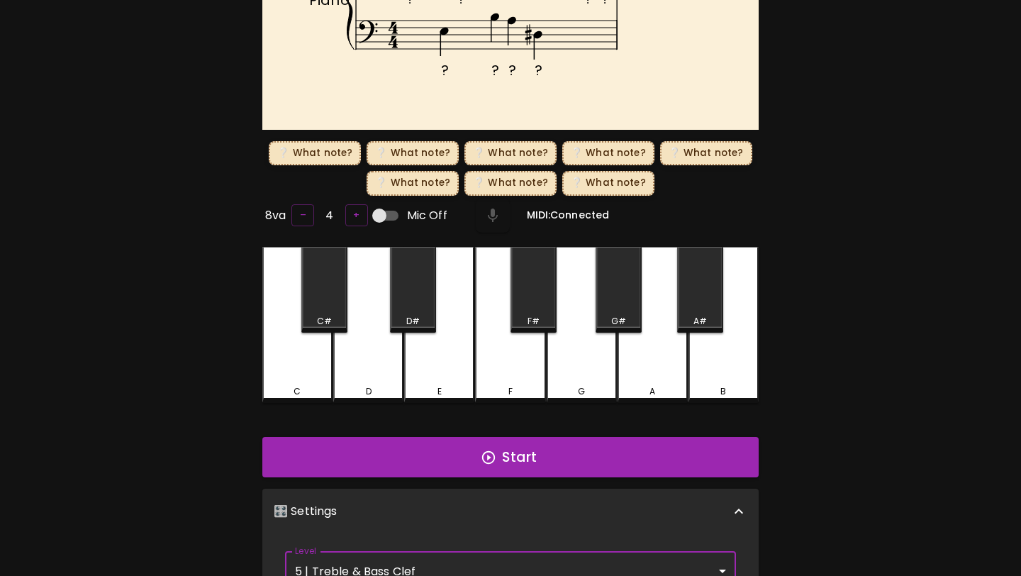
scroll to position [454, 0]
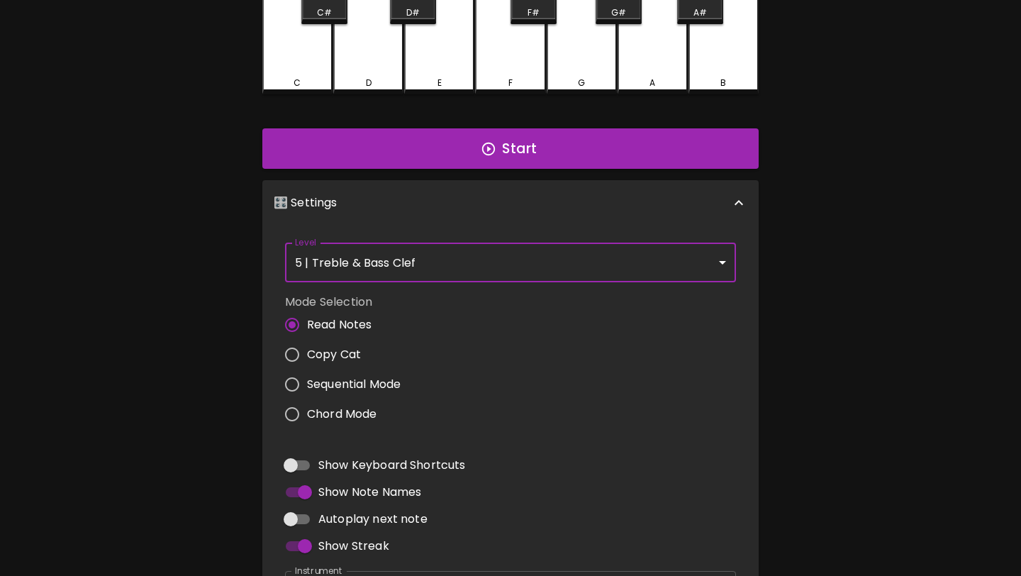
click at [575, 264] on body "🎹 PitchCraft About Badges Wizard Reading Log Out ? ? ? ? ? ? ? ? Piano ❔ What n…" at bounding box center [510, 123] width 1021 height 1155
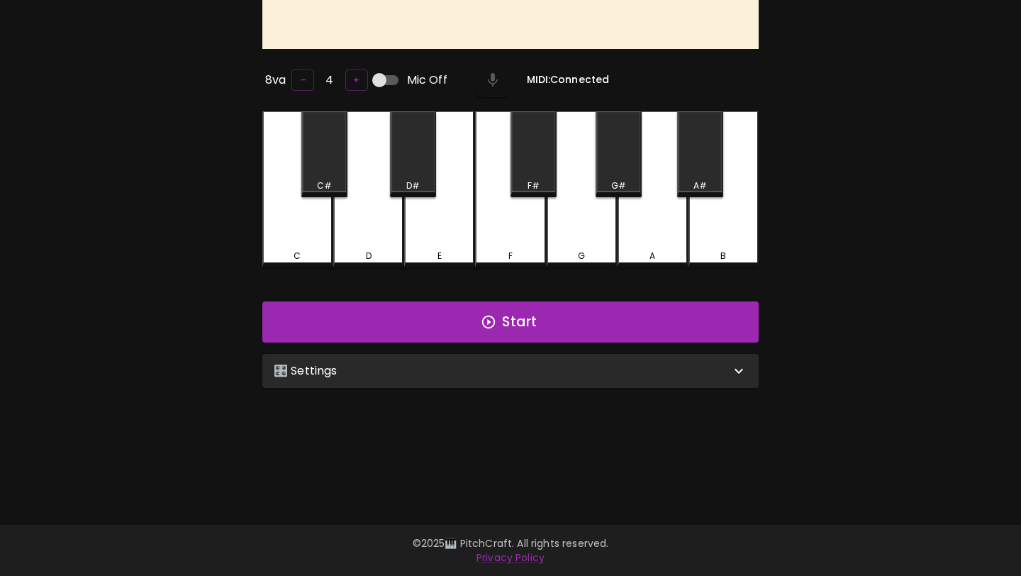
click at [425, 381] on div "🎛️ Settings" at bounding box center [510, 371] width 496 height 34
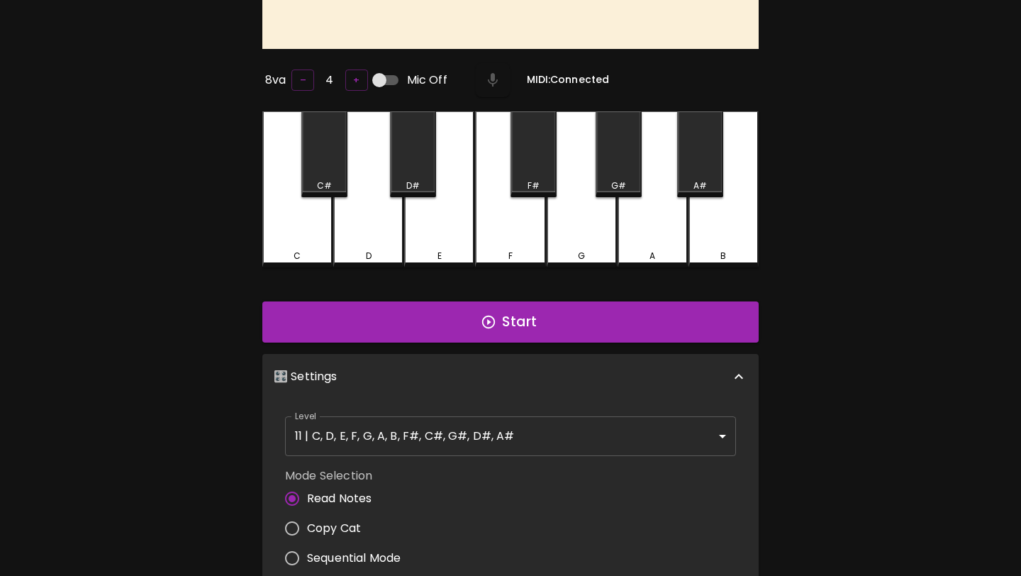
click at [416, 434] on body "🎹 PitchCraft About Badges Wizard Reading Log Out Play This! 8va – 4 + Mic Off M…" at bounding box center [510, 363] width 1021 height 1011
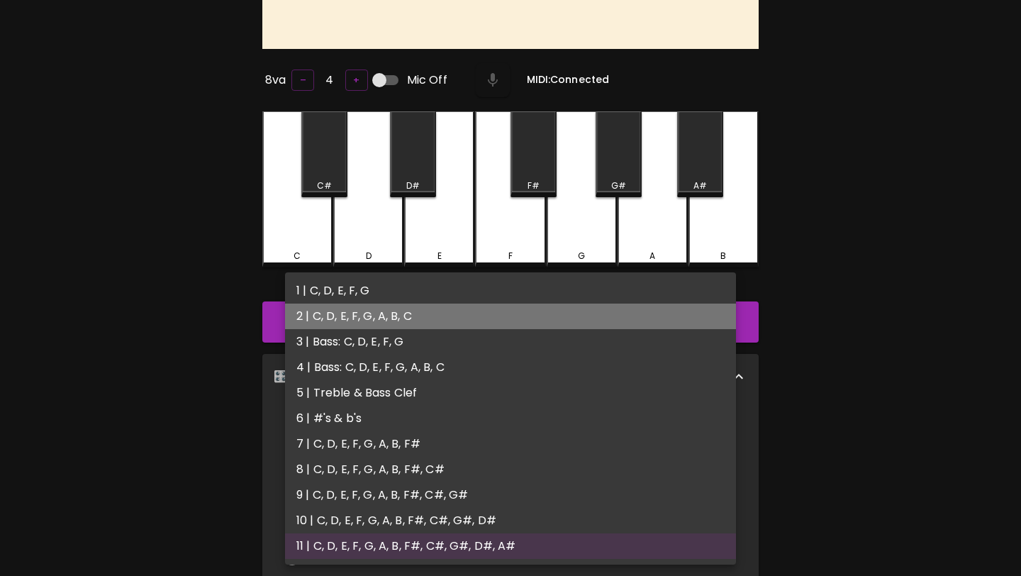
click at [420, 318] on li "2 | C, D, E, F, G, A, B, C" at bounding box center [510, 316] width 451 height 26
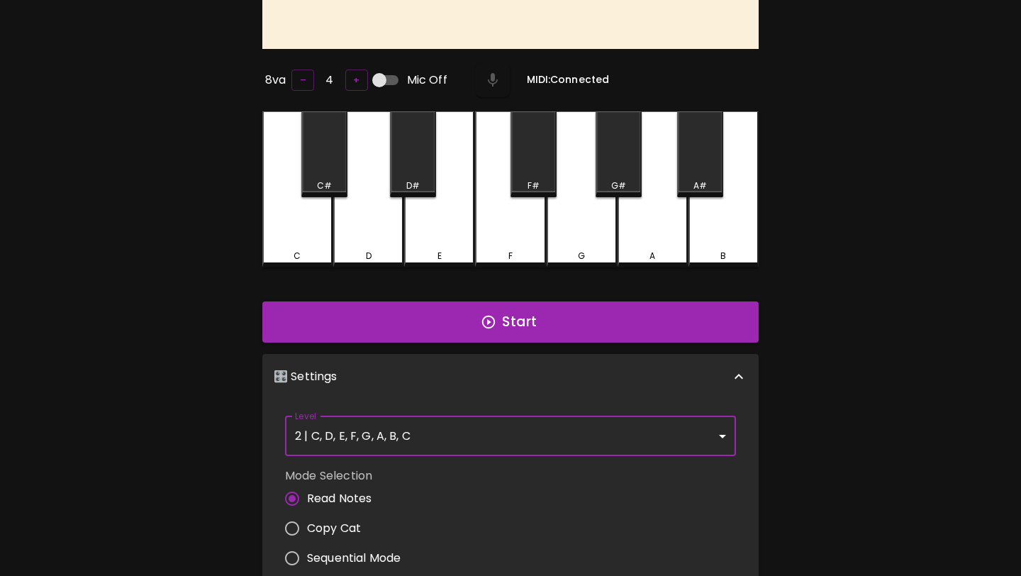
click at [409, 445] on body "🎹 PitchCraft About Badges Wizard Reading Log Out Play This! 8va – 4 + Mic Off M…" at bounding box center [510, 363] width 1021 height 1011
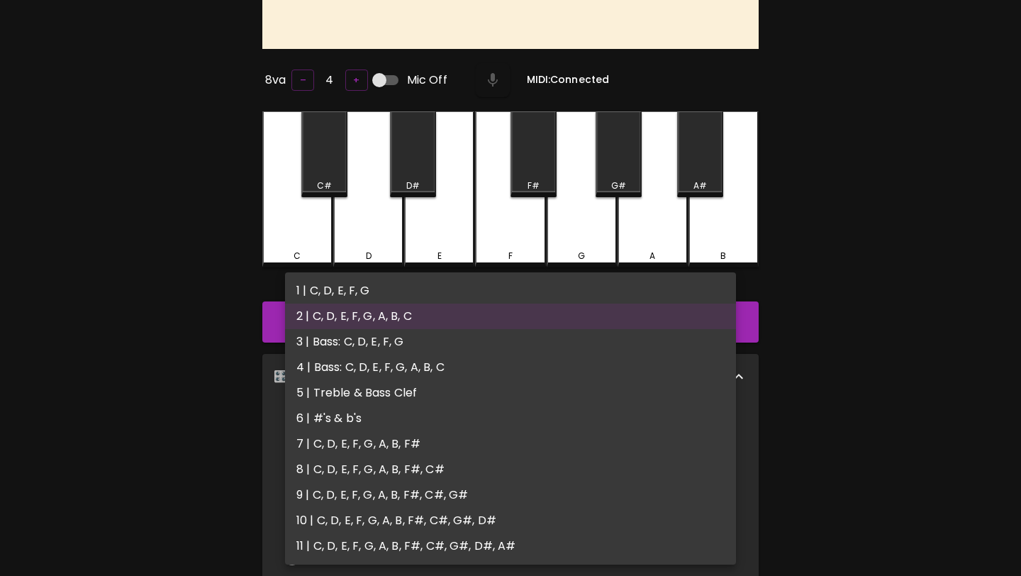
click at [410, 347] on li "3 | Bass: C, D, E, F, G" at bounding box center [510, 342] width 451 height 26
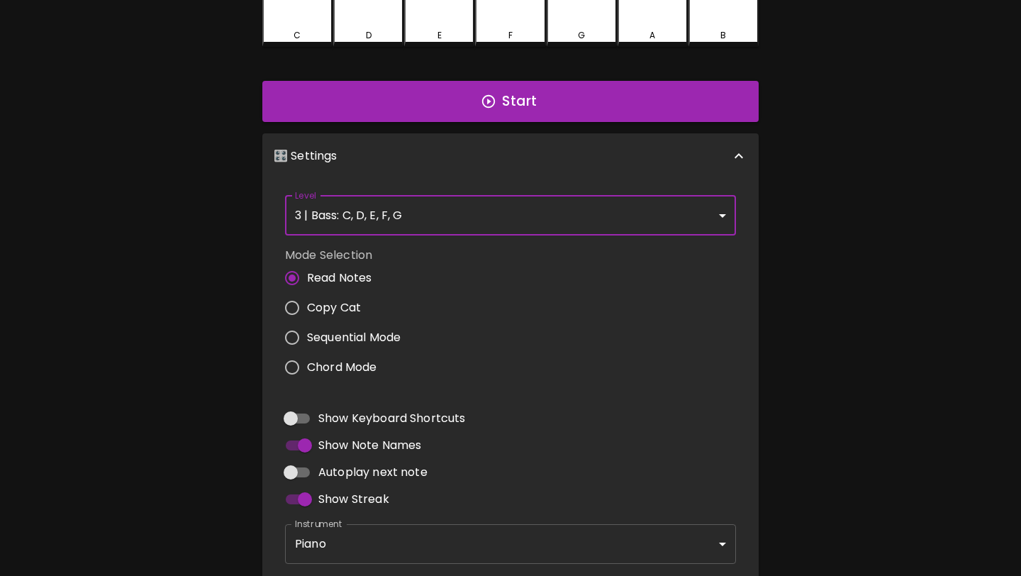
scroll to position [339, 0]
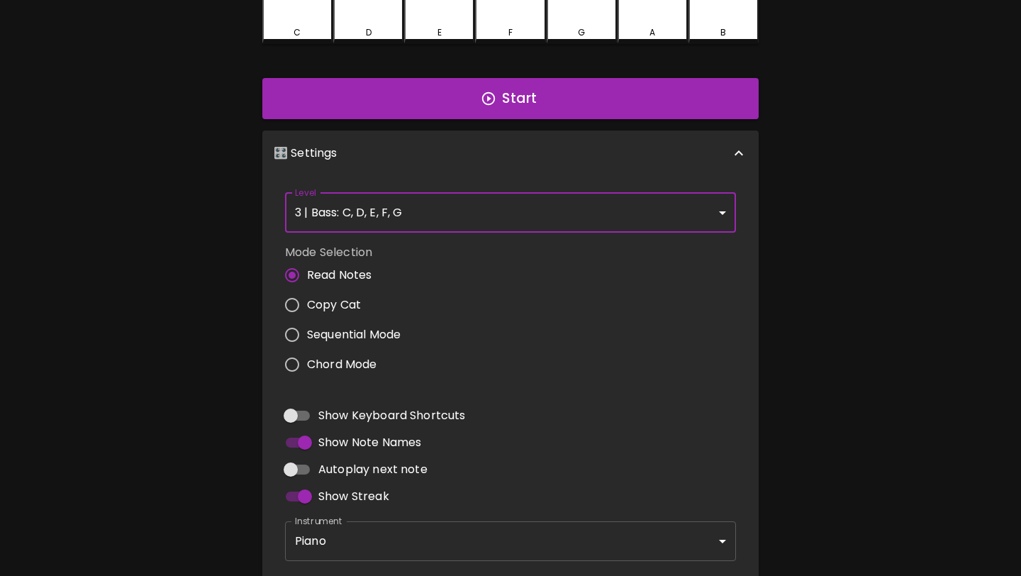
click at [469, 221] on body "🎹 PitchCraft About Badges Wizard Reading Log Out Play This! 8va – 4 + Mic Off M…" at bounding box center [510, 156] width 1021 height 991
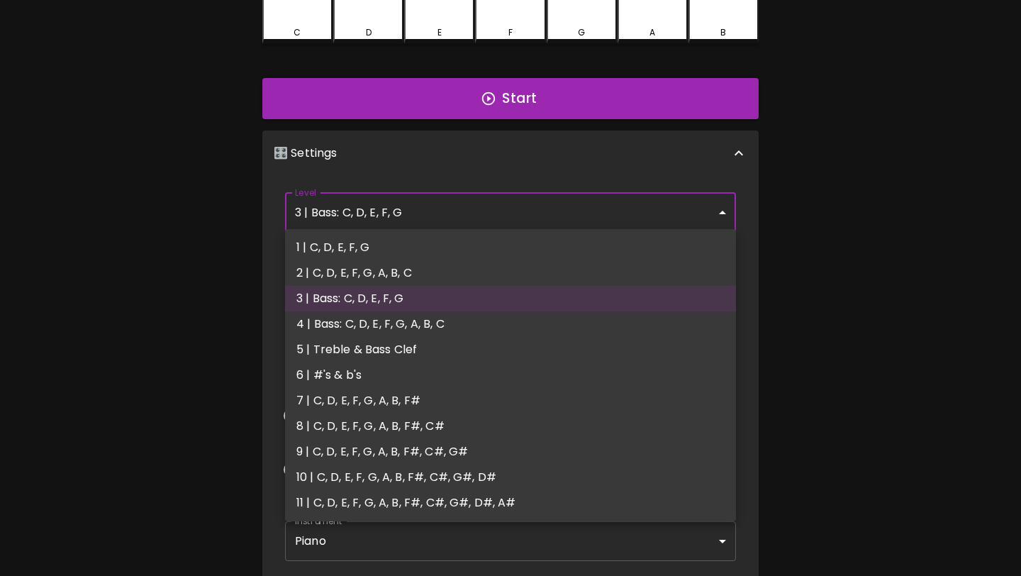
click at [439, 339] on li "5 | Treble & Bass Clef" at bounding box center [510, 350] width 451 height 26
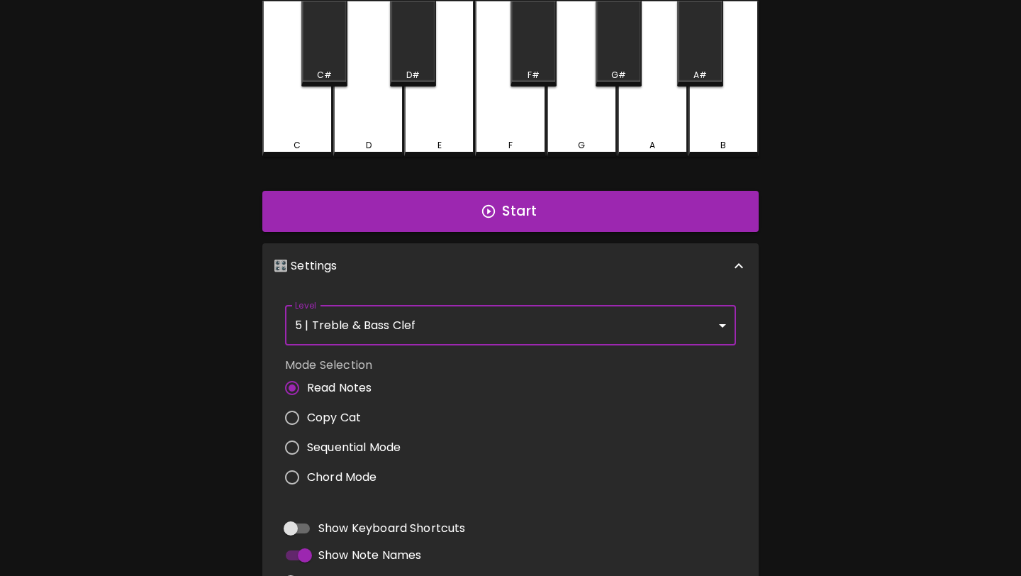
scroll to position [478, 0]
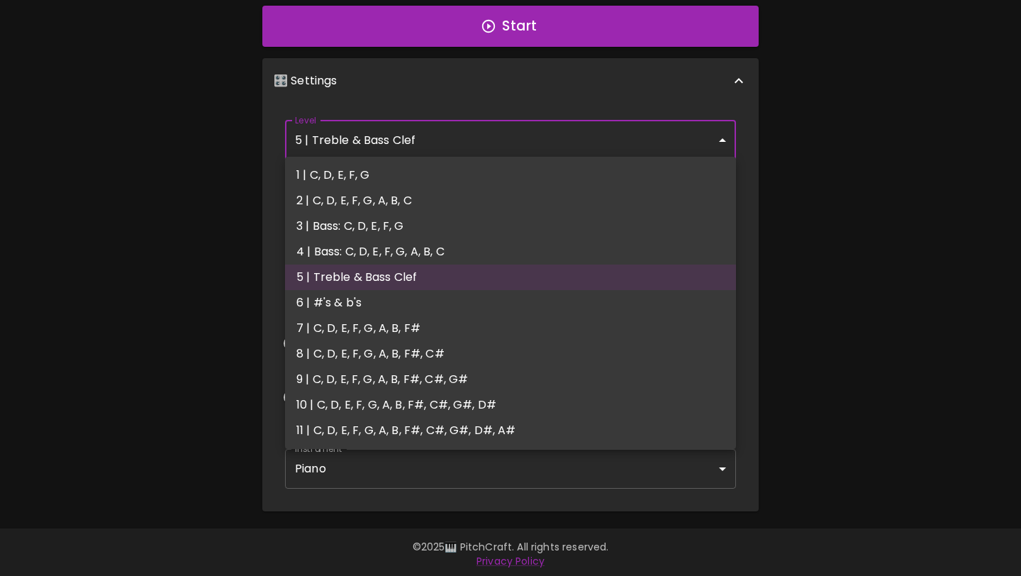
click at [448, 140] on body "🎹 PitchCraft About Badges Wizard Reading Log Out Piano 8va – 4 + Mic Off MIDI: …" at bounding box center [510, 50] width 1021 height 1057
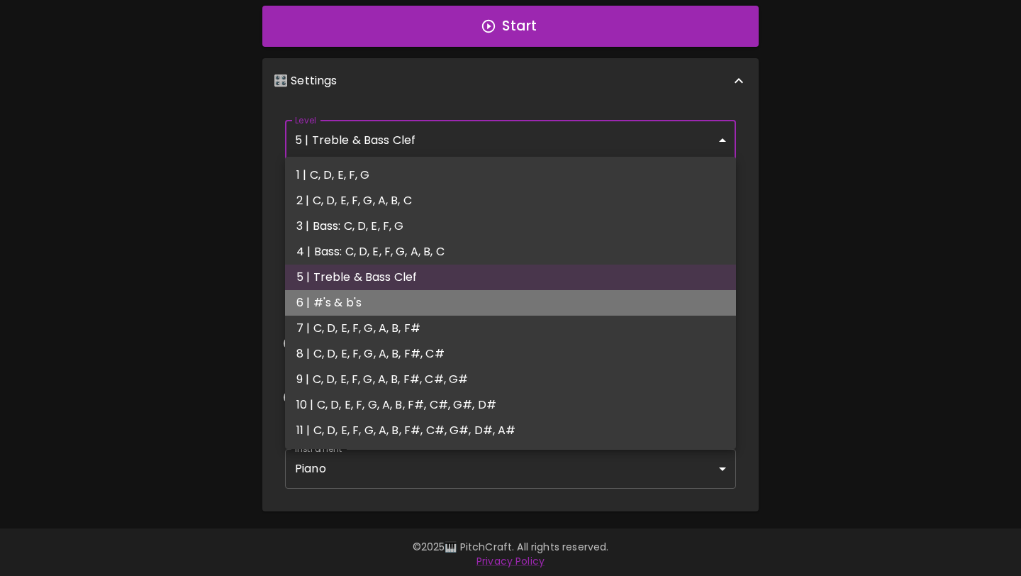
click at [414, 303] on li "6 | #'s & b's" at bounding box center [510, 303] width 451 height 26
type input "11"
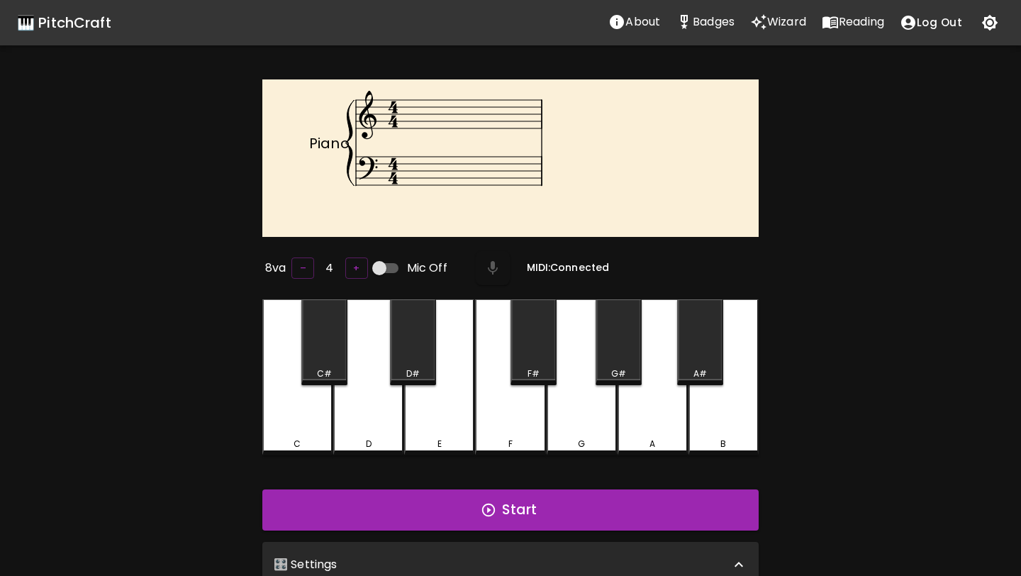
scroll to position [6, 0]
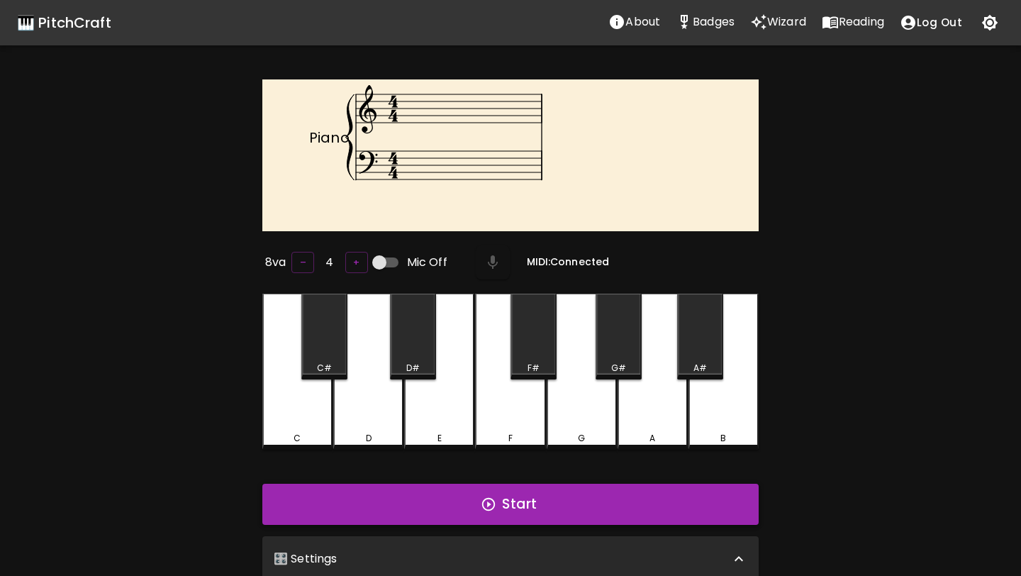
click at [472, 509] on button "Start" at bounding box center [510, 503] width 496 height 41
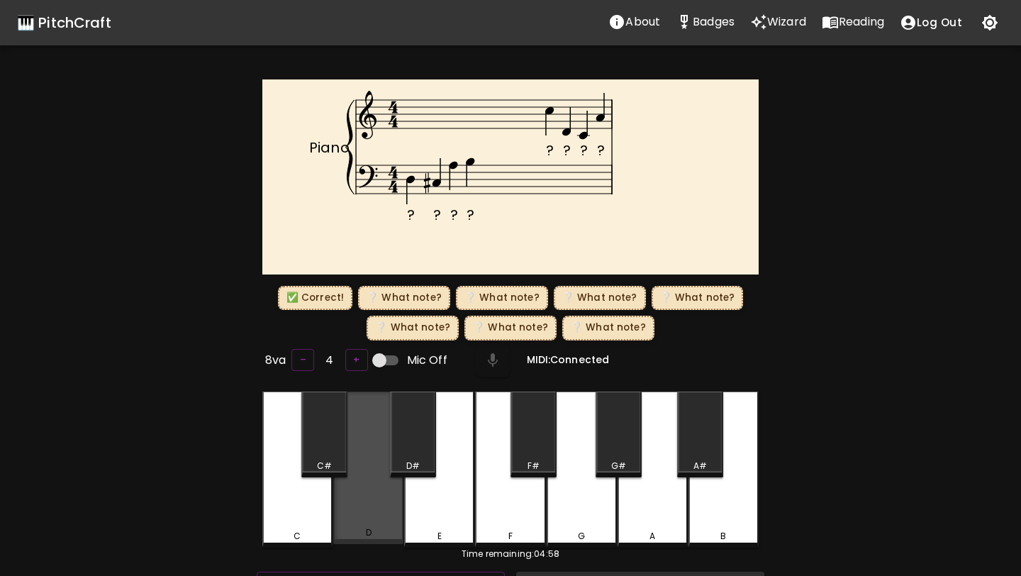
click at [380, 501] on div "D" at bounding box center [368, 467] width 70 height 153
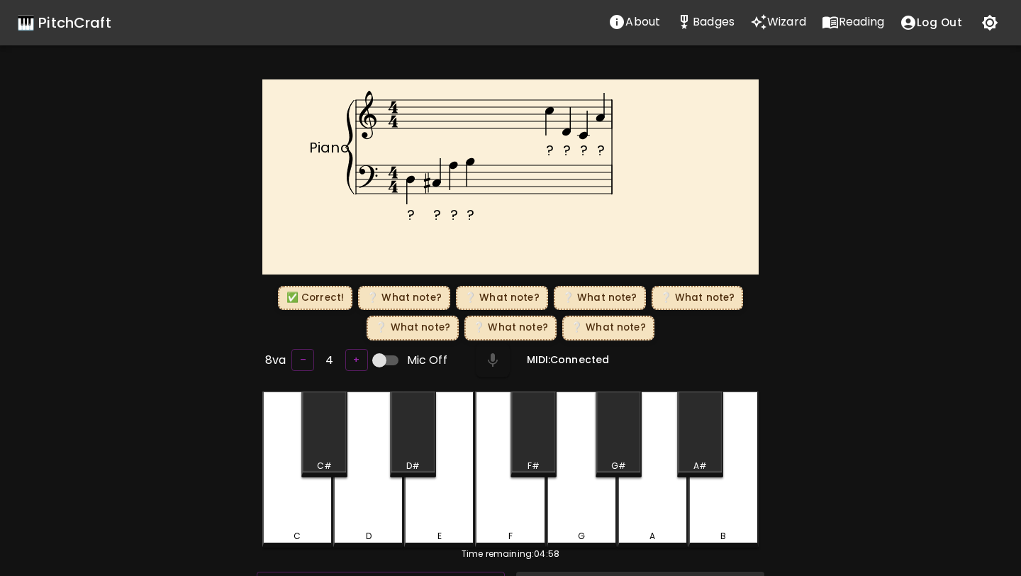
click at [324, 443] on div "C#" at bounding box center [324, 434] width 46 height 86
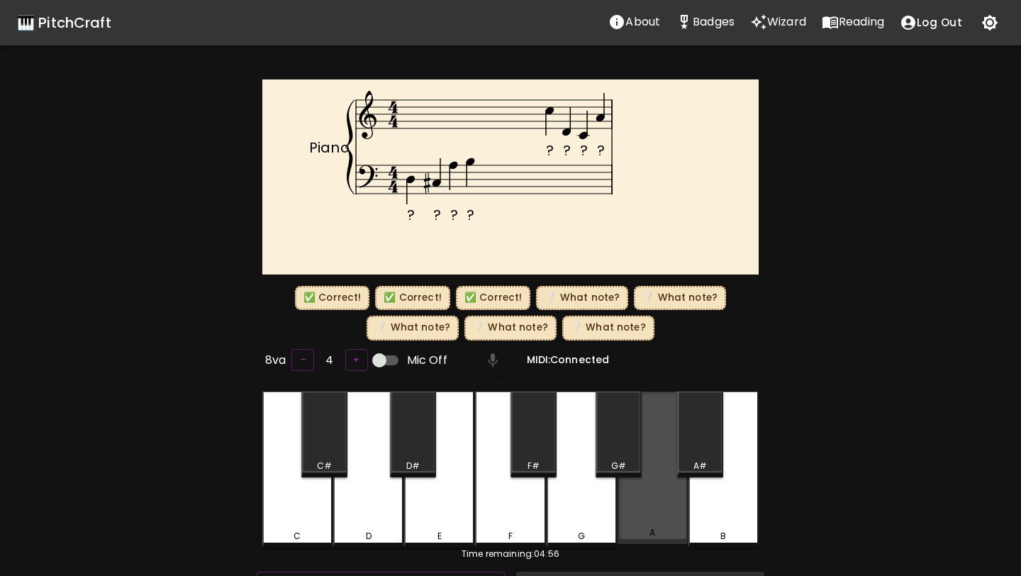
click at [633, 492] on div "A" at bounding box center [652, 467] width 70 height 153
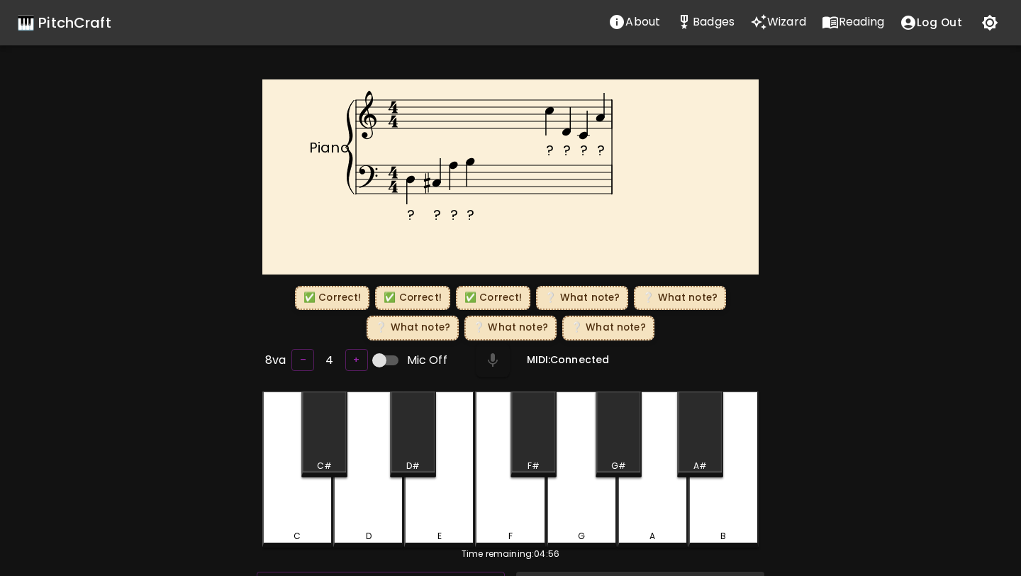
click at [715, 503] on div "B" at bounding box center [723, 469] width 70 height 156
click at [301, 510] on div "C" at bounding box center [297, 469] width 70 height 156
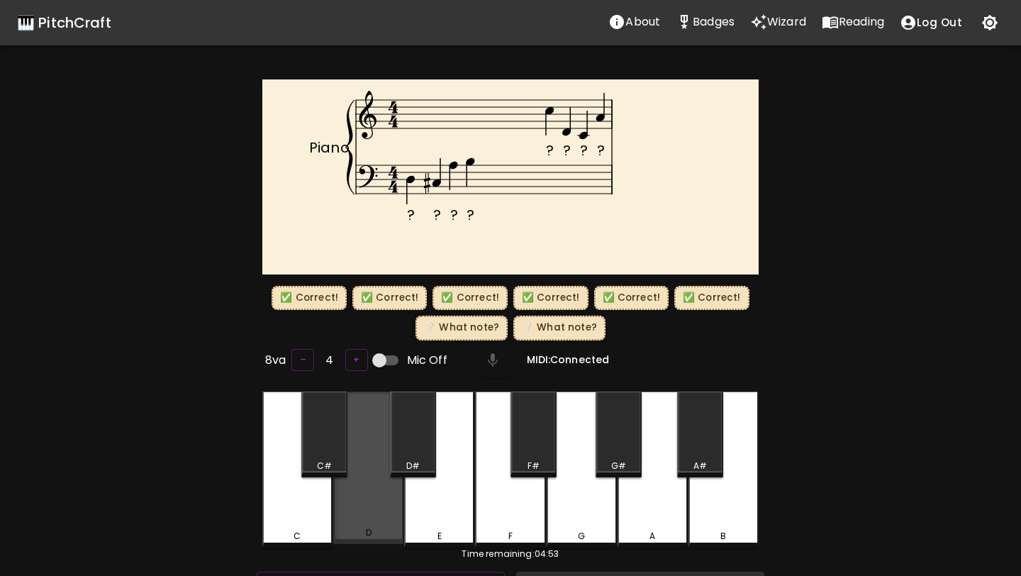
click at [367, 512] on div "D" at bounding box center [368, 467] width 70 height 153
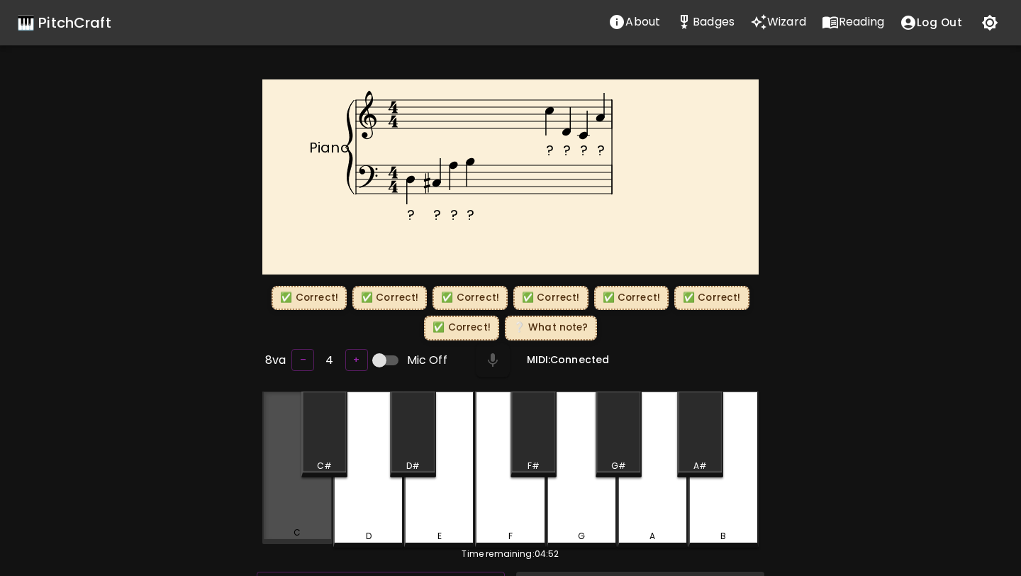
click at [305, 513] on div "C" at bounding box center [297, 467] width 70 height 153
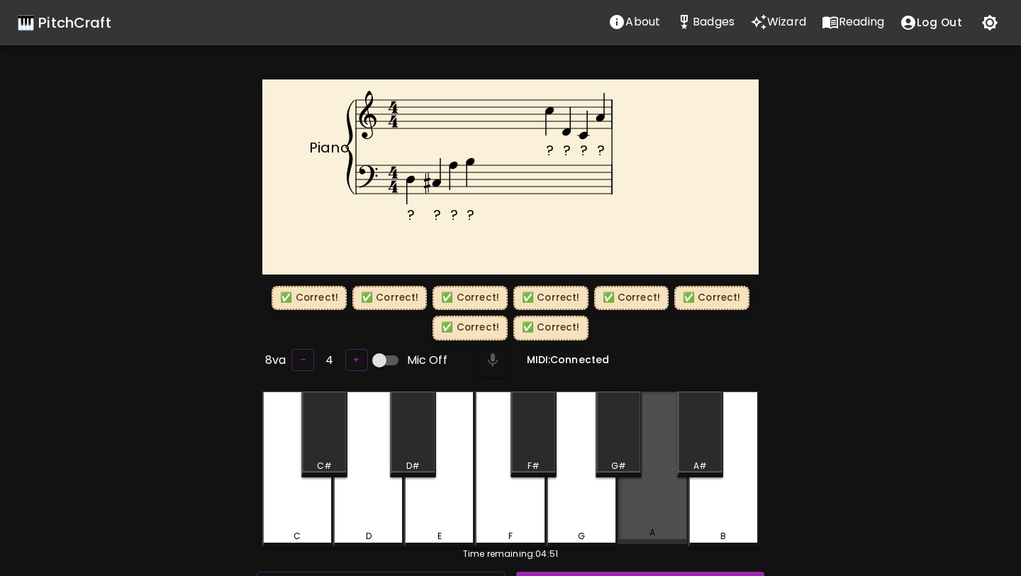
click at [649, 506] on div "A" at bounding box center [652, 467] width 70 height 153
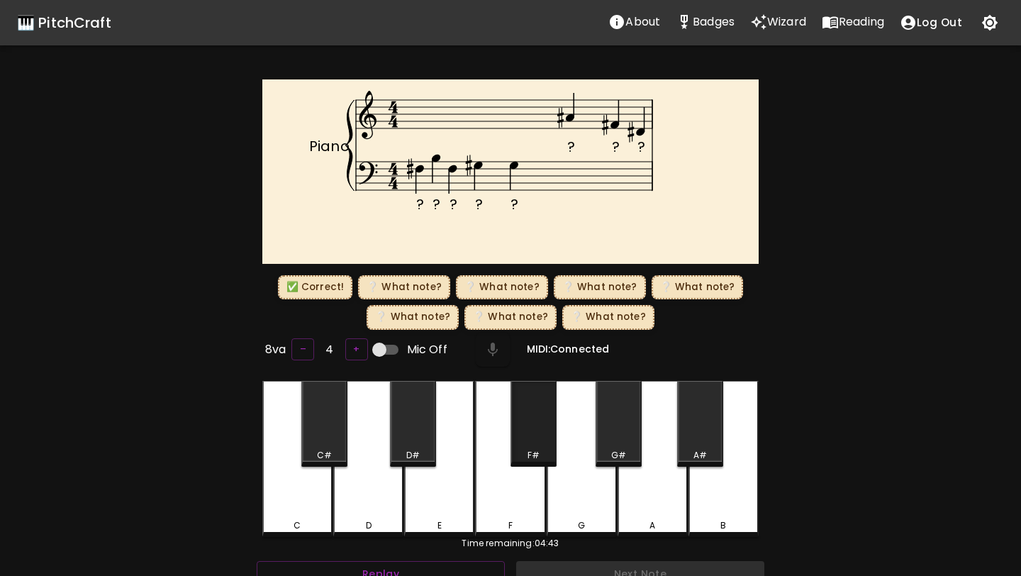
click at [536, 434] on div "F#" at bounding box center [533, 424] width 46 height 86
click at [729, 501] on div "B" at bounding box center [723, 459] width 70 height 156
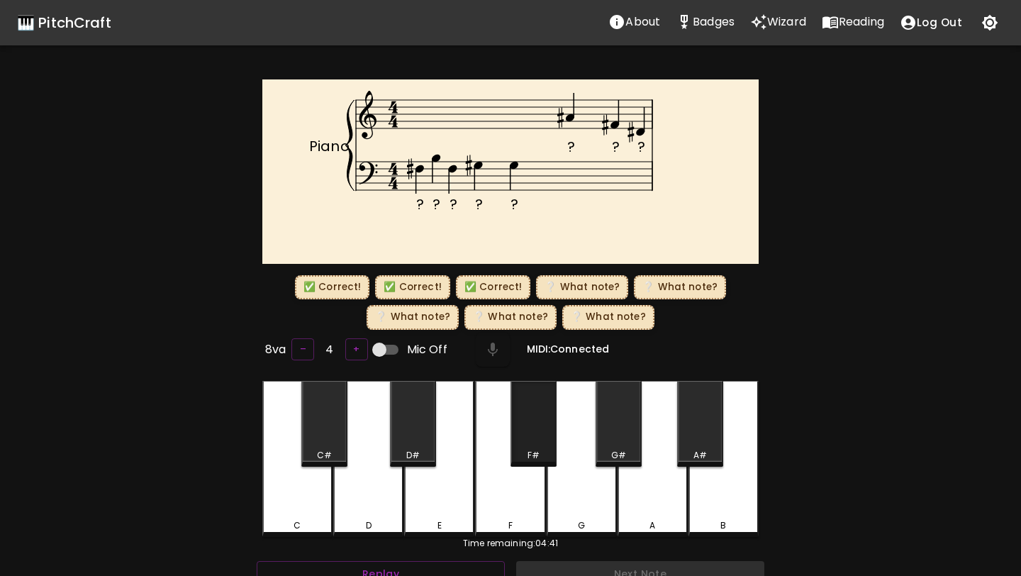
click at [538, 433] on div "F#" at bounding box center [533, 424] width 46 height 86
click at [610, 433] on div "G#" at bounding box center [618, 424] width 46 height 86
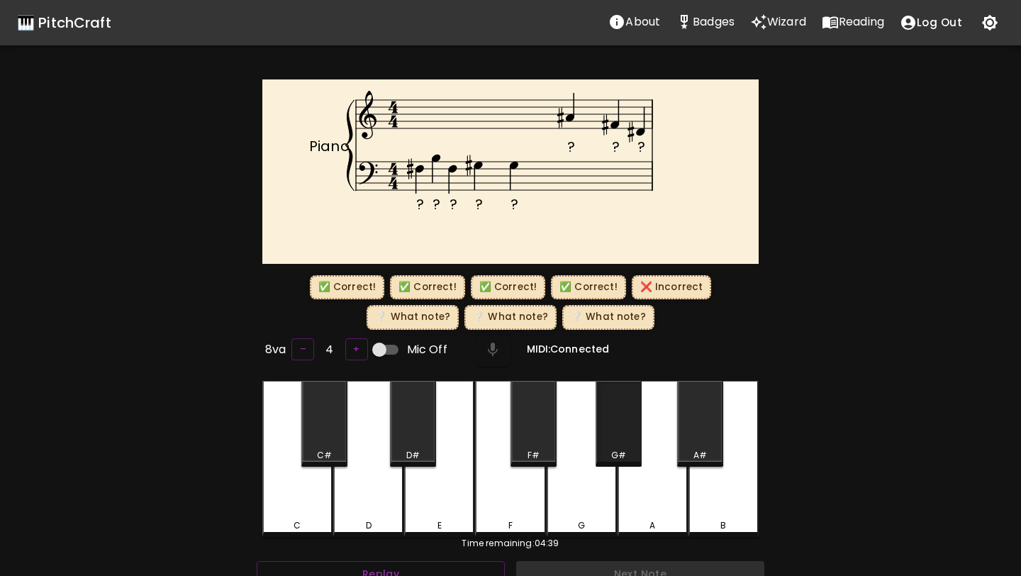
click at [610, 433] on div "G#" at bounding box center [618, 424] width 46 height 86
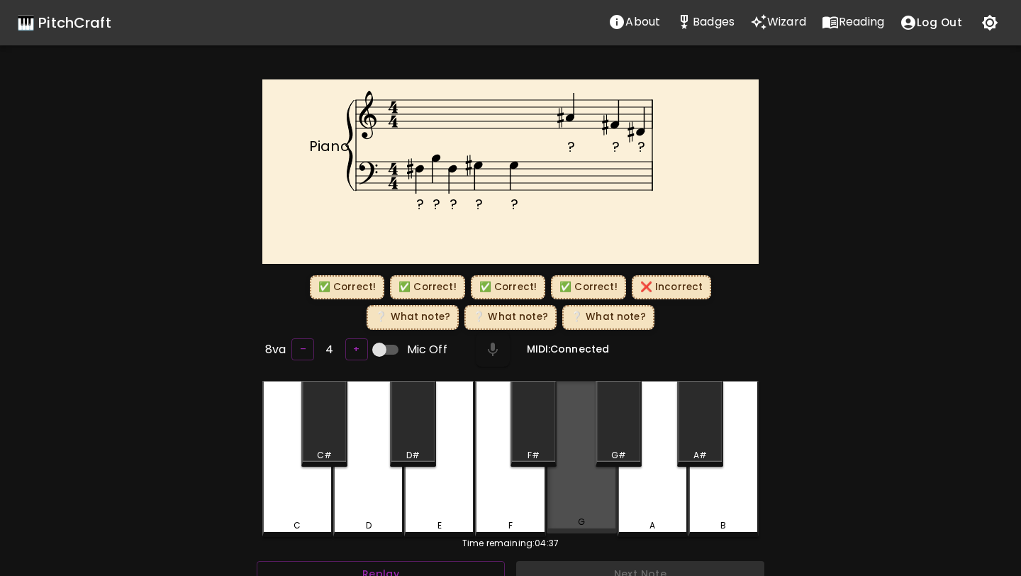
click at [580, 480] on div "G" at bounding box center [581, 457] width 70 height 153
click at [571, 484] on div "G" at bounding box center [581, 457] width 70 height 153
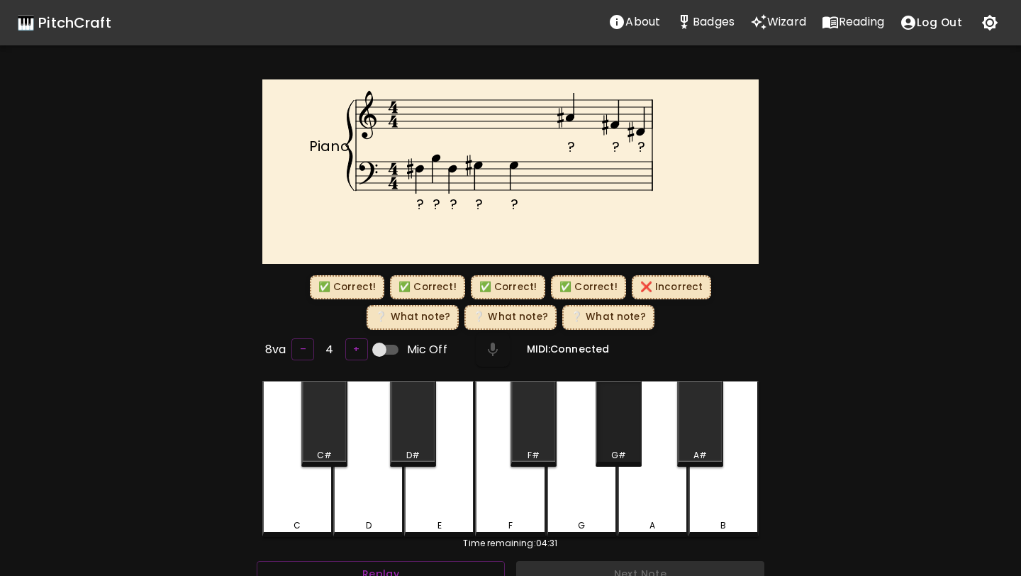
click at [612, 439] on div "G#" at bounding box center [618, 424] width 46 height 86
click at [650, 477] on div "A" at bounding box center [652, 459] width 70 height 156
click at [512, 485] on div "F" at bounding box center [510, 459] width 70 height 156
click at [430, 485] on div "E" at bounding box center [439, 459] width 70 height 156
click at [398, 422] on div "D#" at bounding box center [413, 424] width 46 height 86
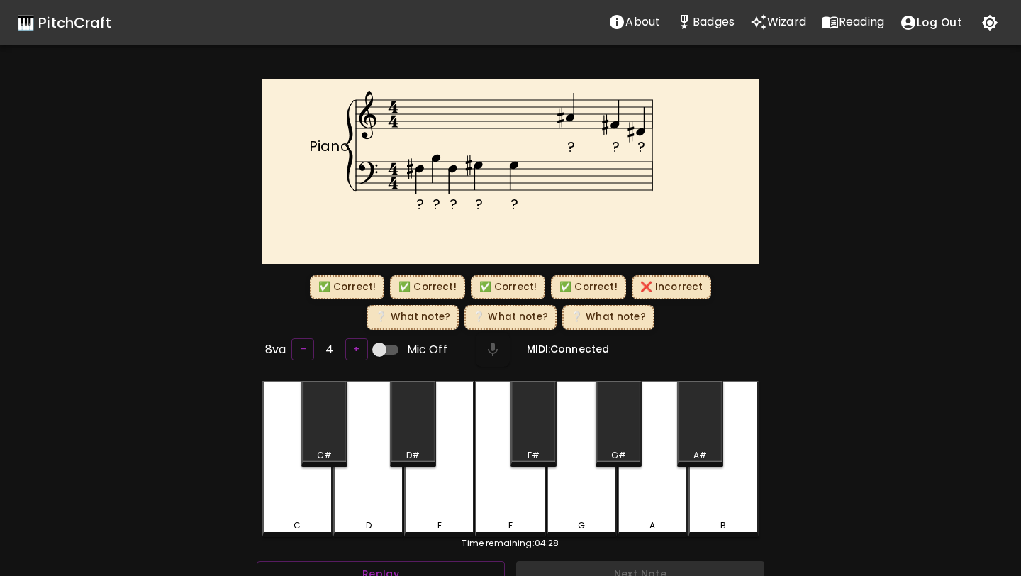
drag, startPoint x: 367, startPoint y: 477, endPoint x: 359, endPoint y: 463, distance: 16.2
click at [366, 476] on div "D" at bounding box center [368, 459] width 70 height 156
click at [343, 417] on div "C#" at bounding box center [324, 424] width 46 height 86
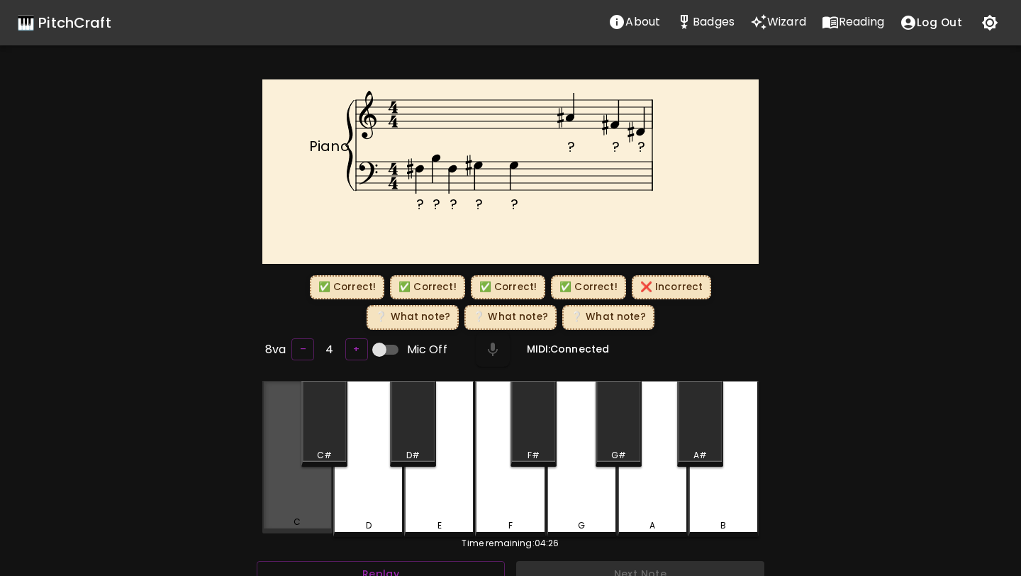
click at [309, 483] on div "C" at bounding box center [297, 457] width 70 height 153
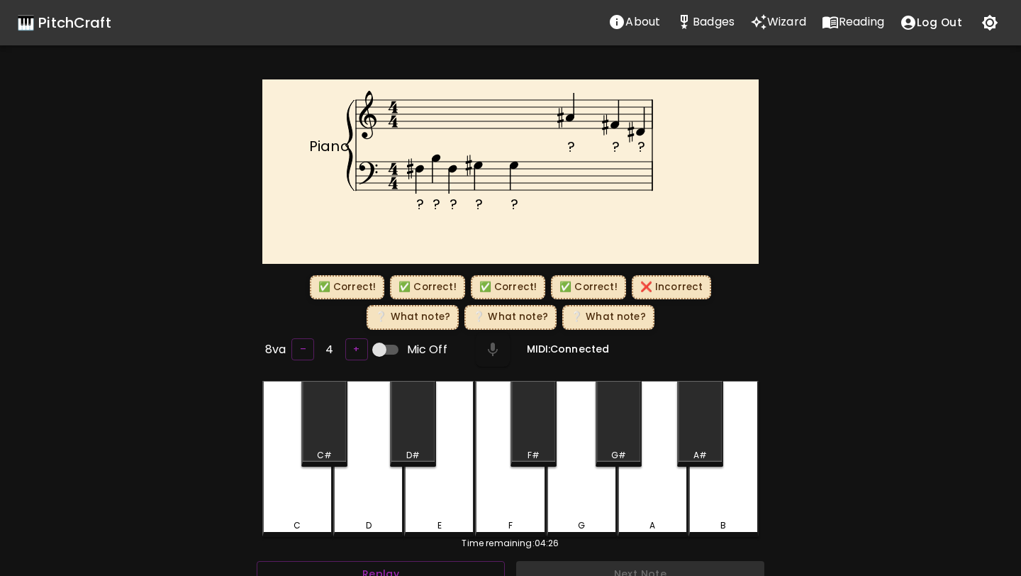
drag, startPoint x: 729, startPoint y: 489, endPoint x: 690, endPoint y: 407, distance: 90.7
click at [729, 489] on div "B" at bounding box center [723, 459] width 70 height 156
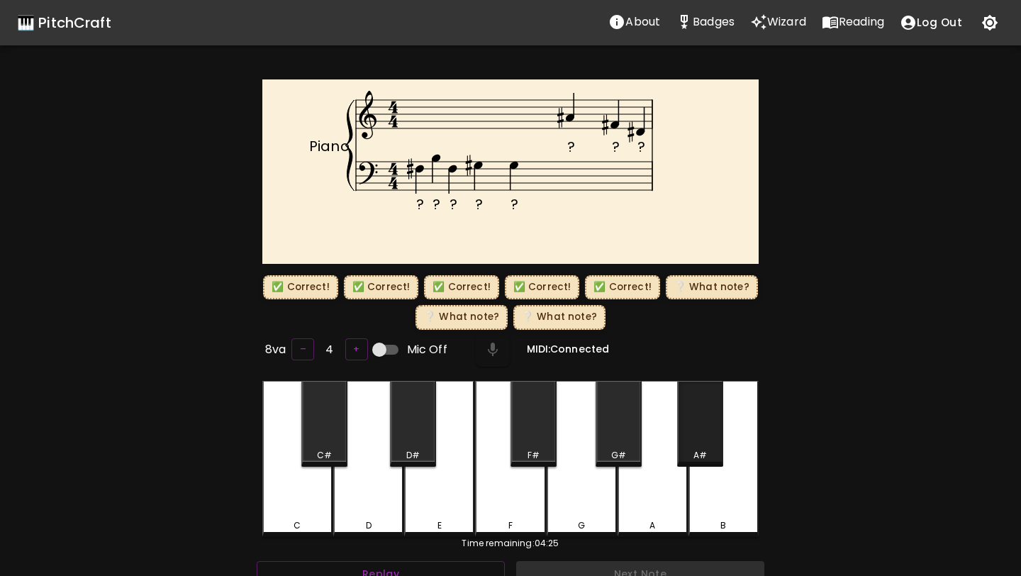
drag, startPoint x: 690, startPoint y: 398, endPoint x: 670, endPoint y: 430, distance: 37.6
click at [681, 411] on div "A#" at bounding box center [700, 424] width 46 height 86
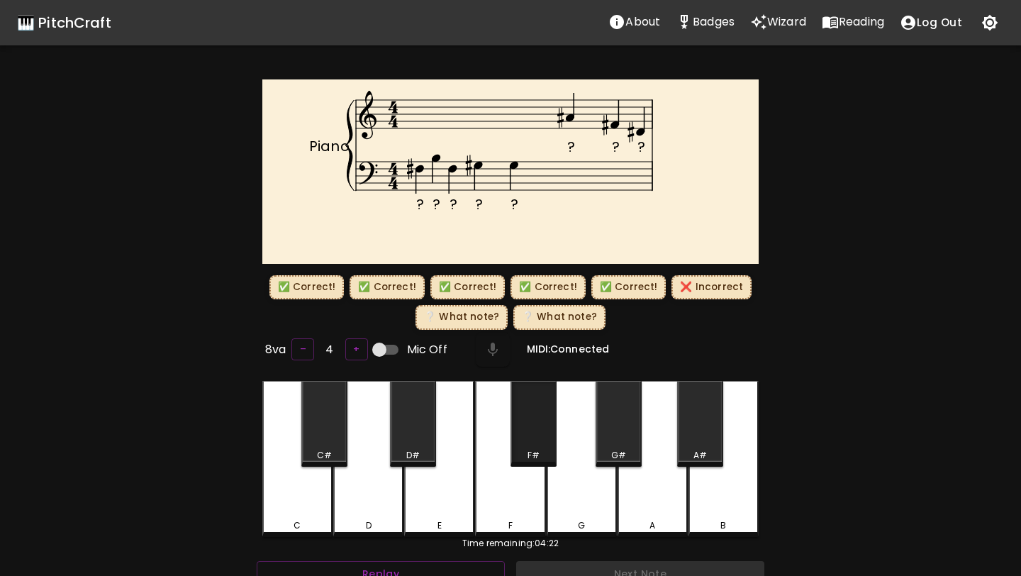
click at [532, 408] on div "F#" at bounding box center [533, 424] width 46 height 86
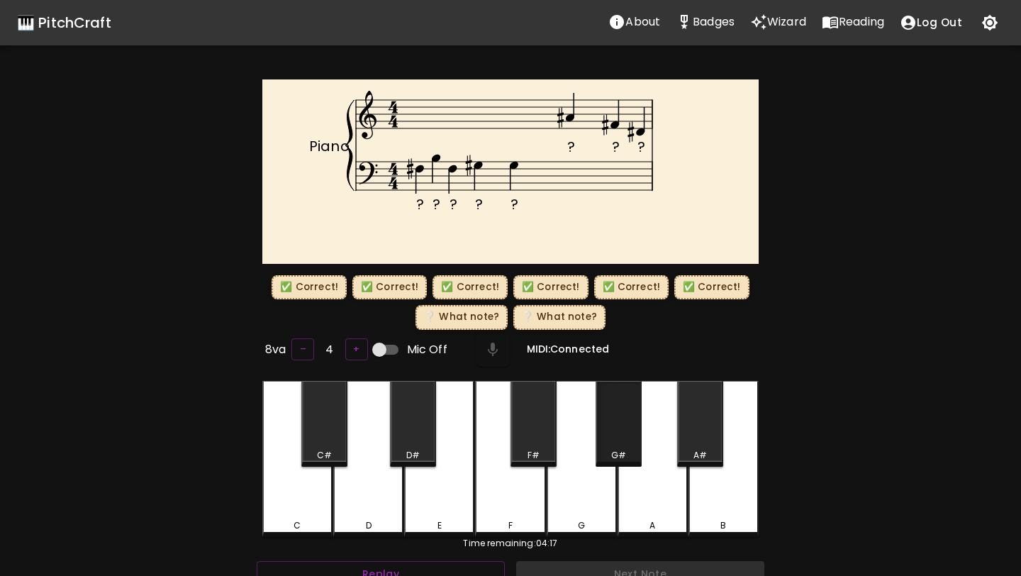
click at [615, 439] on div "G#" at bounding box center [618, 424] width 46 height 86
click at [410, 436] on div "D#" at bounding box center [413, 424] width 46 height 86
click at [538, 420] on div "F#" at bounding box center [533, 424] width 46 height 86
click at [408, 437] on div "D#" at bounding box center [413, 424] width 46 height 86
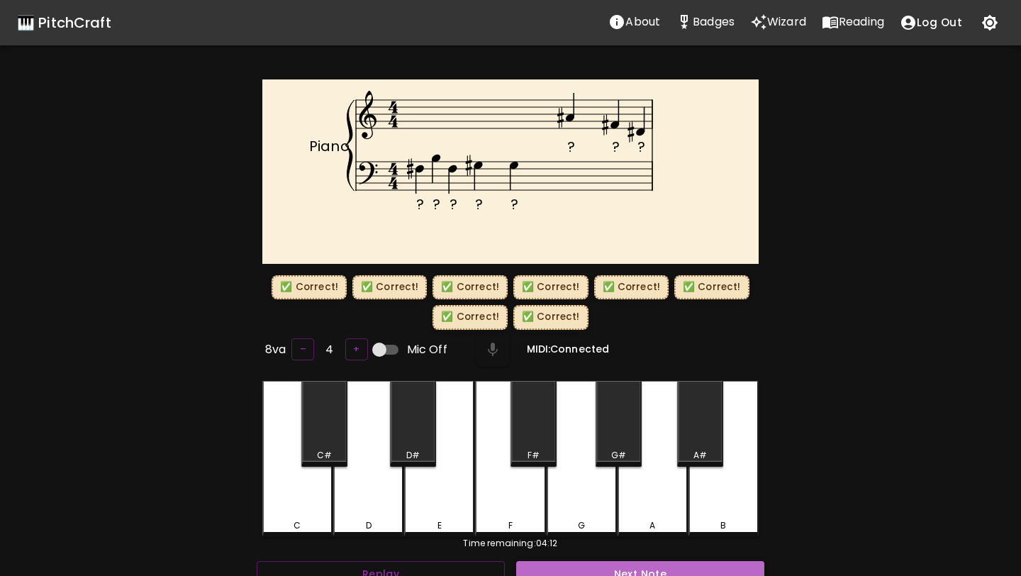
click at [592, 566] on button "Next Note" at bounding box center [640, 574] width 248 height 26
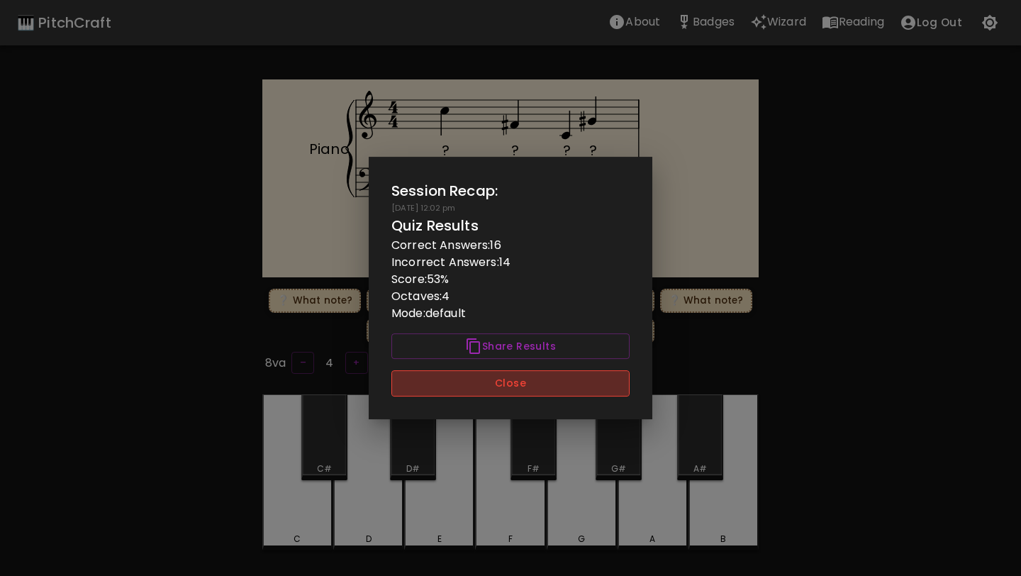
click at [558, 383] on button "Close" at bounding box center [510, 383] width 238 height 26
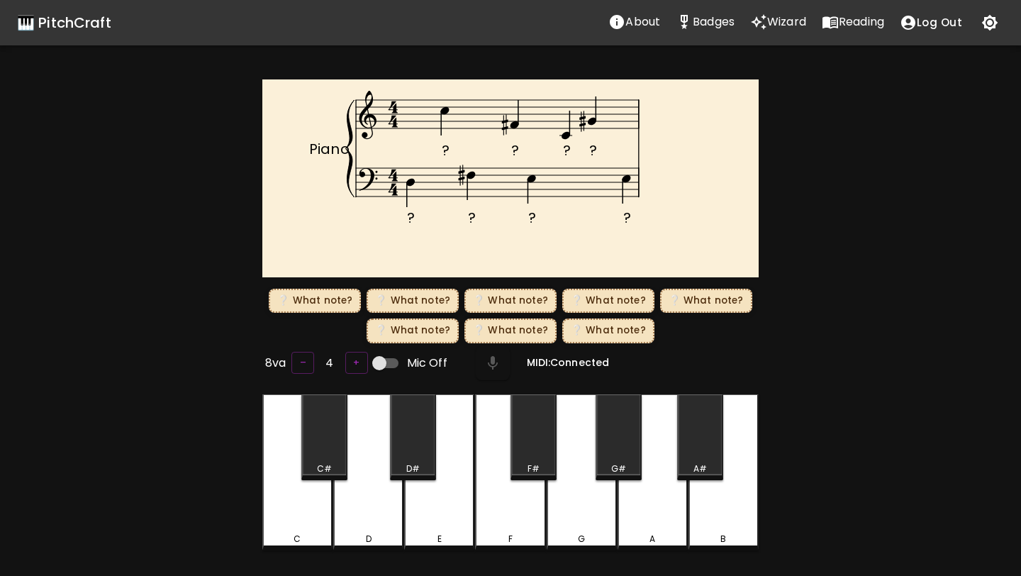
click at [110, 27] on div "🎹 PitchCraft About Badges Wizard Reading Log Out" at bounding box center [510, 22] width 1021 height 45
click at [90, 25] on div "🎹 PitchCraft" at bounding box center [64, 22] width 94 height 23
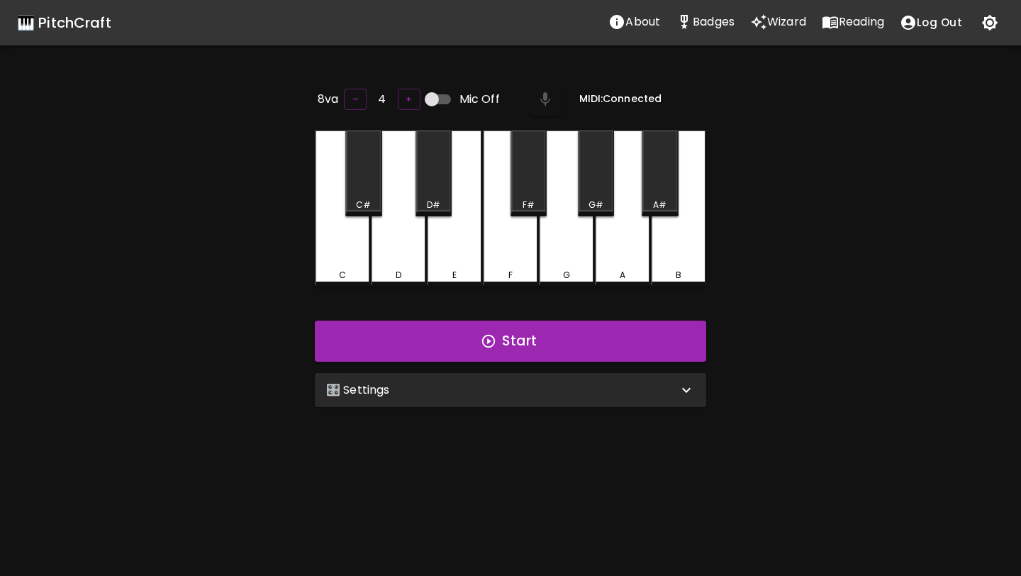
click at [441, 416] on div "8va – 4 + Mic Off MIDI: Connected C C# D D# E F F# G G# A A# B Start 🎛️ Setting…" at bounding box center [510, 367] width 425 height 576
click at [451, 391] on div "🎛️ Settings" at bounding box center [502, 389] width 352 height 17
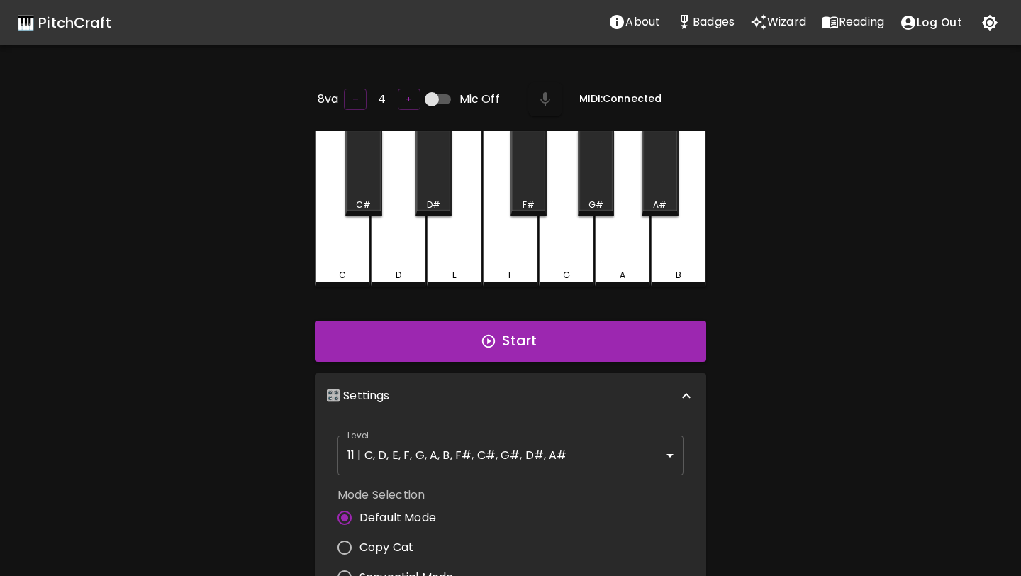
click at [393, 539] on span "Copy Cat" at bounding box center [386, 547] width 54 height 17
click at [359, 537] on input "Copy Cat" at bounding box center [345, 547] width 30 height 30
radio input "true"
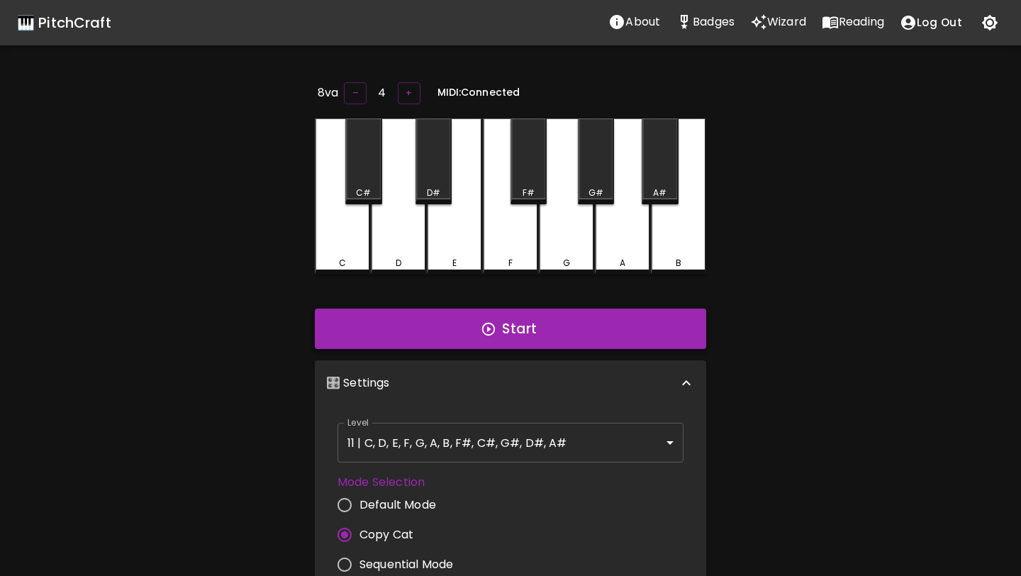
click at [470, 332] on button "Start" at bounding box center [510, 328] width 391 height 41
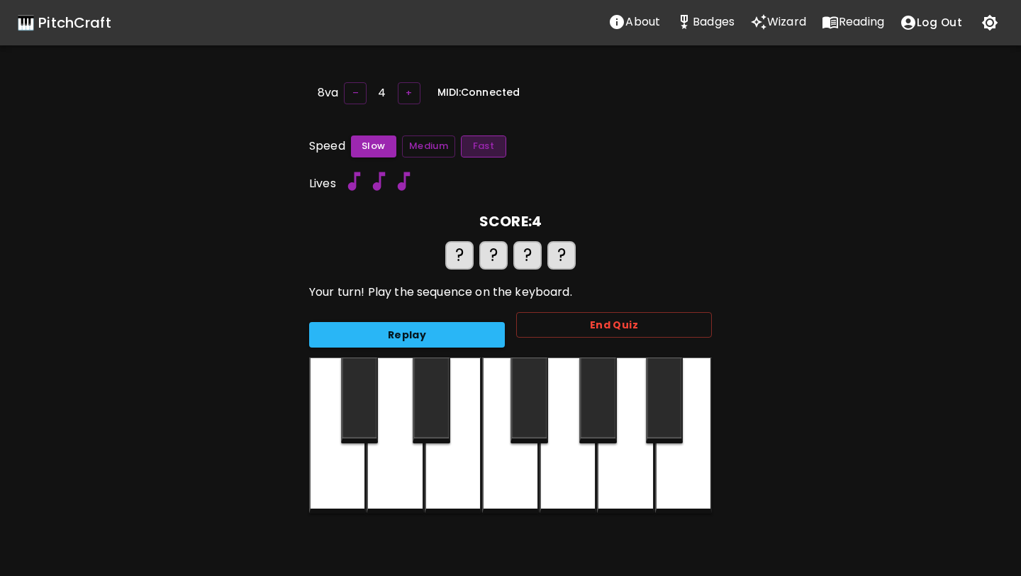
click at [488, 149] on button "Fast" at bounding box center [483, 146] width 45 height 22
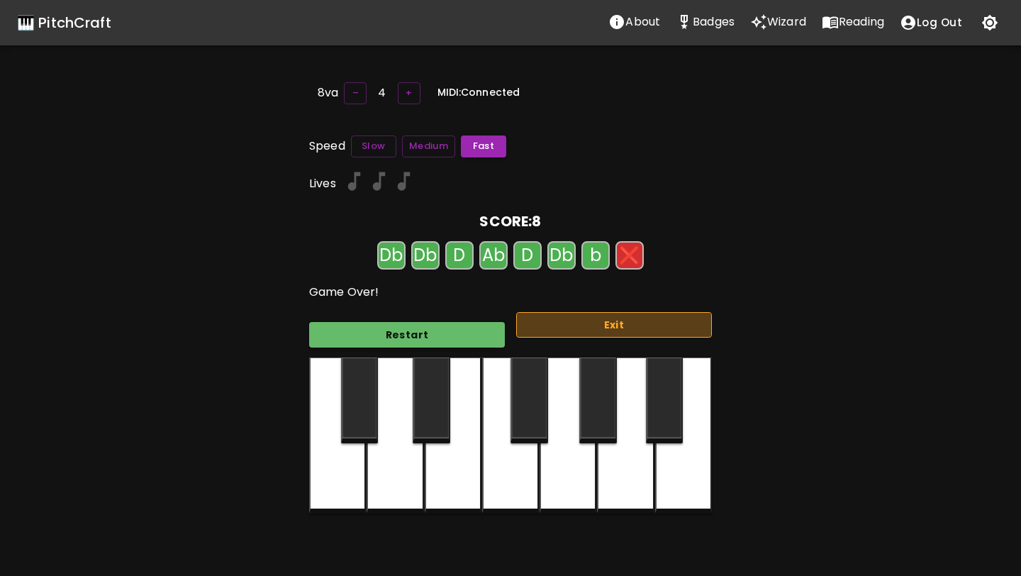
click at [618, 328] on button "Exit" at bounding box center [614, 325] width 196 height 26
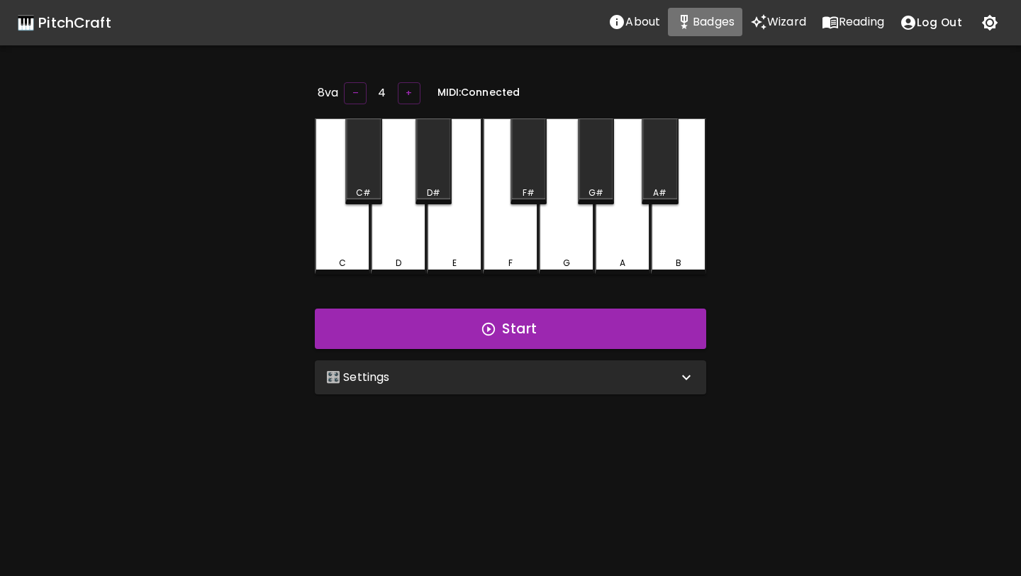
click at [717, 13] on p "Badges" at bounding box center [713, 21] width 42 height 17
